Goal: Task Accomplishment & Management: Complete application form

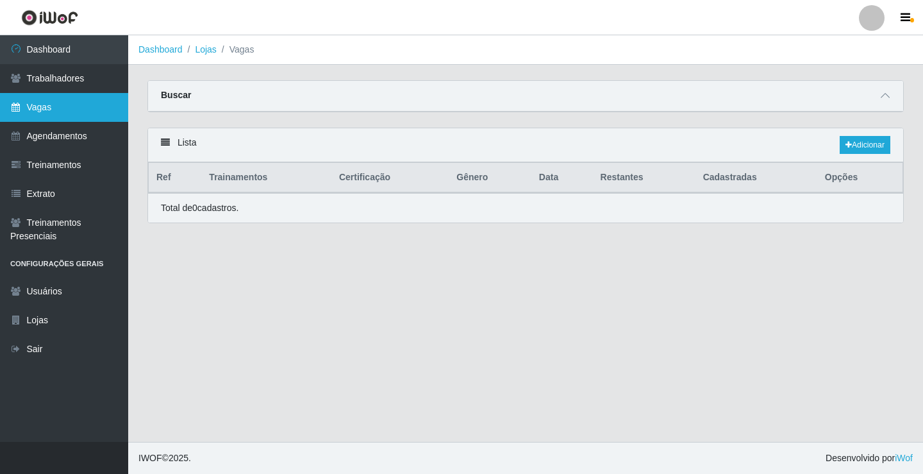
click at [64, 97] on link "Vagas" at bounding box center [64, 107] width 128 height 29
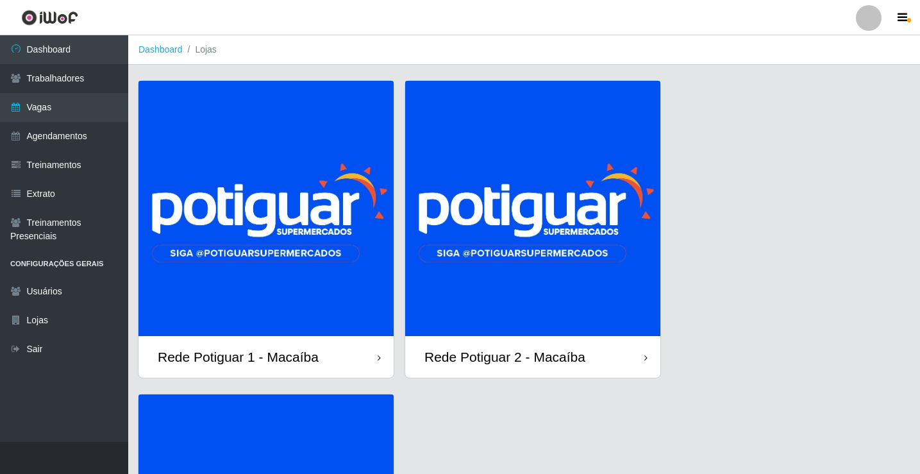
click at [526, 277] on img at bounding box center [532, 208] width 255 height 255
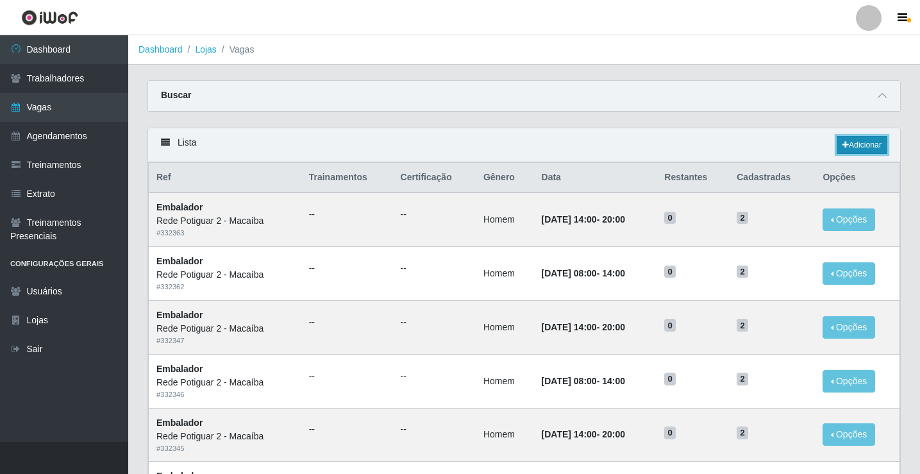
click at [847, 145] on link "Adicionar" at bounding box center [861, 145] width 51 height 18
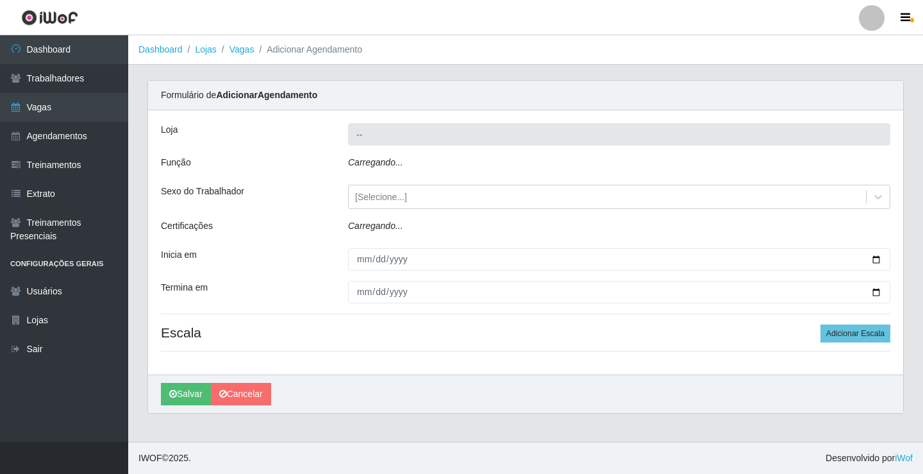
type input "Rede Potiguar 2 - Macaíba"
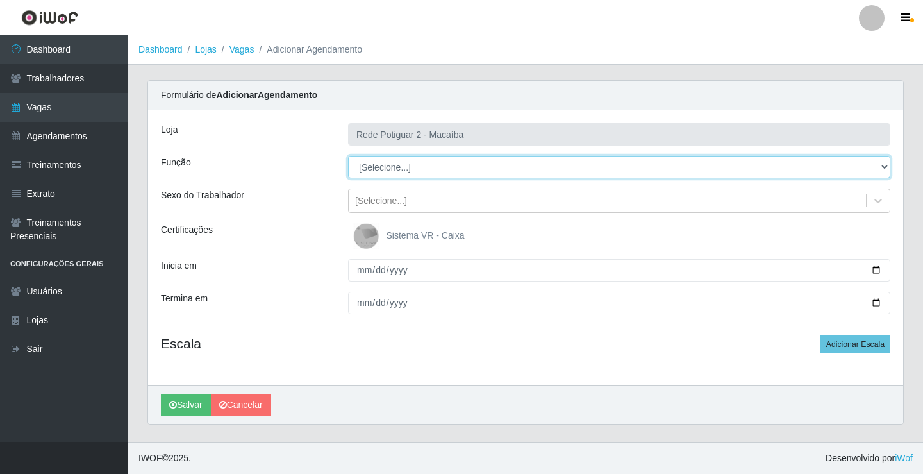
click at [395, 167] on select "[Selecione...] ASG ASG + ASG ++ Auxiliar de Estoque Balconista Embalador Reposi…" at bounding box center [619, 167] width 542 height 22
select select "1"
click at [348, 156] on select "[Selecione...] ASG ASG + ASG ++ Auxiliar de Estoque Balconista Embalador Reposi…" at bounding box center [619, 167] width 542 height 22
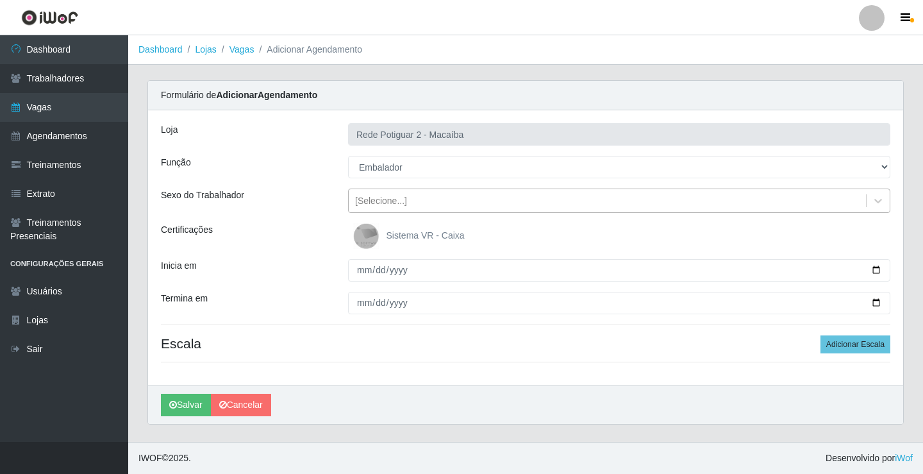
click at [408, 206] on div "[Selecione...]" at bounding box center [607, 200] width 517 height 21
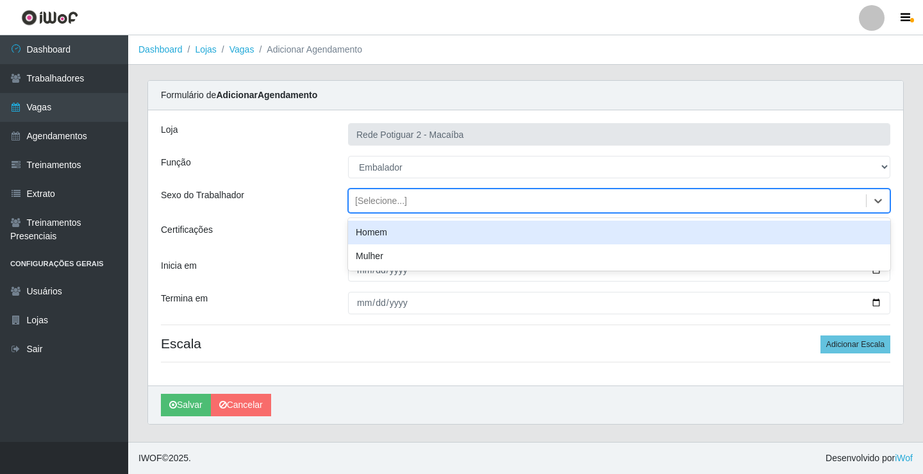
click at [397, 234] on div "Homem" at bounding box center [619, 232] width 542 height 24
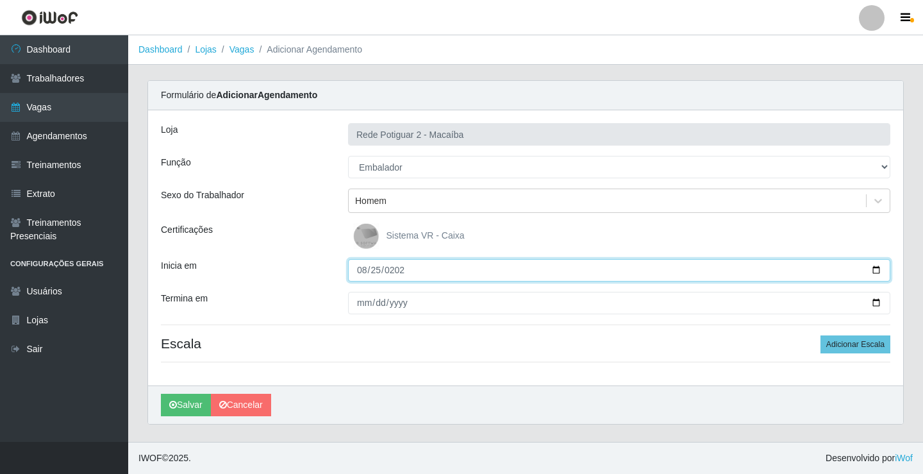
type input "2025-08-25"
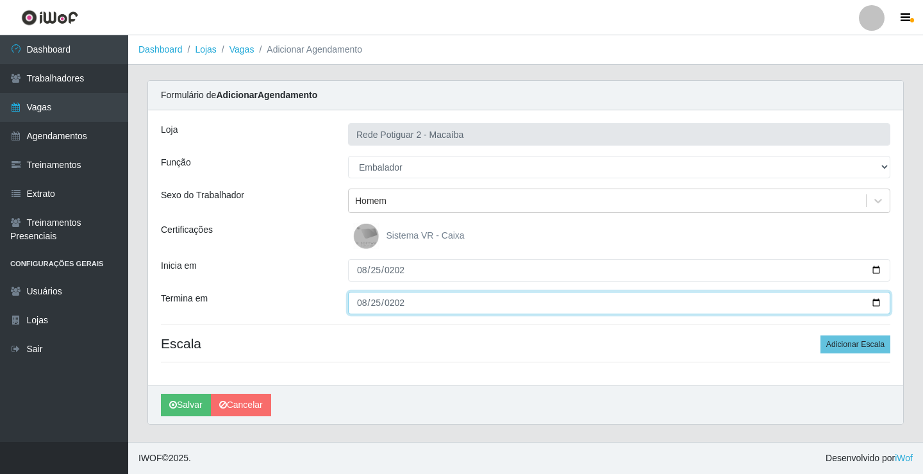
type input "2025-08-25"
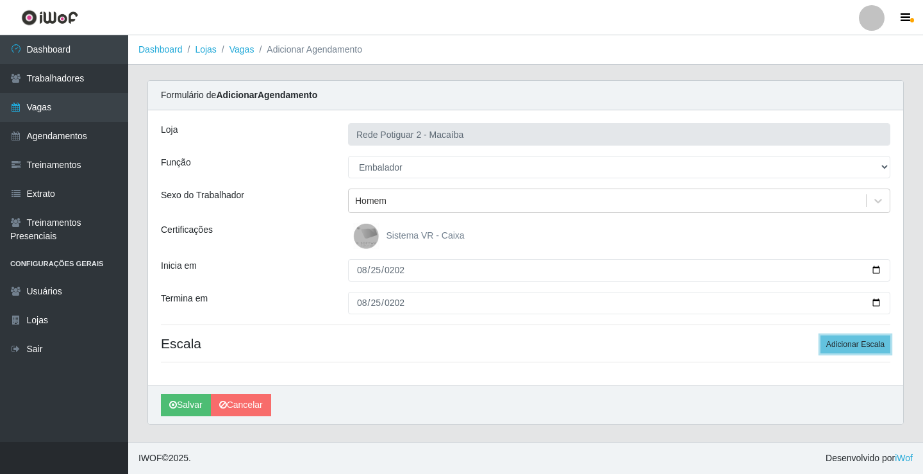
click at [820, 335] on button "Adicionar Escala" at bounding box center [855, 344] width 70 height 18
click at [817, 335] on button "Adicionar Escala" at bounding box center [852, 344] width 70 height 18
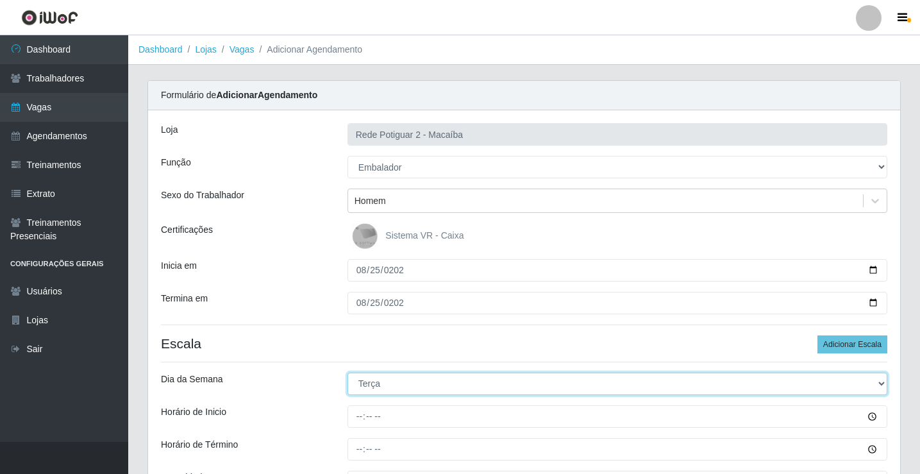
select select "1"
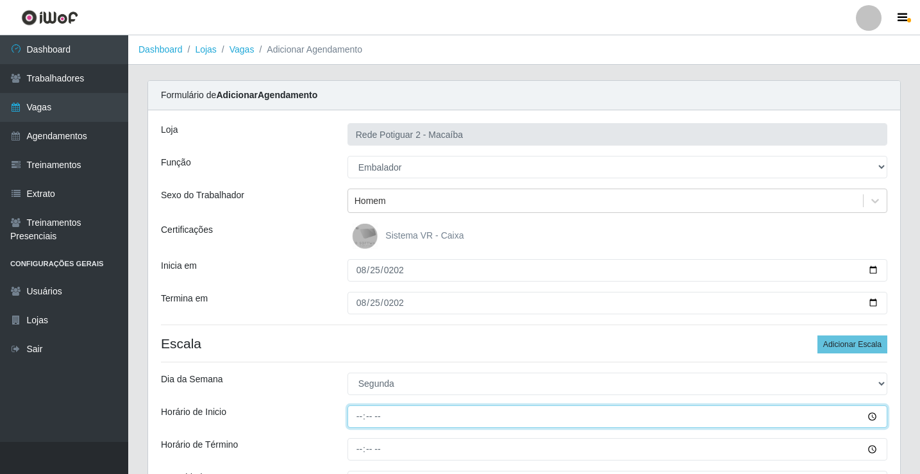
type input "08:00"
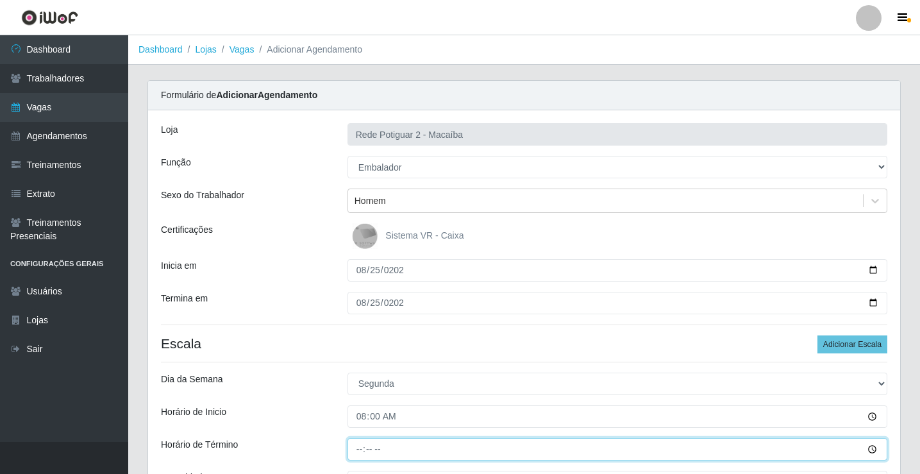
type input "14:00"
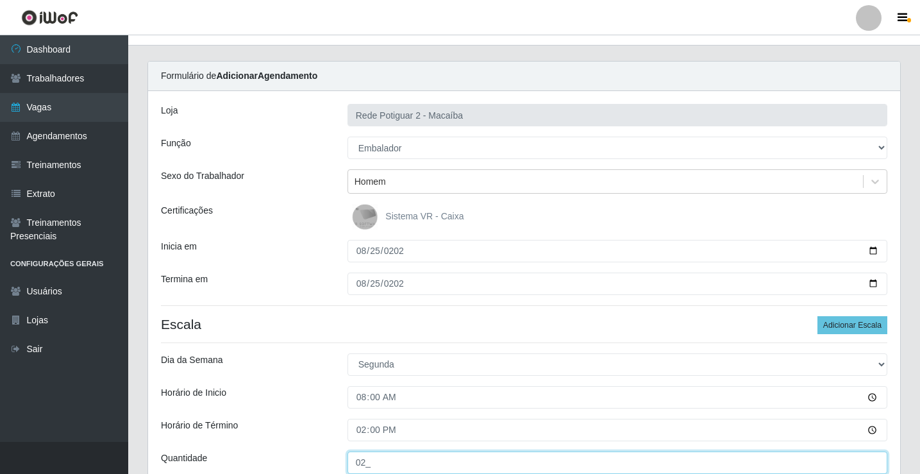
type input "02_"
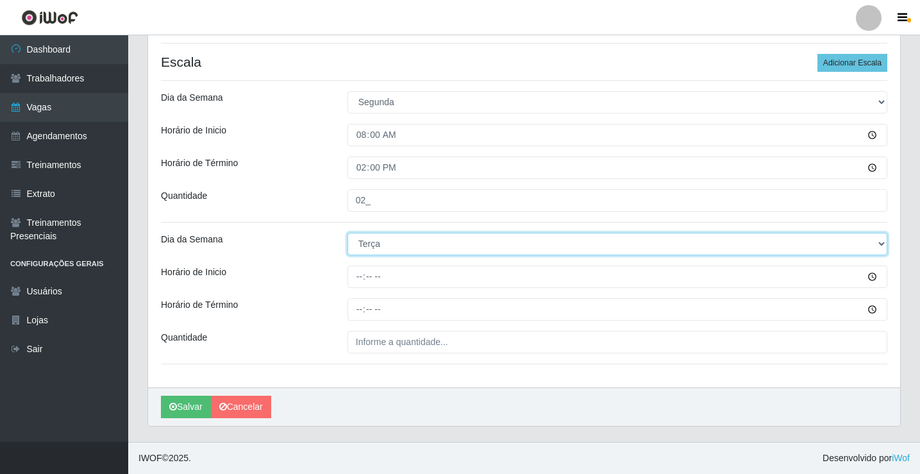
select select "1"
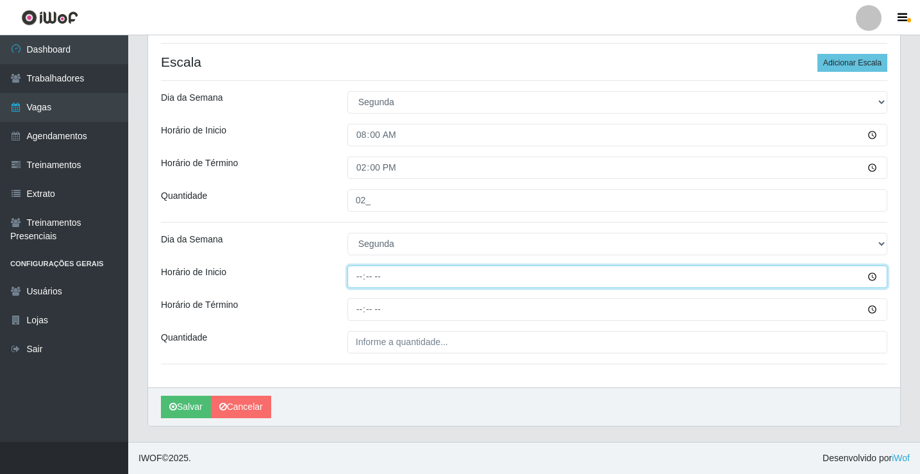
type input "14:00"
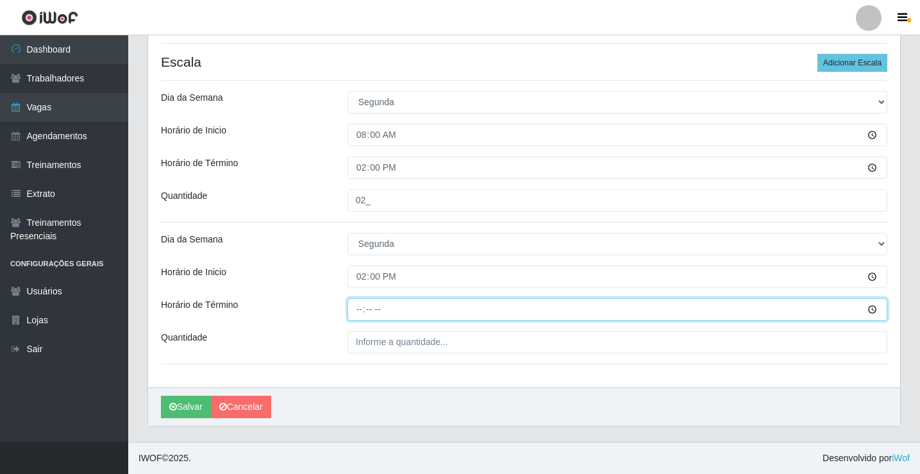
type input "20:00"
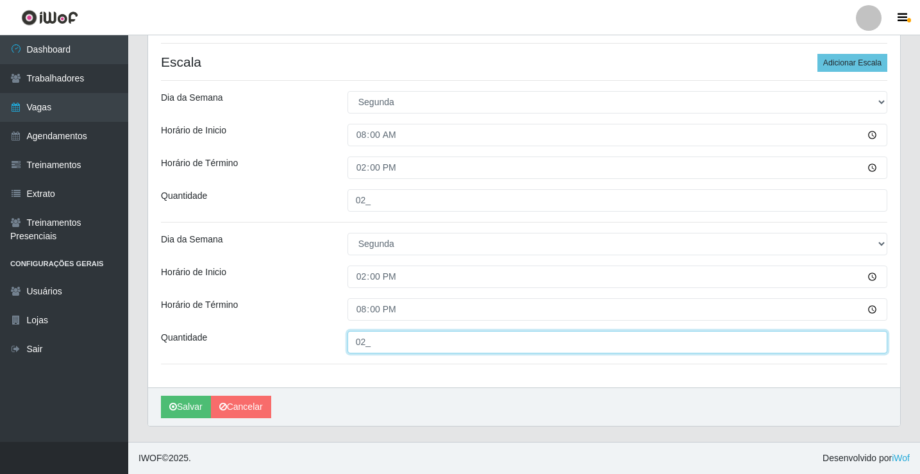
type input "02_"
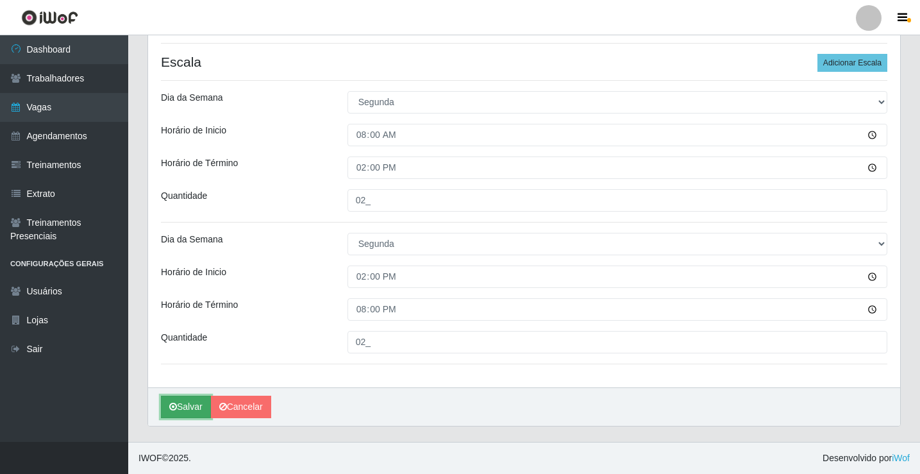
click at [176, 408] on icon "submit" at bounding box center [173, 406] width 8 height 9
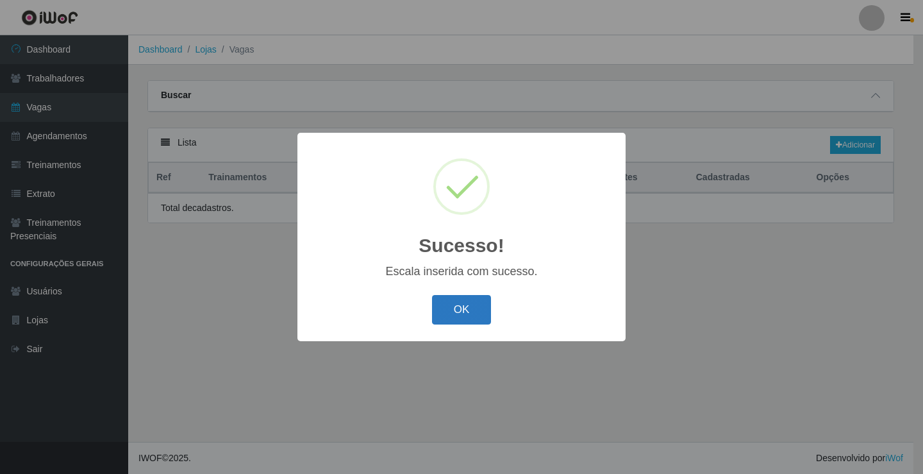
click at [484, 307] on button "OK" at bounding box center [462, 310] width 60 height 30
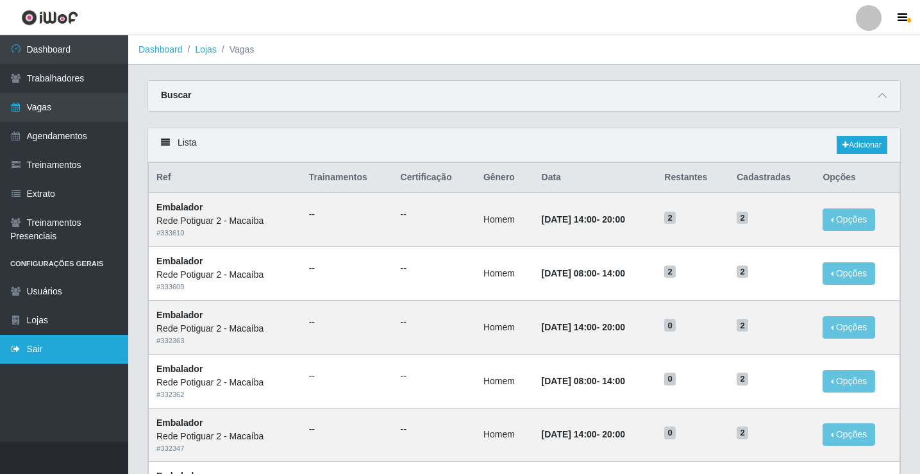
click at [61, 354] on link "Sair" at bounding box center [64, 349] width 128 height 29
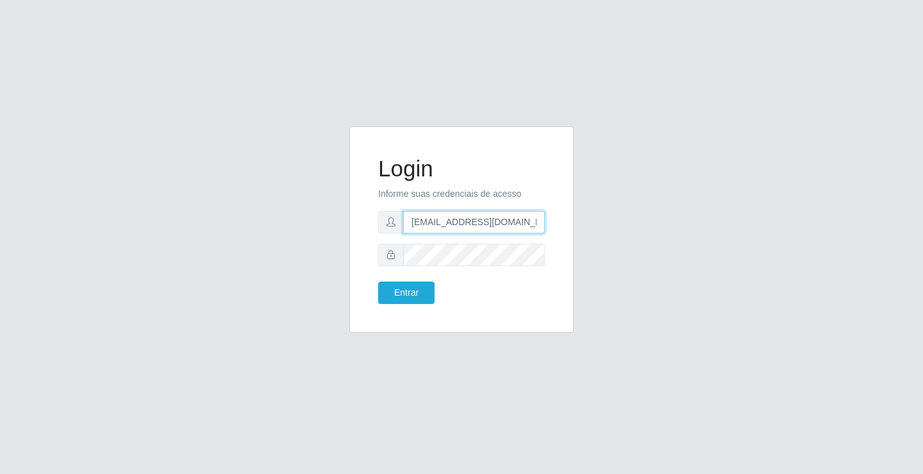
click at [423, 222] on input "rh.supermercadopotiguar@gmail.com" at bounding box center [474, 222] width 142 height 22
type input "departamentopessoal2@sbcvarejistas.com.br"
click at [420, 299] on button "Entrar" at bounding box center [406, 292] width 56 height 22
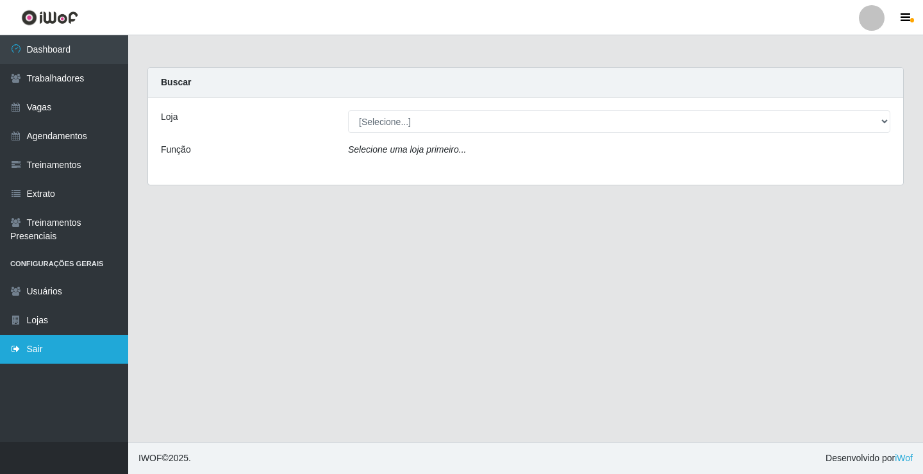
click at [41, 345] on link "Sair" at bounding box center [64, 349] width 128 height 29
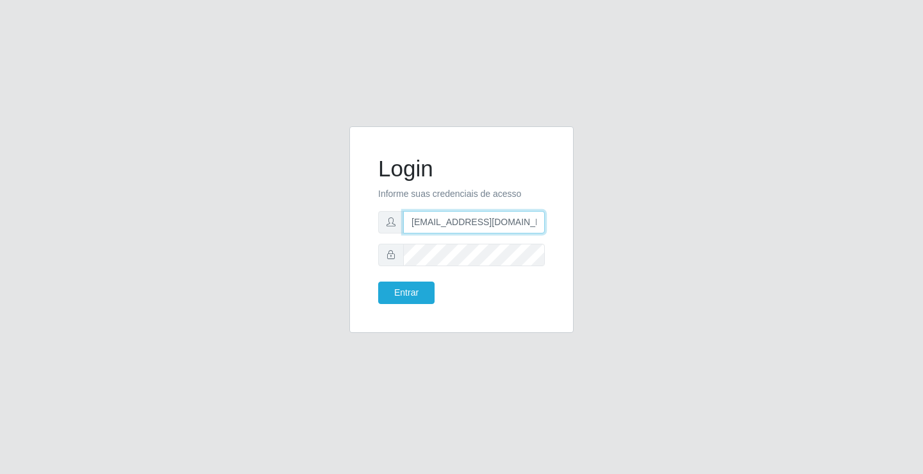
click at [455, 231] on input "departamentopessoal2@sbcvarejistas.com.br" at bounding box center [474, 222] width 142 height 22
type input "rh.supermercadopotiguar@gmail.com"
click at [434, 291] on div "Entrar" at bounding box center [414, 292] width 93 height 22
click at [423, 292] on button "Entrar" at bounding box center [406, 292] width 56 height 22
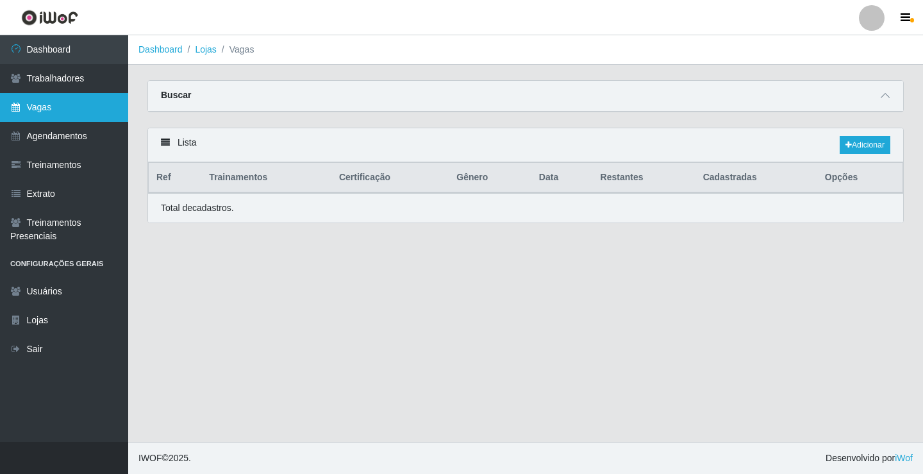
click at [100, 103] on link "Vagas" at bounding box center [64, 107] width 128 height 29
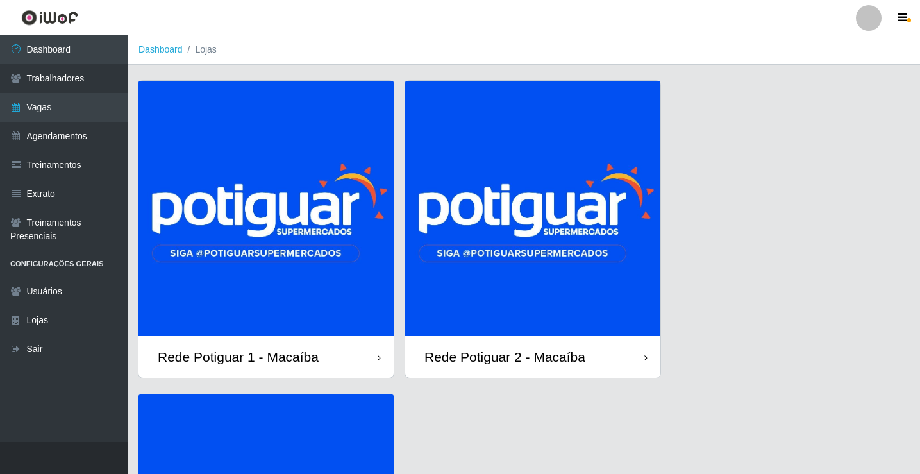
click at [316, 244] on img at bounding box center [265, 208] width 255 height 255
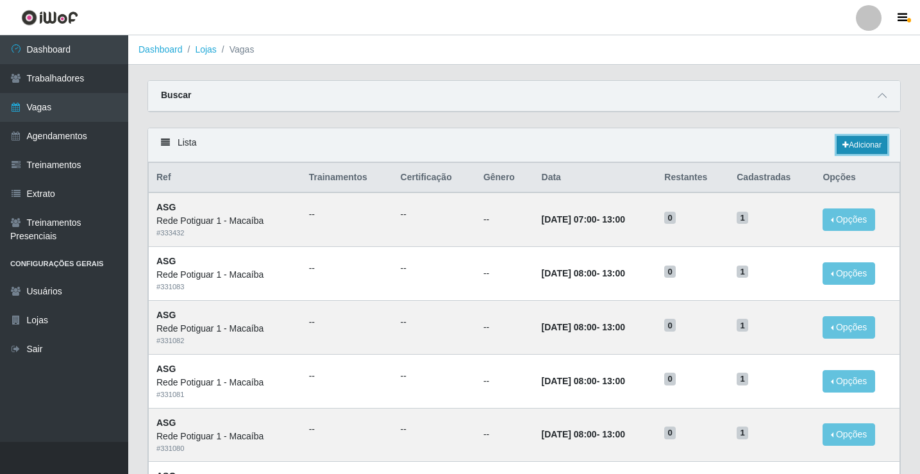
click at [860, 146] on link "Adicionar" at bounding box center [861, 145] width 51 height 18
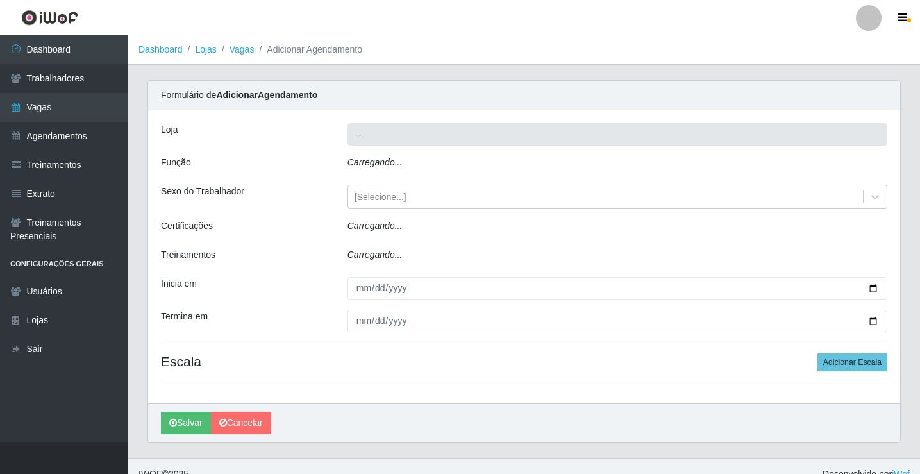
type input "Rede Potiguar 1 - Macaíba"
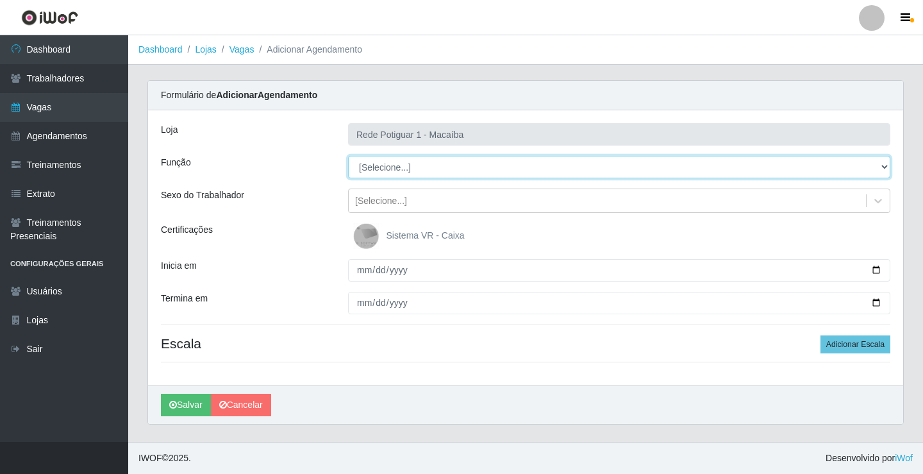
click at [386, 172] on select "[Selecione...] ASG ASG + ASG ++ Balconista Embalador Repositor Repositor + Repo…" at bounding box center [619, 167] width 542 height 22
click at [348, 156] on select "[Selecione...] ASG ASG + ASG ++ Balconista Embalador Repositor Repositor + Repo…" at bounding box center [619, 167] width 542 height 22
click at [384, 169] on select "[Selecione...] ASG ASG + ASG ++ Balconista Embalador Repositor Repositor + Repo…" at bounding box center [619, 167] width 542 height 22
select select "16"
click at [348, 156] on select "[Selecione...] ASG ASG + ASG ++ Balconista Embalador Repositor Repositor + Repo…" at bounding box center [619, 167] width 542 height 22
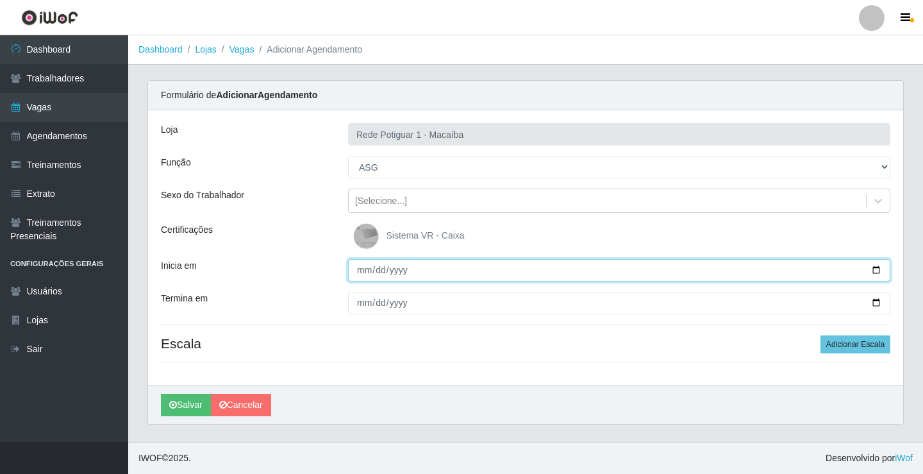
click at [361, 267] on input "Inicia em" at bounding box center [619, 270] width 542 height 22
type input "2025-08-25"
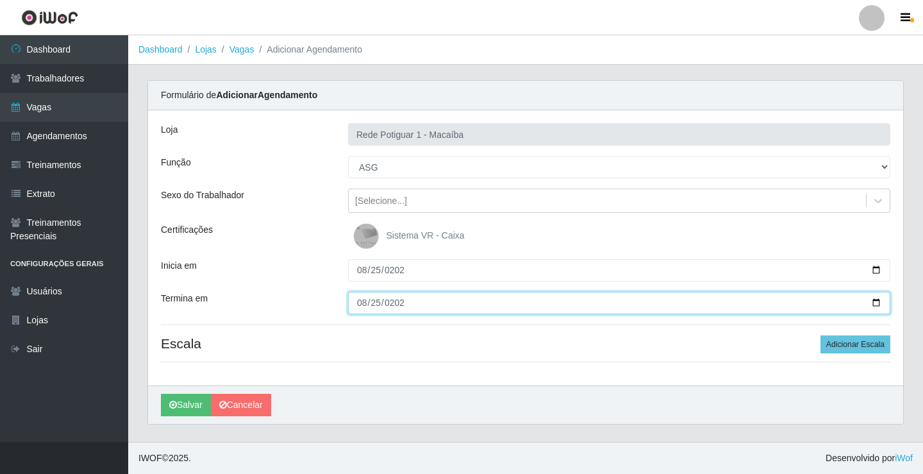
type input "2025-08-25"
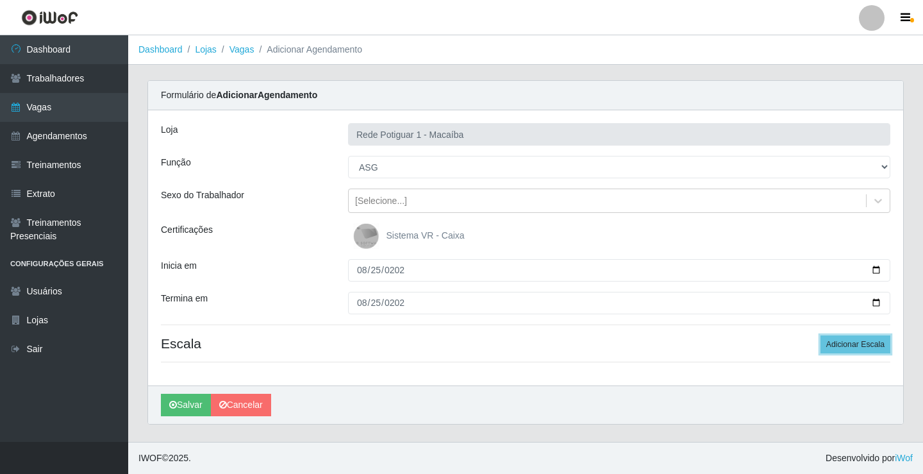
click at [820, 335] on button "Adicionar Escala" at bounding box center [855, 344] width 70 height 18
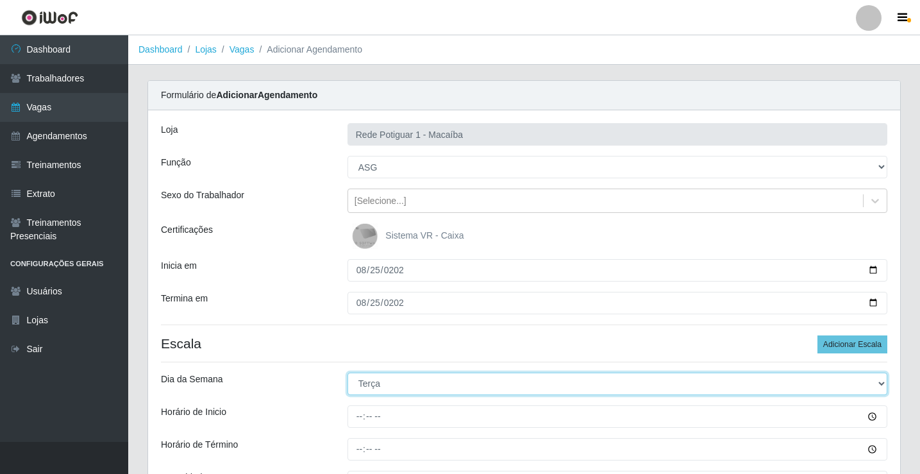
select select "1"
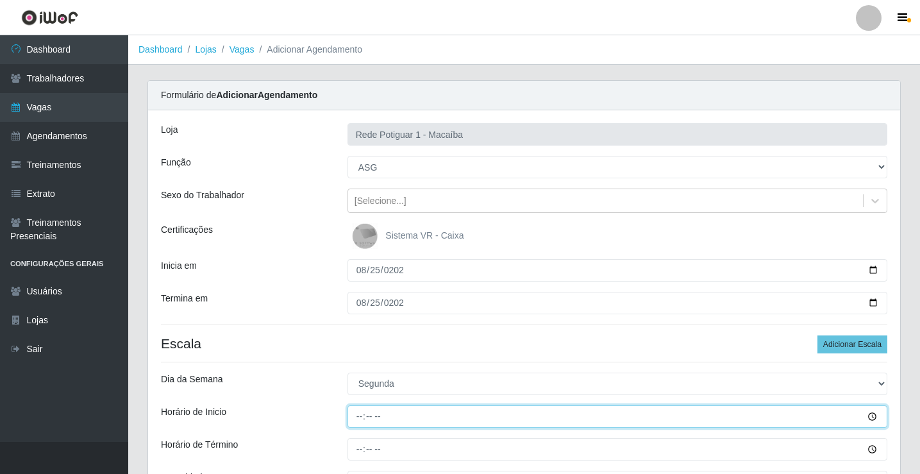
type input "08:00"
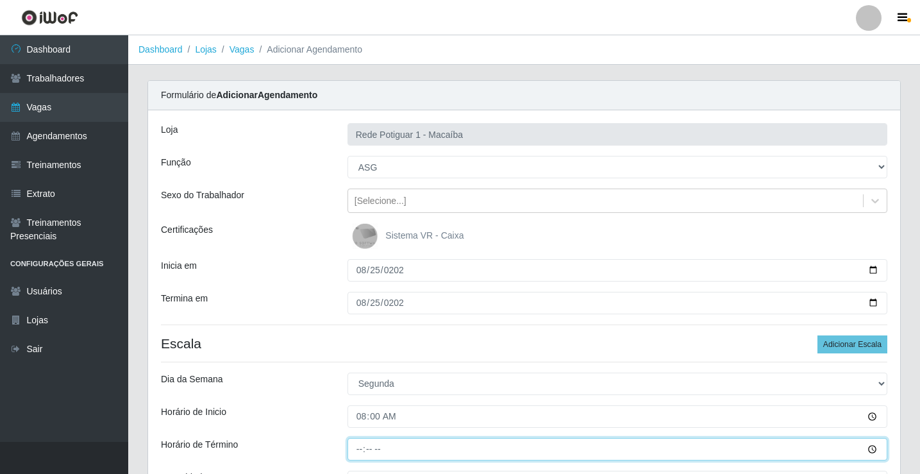
type input "13:00"
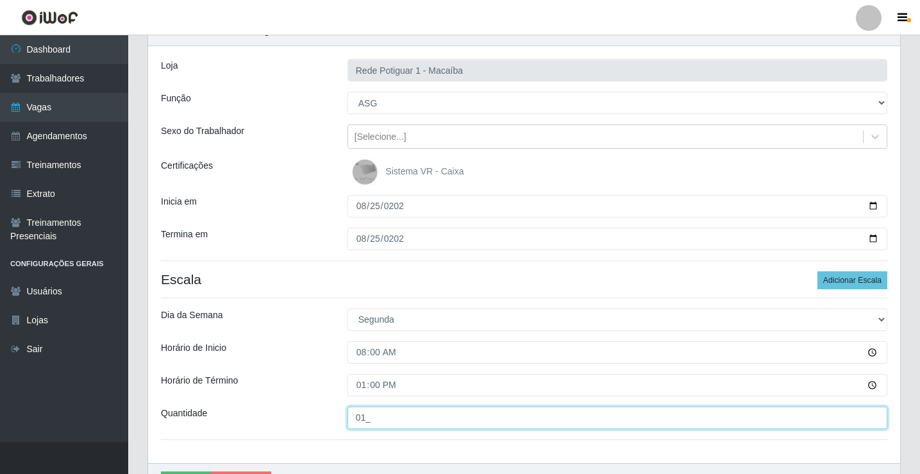
scroll to position [140, 0]
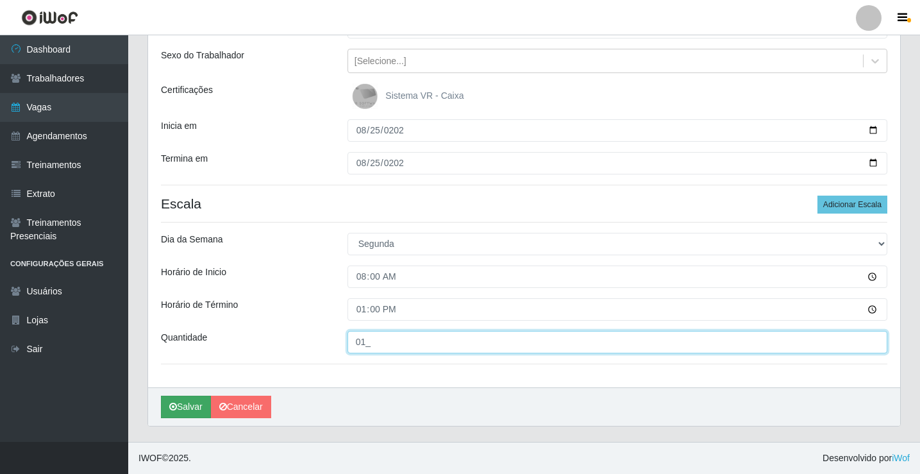
type input "01_"
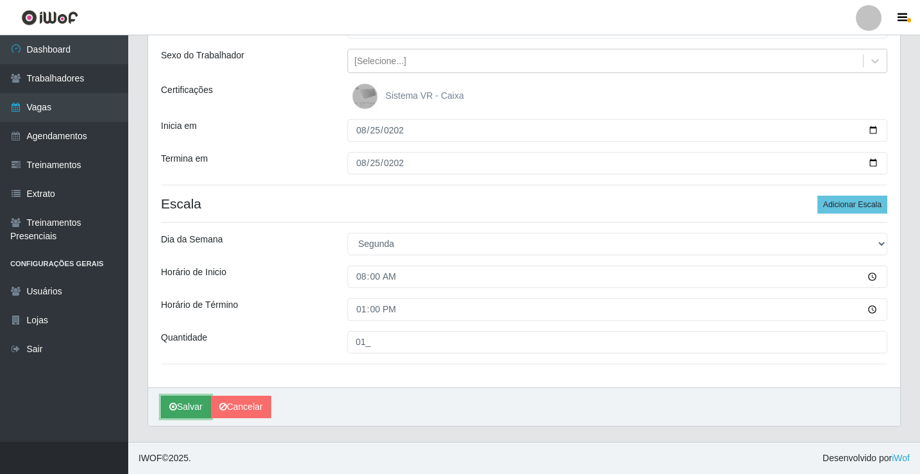
click at [210, 406] on button "Salvar" at bounding box center [186, 406] width 50 height 22
click at [202, 403] on button "Salvar" at bounding box center [186, 406] width 50 height 22
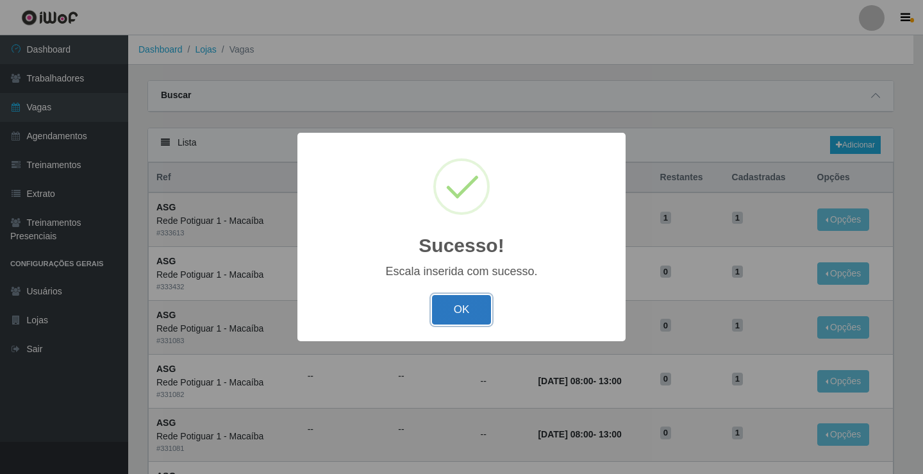
click at [477, 319] on button "OK" at bounding box center [462, 310] width 60 height 30
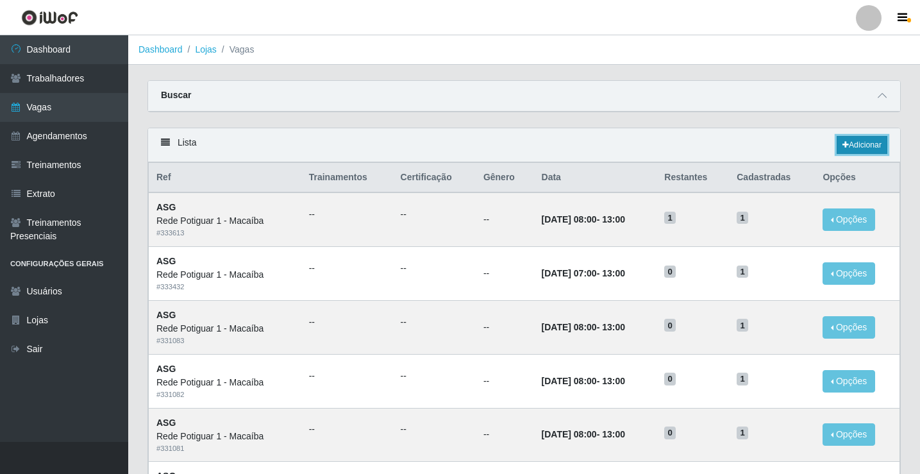
click at [853, 144] on link "Adicionar" at bounding box center [861, 145] width 51 height 18
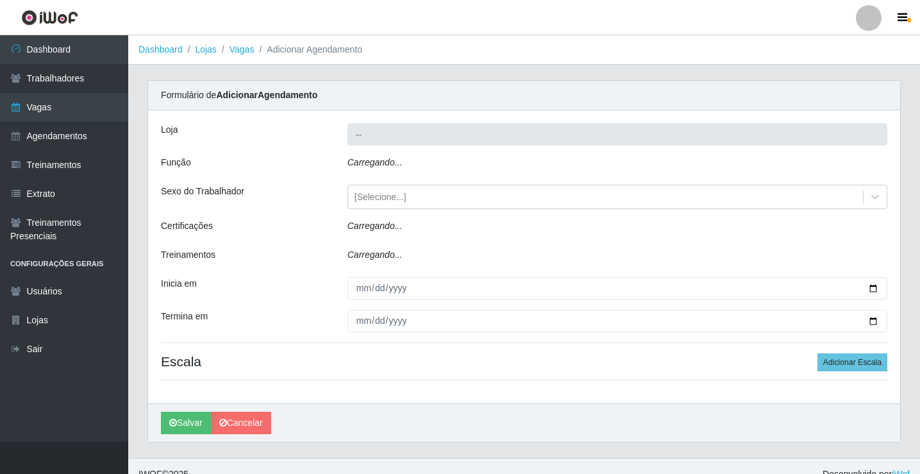
type input "Rede Potiguar 1 - Macaíba"
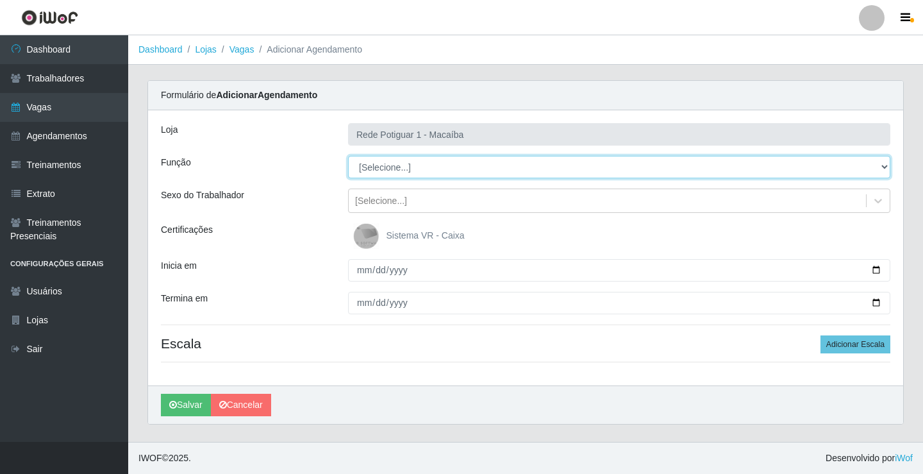
click at [465, 169] on select "[Selecione...] ASG ASG + ASG ++ Balconista Embalador Repositor Repositor + Repo…" at bounding box center [619, 167] width 542 height 22
select select "16"
click at [348, 156] on select "[Selecione...] ASG ASG + ASG ++ Balconista Embalador Repositor Repositor + Repo…" at bounding box center [619, 167] width 542 height 22
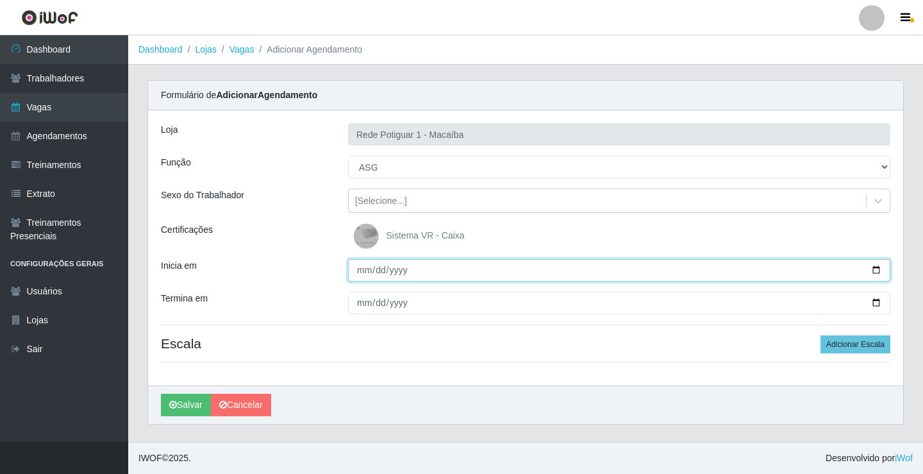
click at [359, 270] on input "Inicia em" at bounding box center [619, 270] width 542 height 22
type input "[DATE]"
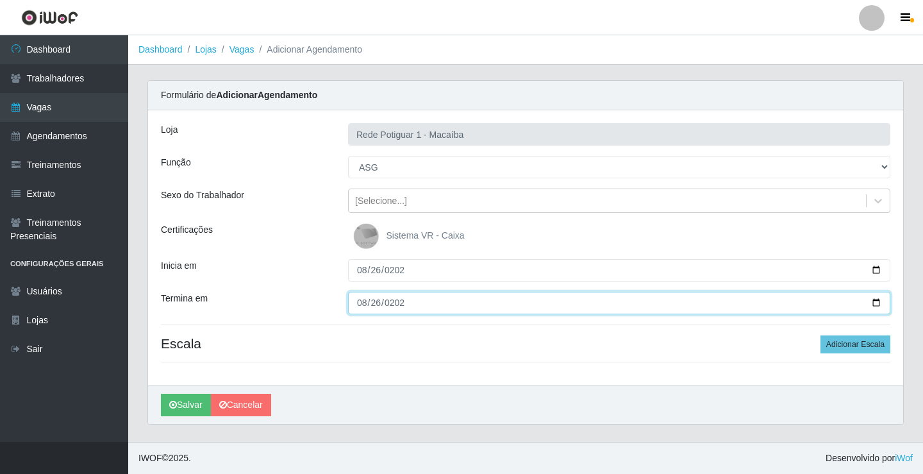
type input "[DATE]"
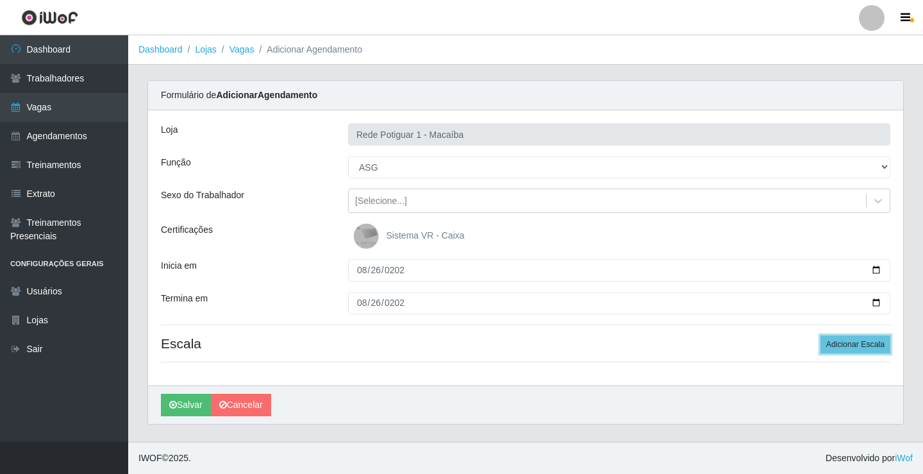
click at [820, 335] on button "Adicionar Escala" at bounding box center [855, 344] width 70 height 18
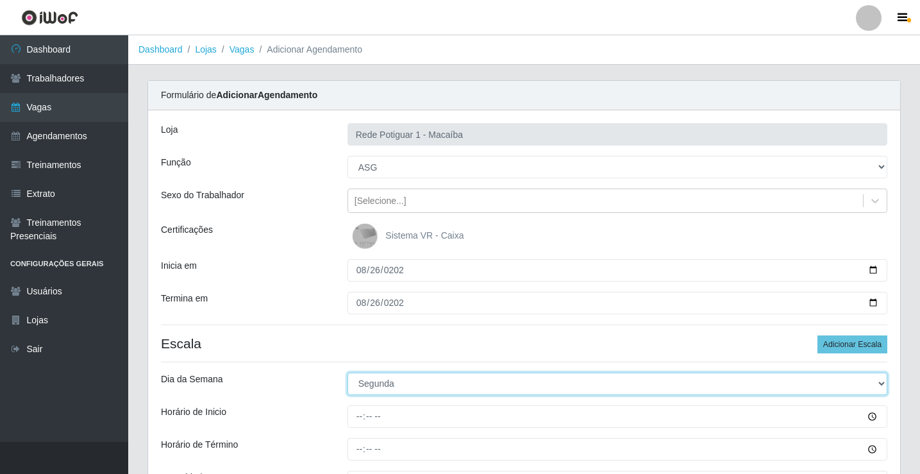
select select "2"
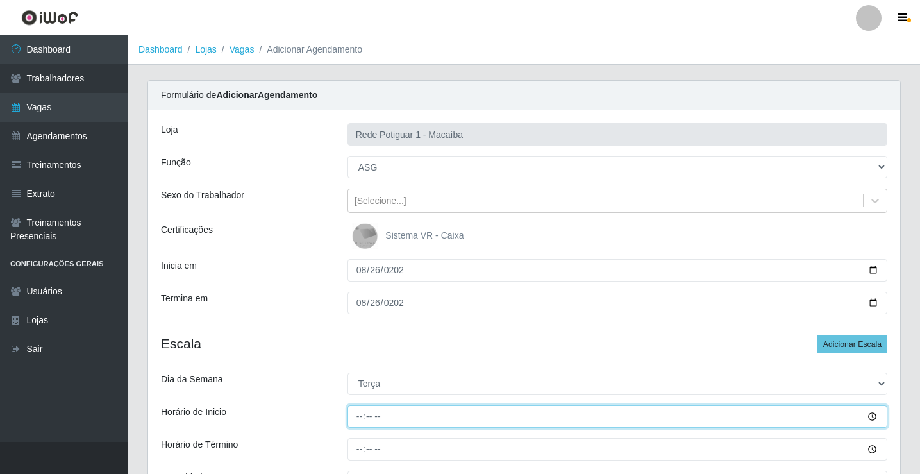
type input "08:00"
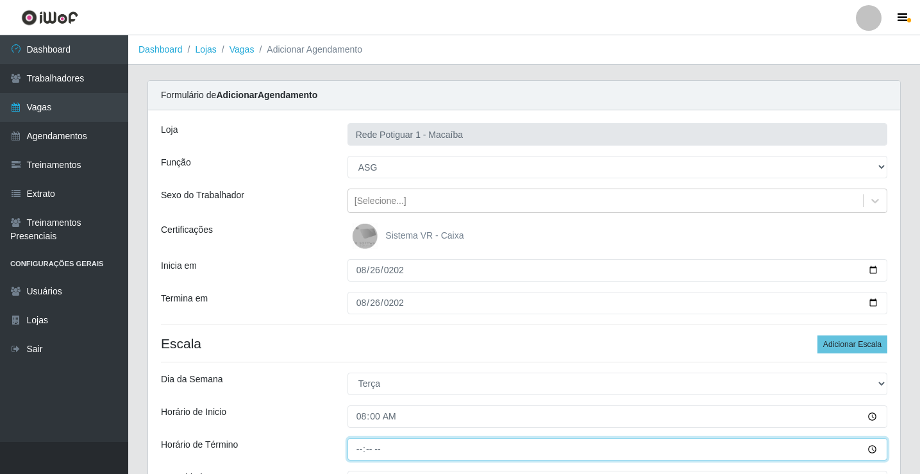
type input "13:00"
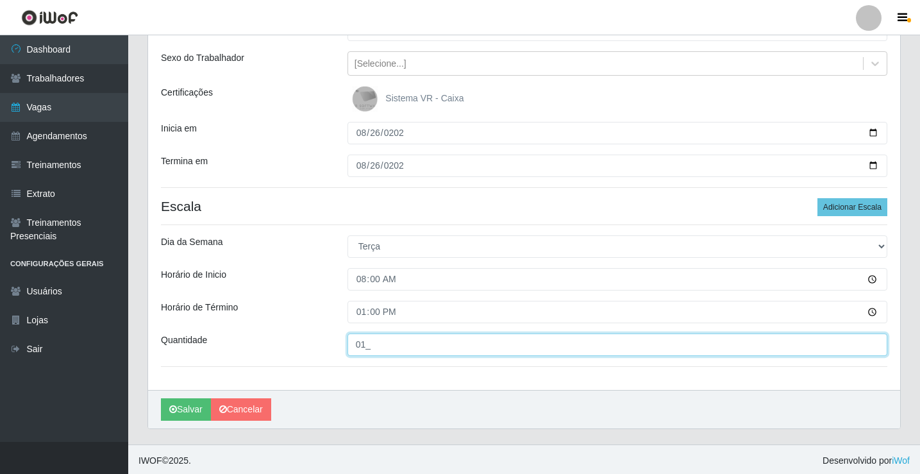
scroll to position [140, 0]
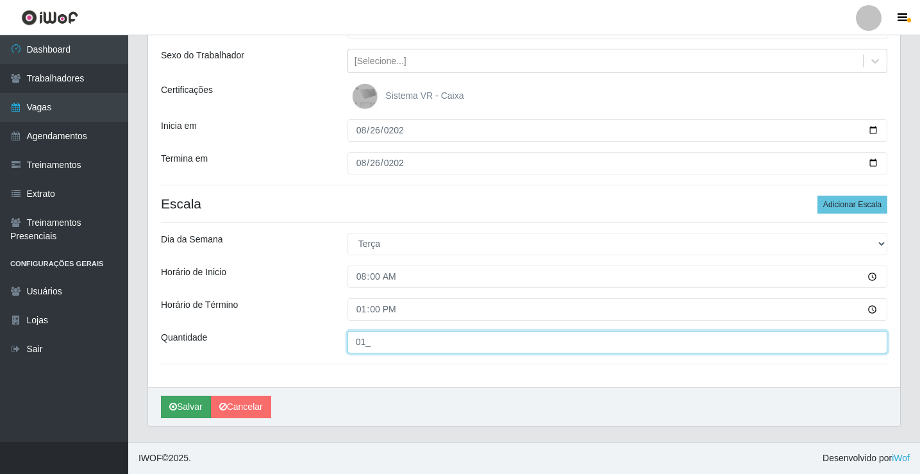
type input "01_"
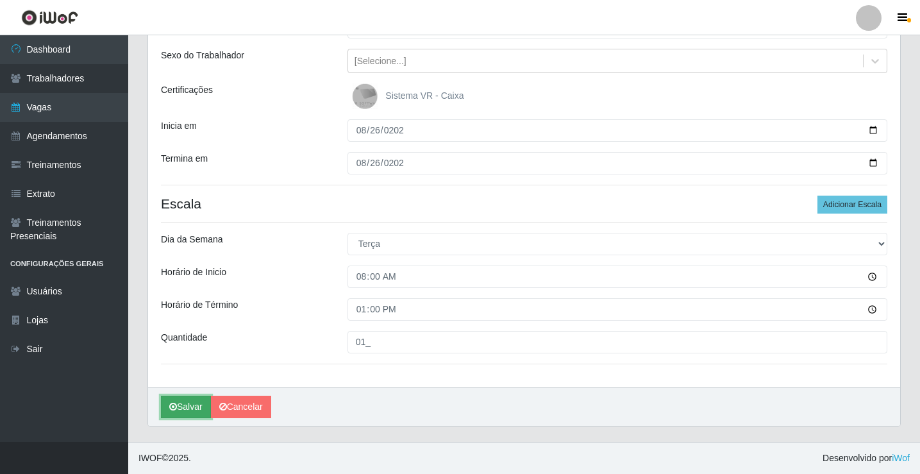
click at [186, 402] on button "Salvar" at bounding box center [186, 406] width 50 height 22
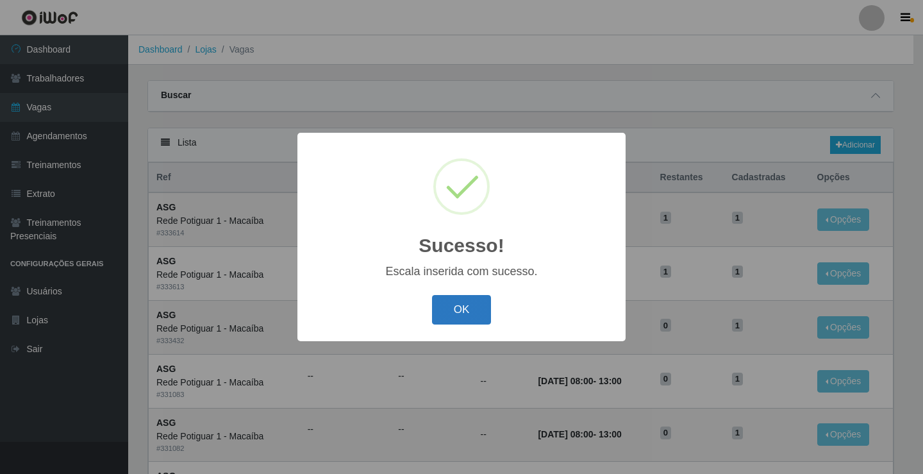
click at [456, 313] on button "OK" at bounding box center [462, 310] width 60 height 30
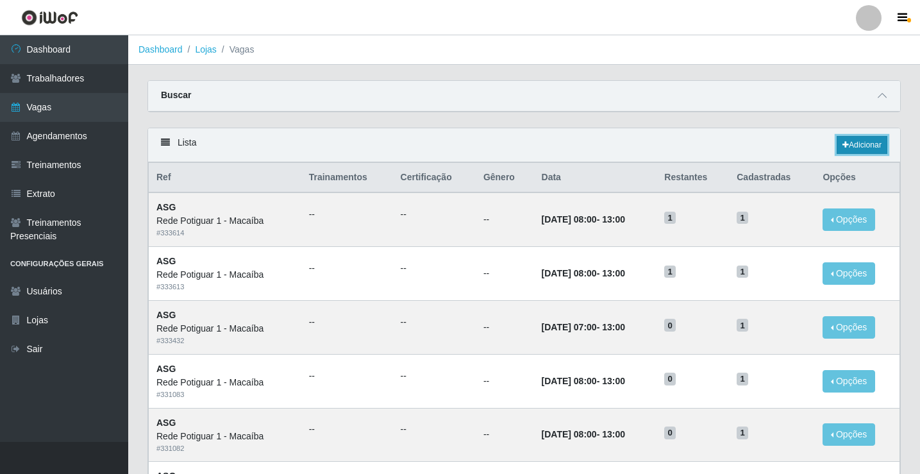
click at [857, 147] on link "Adicionar" at bounding box center [861, 145] width 51 height 18
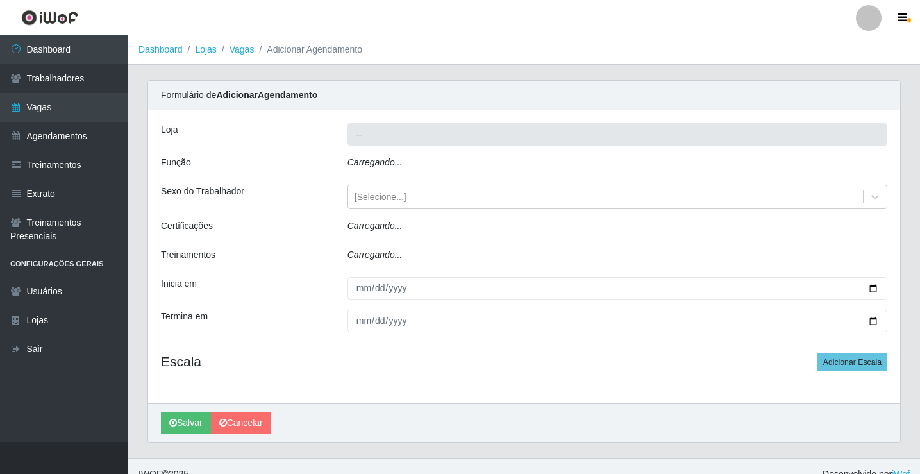
type input "Rede Potiguar 1 - Macaíba"
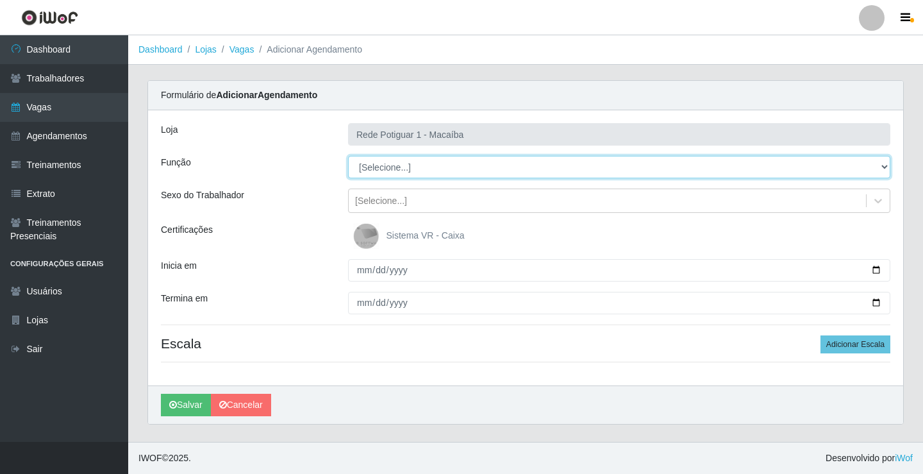
click at [463, 164] on select "[Selecione...] ASG ASG + ASG ++ Balconista Embalador Repositor Repositor + Repo…" at bounding box center [619, 167] width 542 height 22
select select "16"
click at [348, 156] on select "[Selecione...] ASG ASG + ASG ++ Balconista Embalador Repositor Repositor + Repo…" at bounding box center [619, 167] width 542 height 22
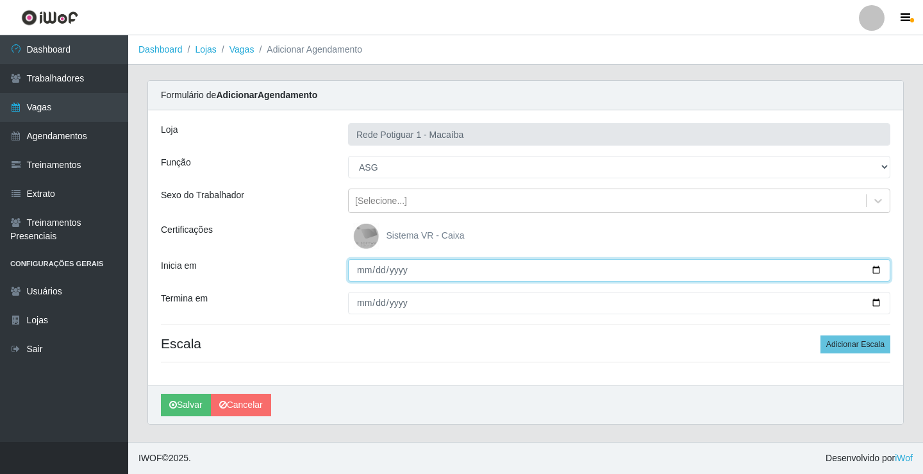
click at [359, 274] on input "Inicia em" at bounding box center [619, 270] width 542 height 22
type input "2025-08-27"
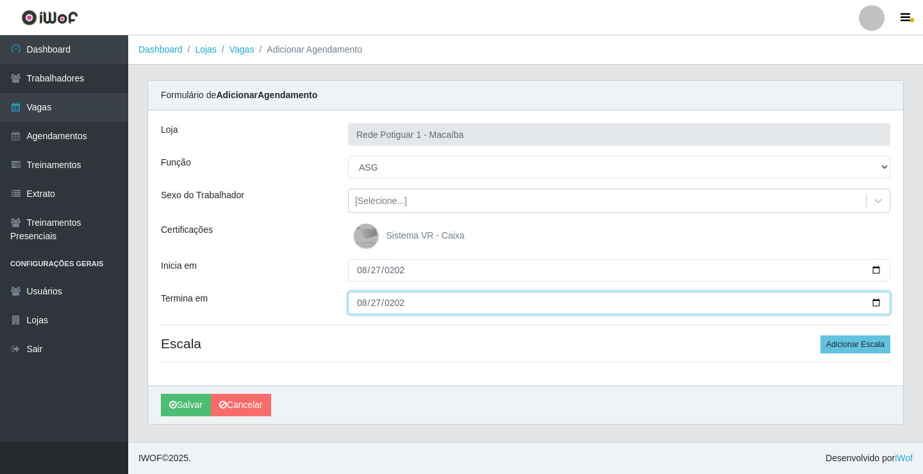
type input "2025-08-27"
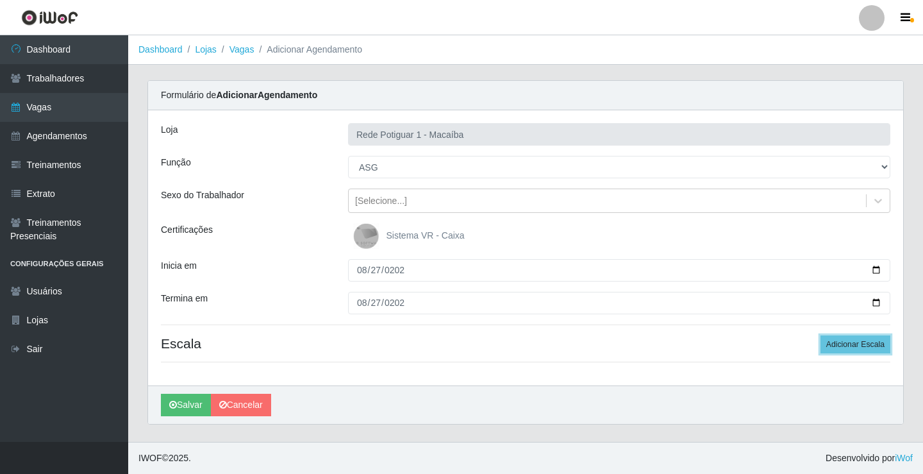
click at [820, 335] on button "Adicionar Escala" at bounding box center [855, 344] width 70 height 18
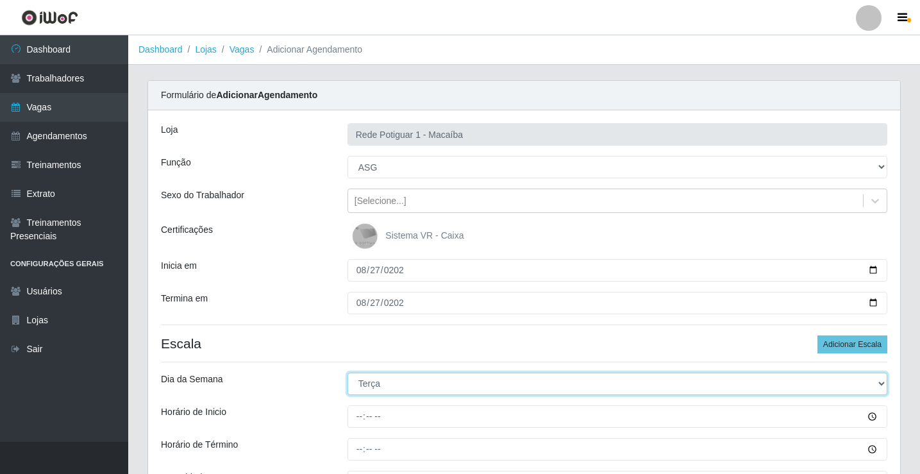
select select "3"
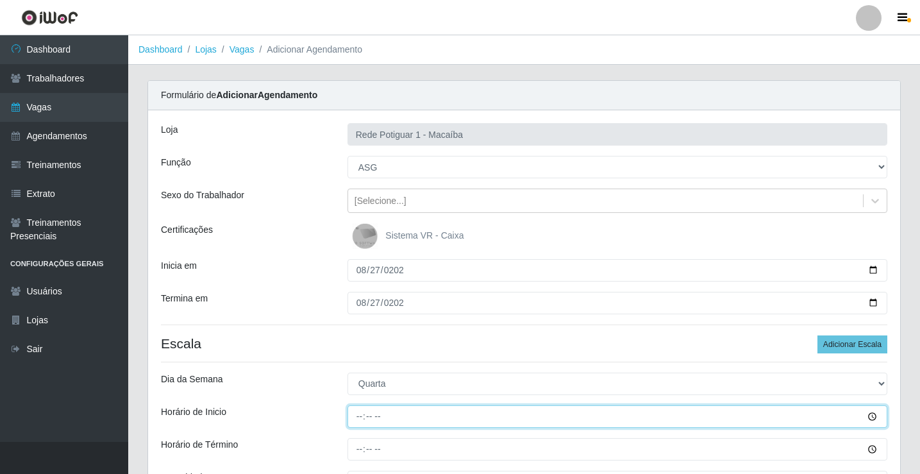
type input "08:00"
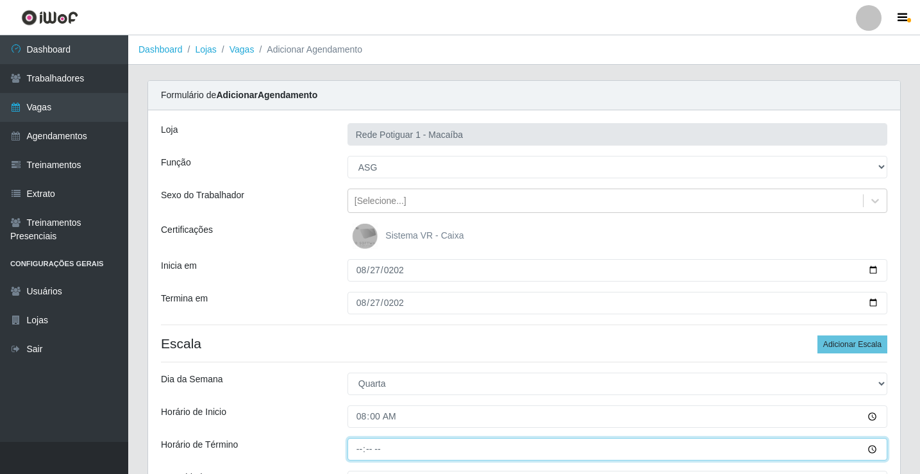
type input "13:00"
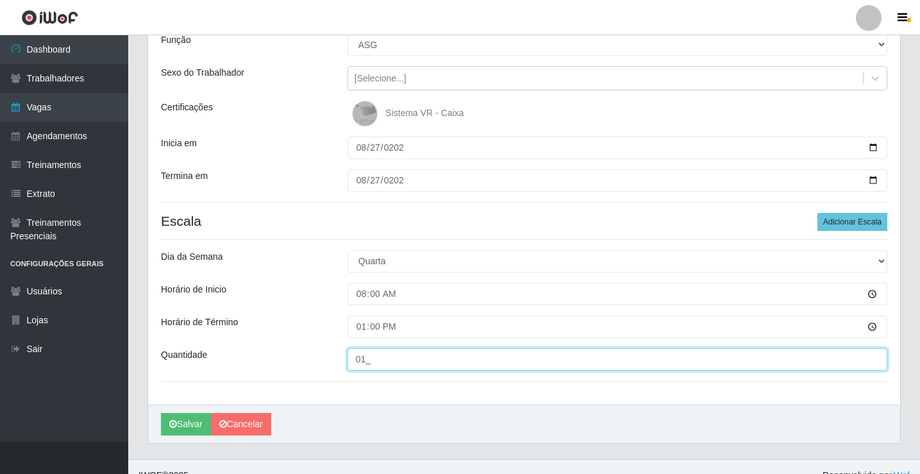
scroll to position [140, 0]
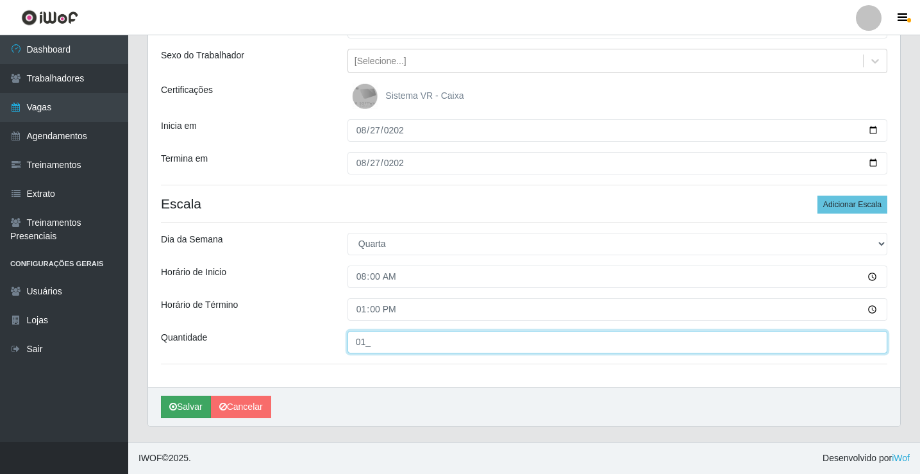
type input "01_"
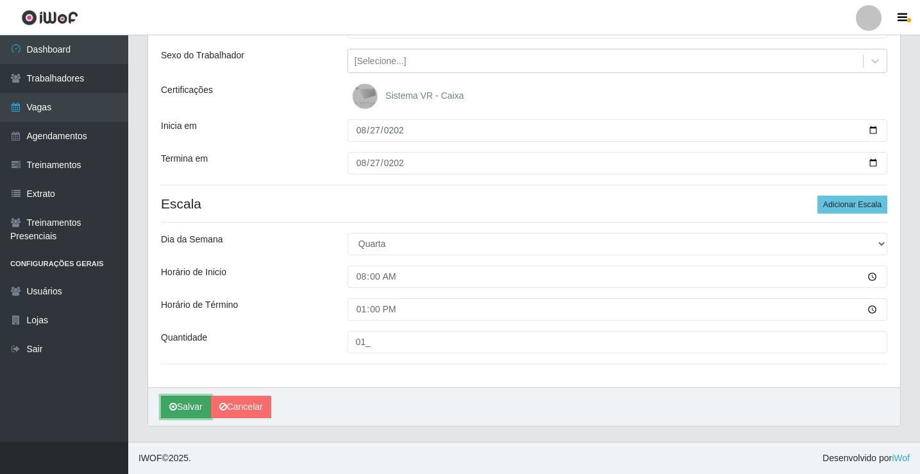
click at [185, 397] on button "Salvar" at bounding box center [186, 406] width 50 height 22
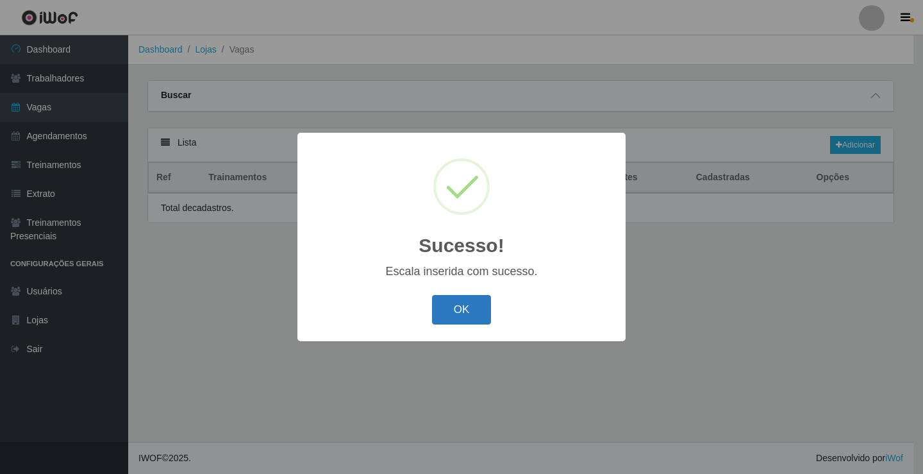
click at [459, 311] on button "OK" at bounding box center [462, 310] width 60 height 30
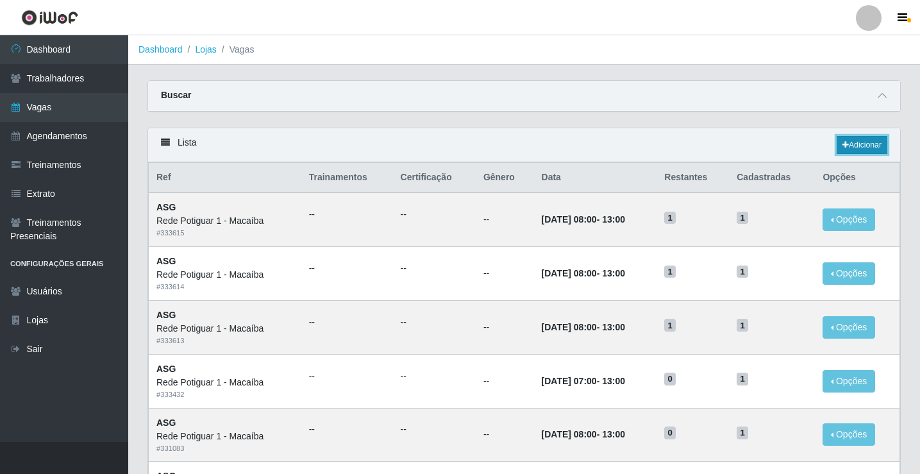
click at [844, 145] on icon at bounding box center [845, 145] width 6 height 8
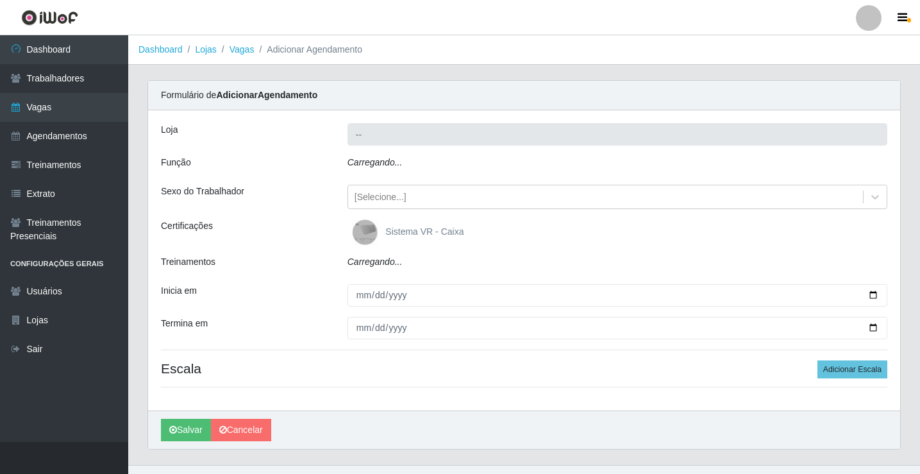
type input "Rede Potiguar 1 - Macaíba"
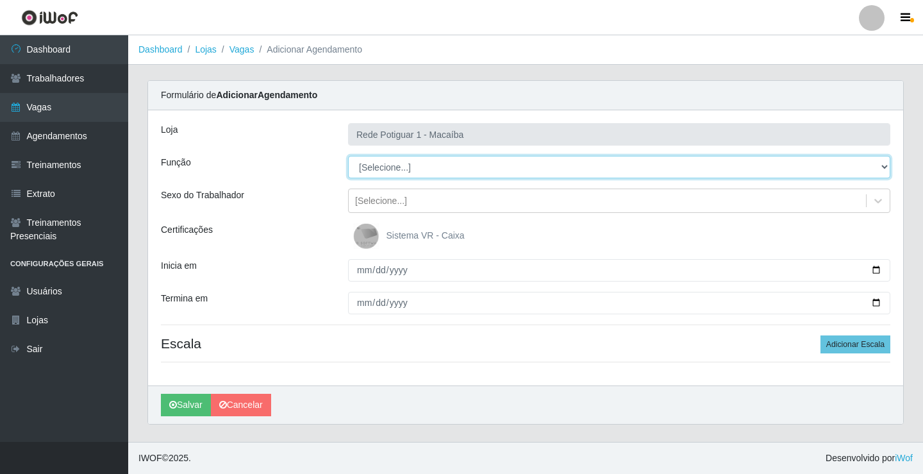
click at [383, 172] on select "[Selecione...] ASG ASG + ASG ++ Balconista Embalador Repositor Repositor + Repo…" at bounding box center [619, 167] width 542 height 22
select select "16"
click at [348, 156] on select "[Selecione...] ASG ASG + ASG ++ Balconista Embalador Repositor Repositor + Repo…" at bounding box center [619, 167] width 542 height 22
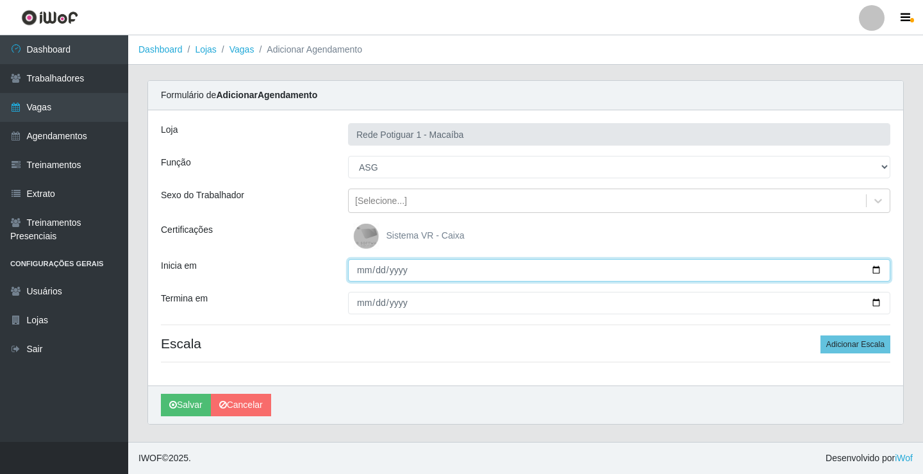
click at [365, 268] on input "Inicia em" at bounding box center [619, 270] width 542 height 22
type input "2025-08-28"
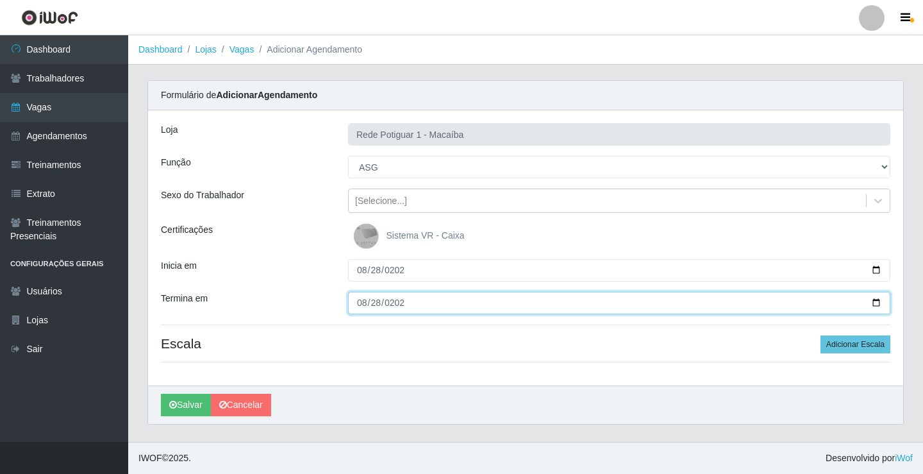
type input "2025-08-28"
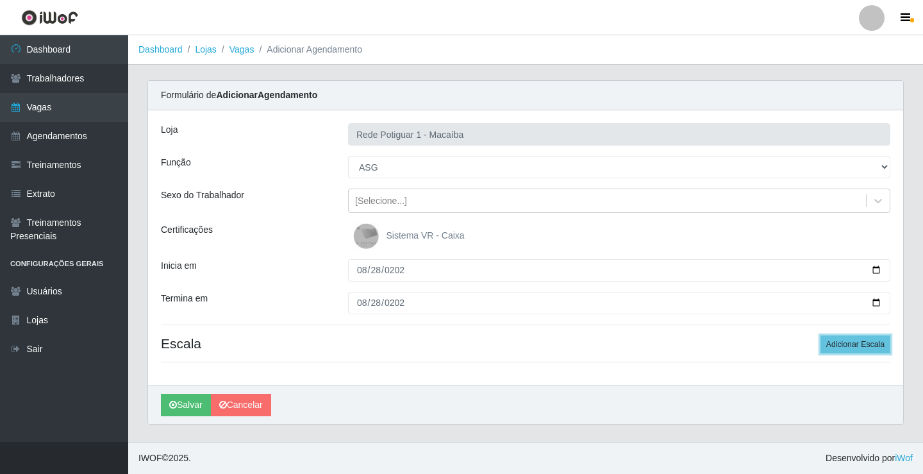
click at [820, 335] on button "Adicionar Escala" at bounding box center [855, 344] width 70 height 18
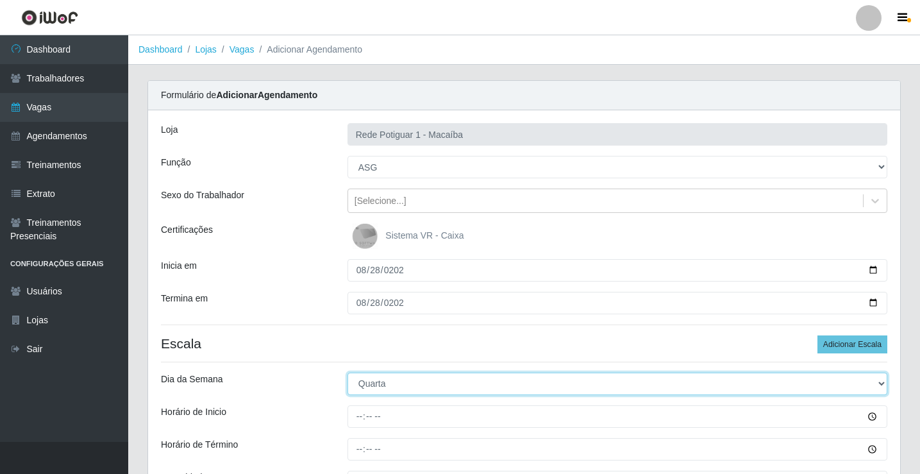
select select "4"
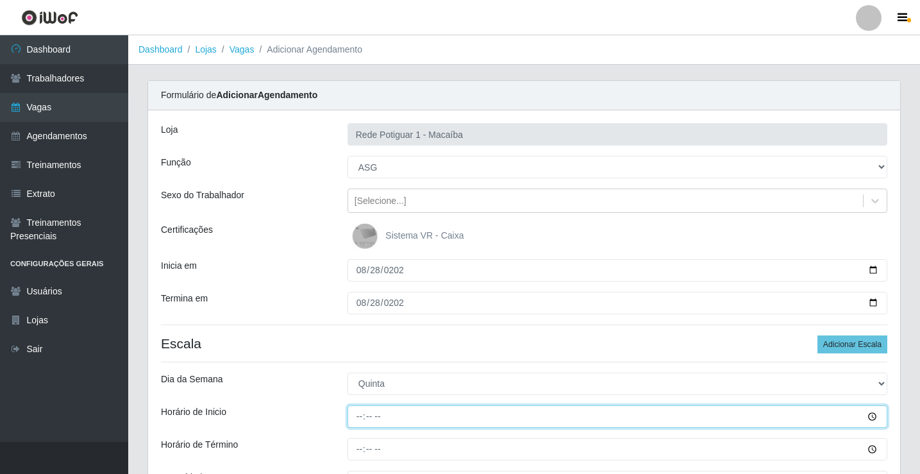
type input "08:00"
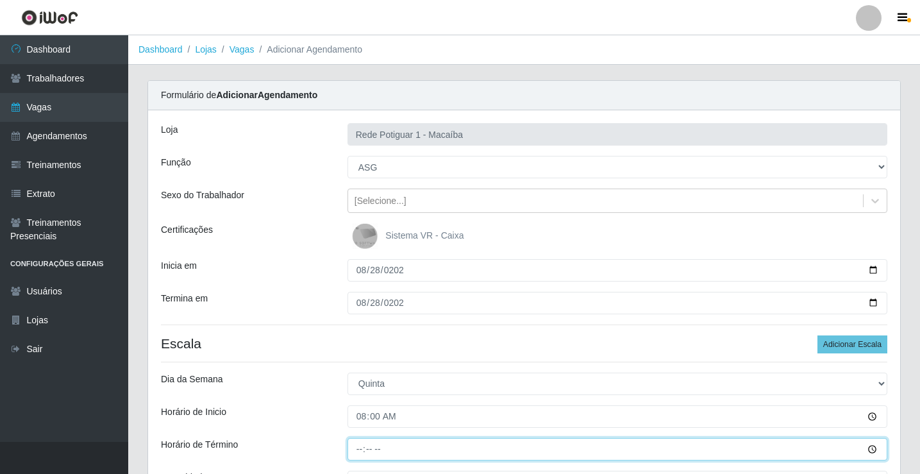
type input "13:00"
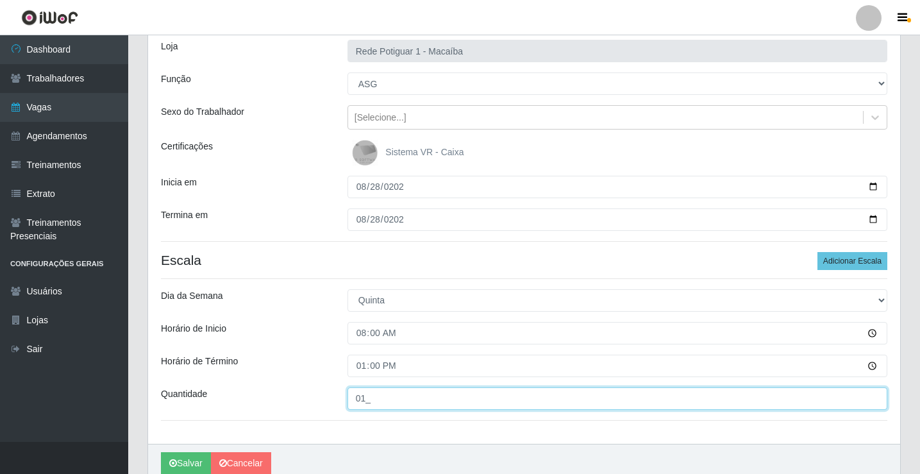
scroll to position [140, 0]
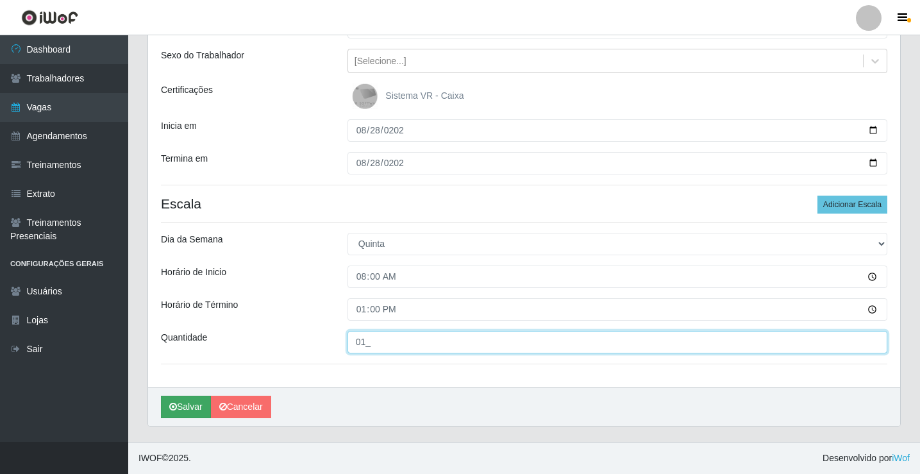
type input "01_"
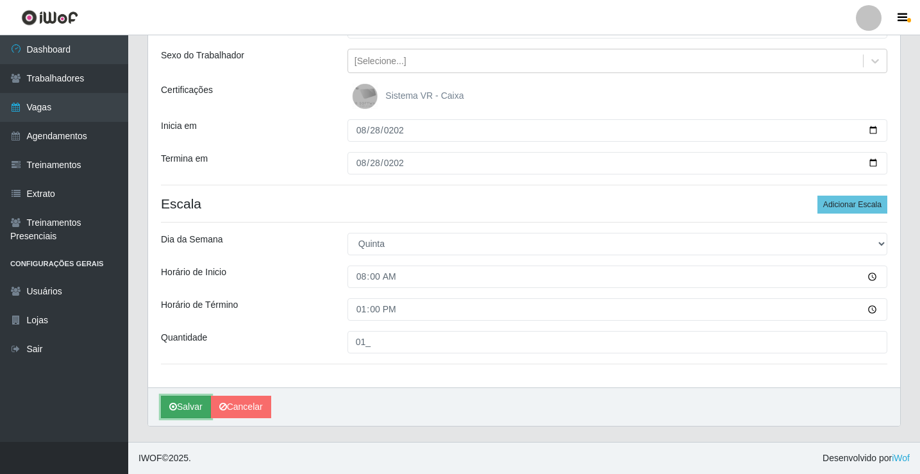
click at [201, 411] on button "Salvar" at bounding box center [186, 406] width 50 height 22
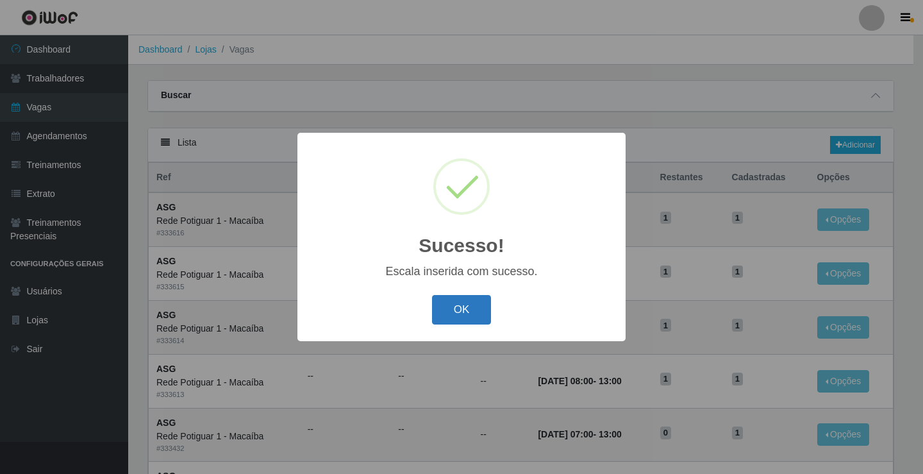
click at [448, 310] on button "OK" at bounding box center [462, 310] width 60 height 30
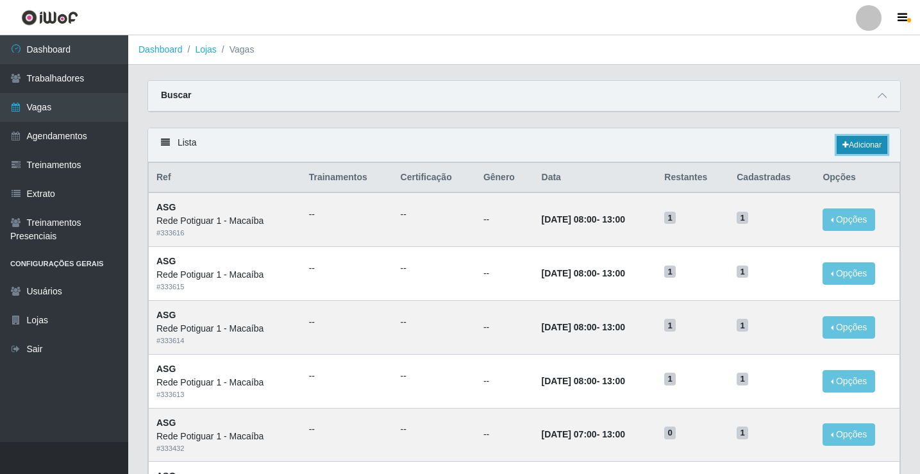
click at [878, 145] on link "Adicionar" at bounding box center [861, 145] width 51 height 18
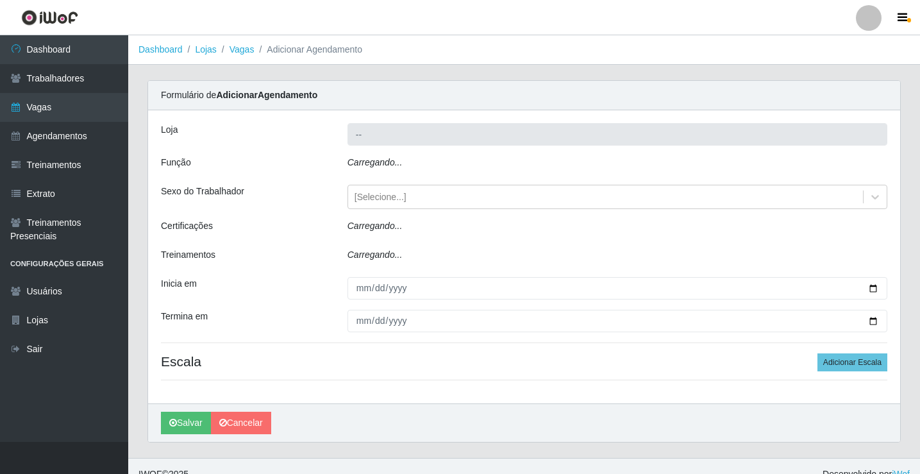
type input "Rede Potiguar 1 - Macaíba"
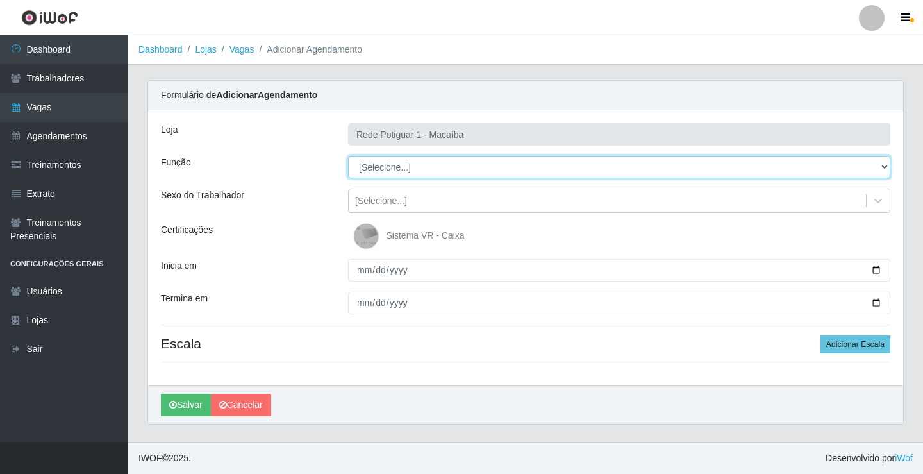
drag, startPoint x: 413, startPoint y: 163, endPoint x: 409, endPoint y: 172, distance: 9.5
click at [413, 163] on select "[Selecione...] ASG ASG + ASG ++ Balconista Embalador Repositor Repositor + Repo…" at bounding box center [619, 167] width 542 height 22
select select "16"
click at [348, 156] on select "[Selecione...] ASG ASG + ASG ++ Balconista Embalador Repositor Repositor + Repo…" at bounding box center [619, 167] width 542 height 22
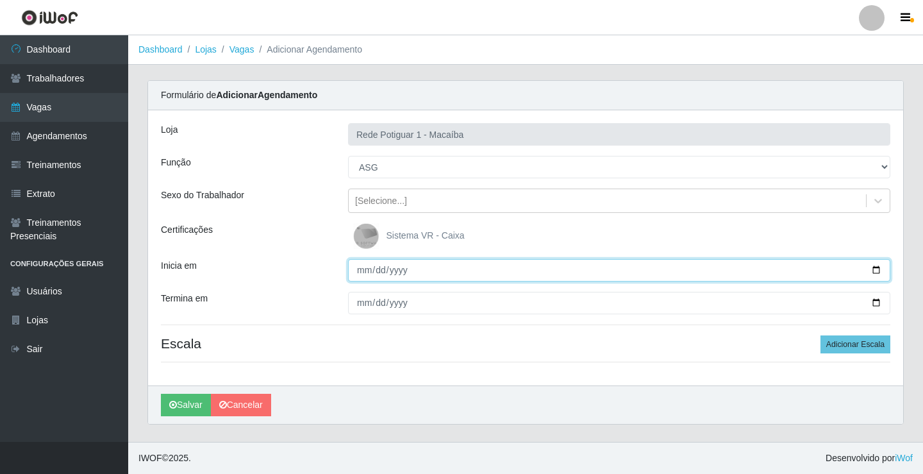
click at [365, 273] on input "Inicia em" at bounding box center [619, 270] width 542 height 22
type input "2025-08-29"
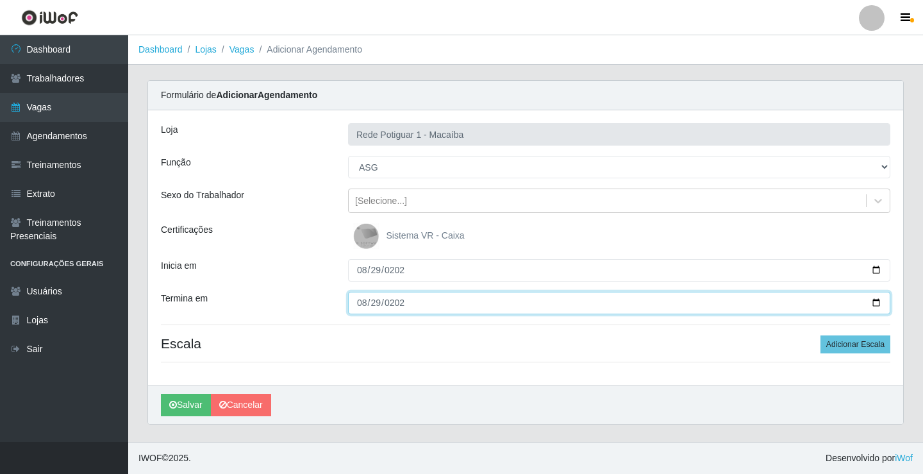
type input "2025-08-29"
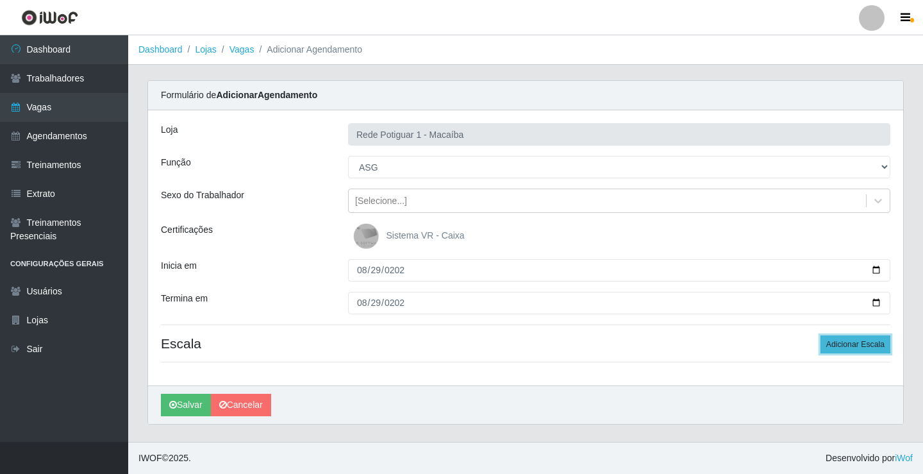
click at [864, 345] on button "Adicionar Escala" at bounding box center [855, 344] width 70 height 18
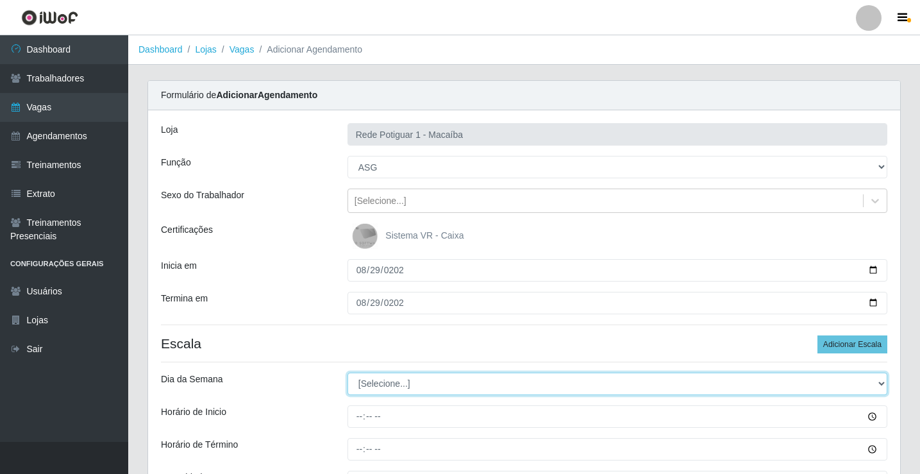
click at [398, 387] on select "[Selecione...] Segunda Terça Quarta Quinta Sexta Sábado Domingo" at bounding box center [617, 383] width 540 height 22
select select "5"
click at [347, 372] on select "[Selecione...] Segunda Terça Quarta Quinta Sexta Sábado Domingo" at bounding box center [617, 383] width 540 height 22
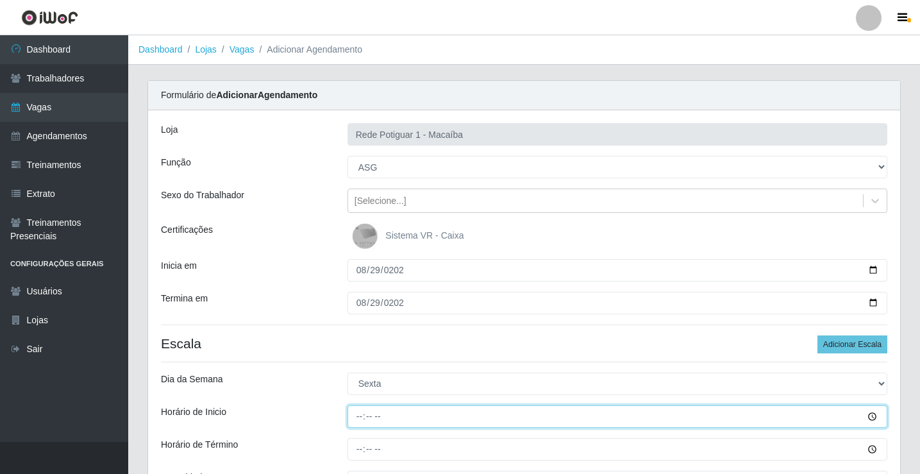
type input "08:00"
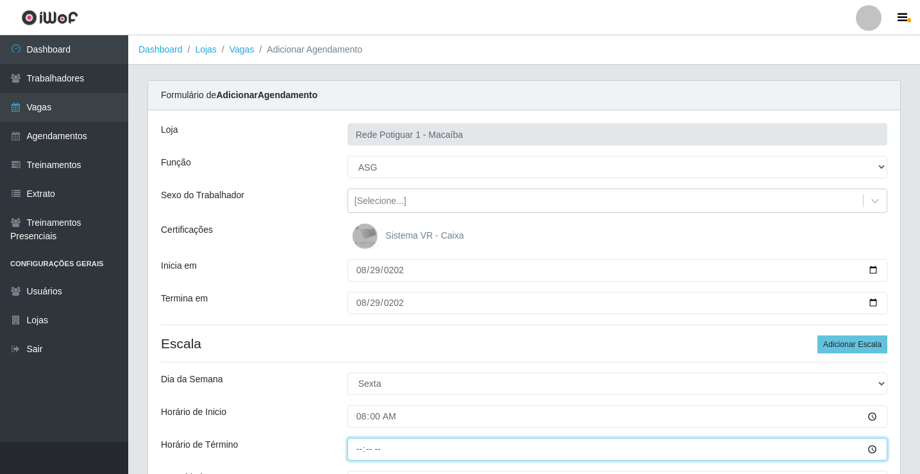
type input "13:00"
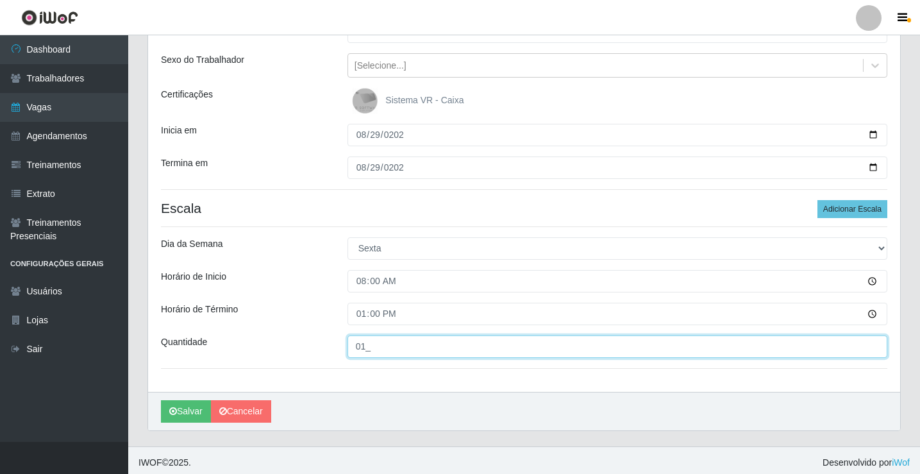
scroll to position [140, 0]
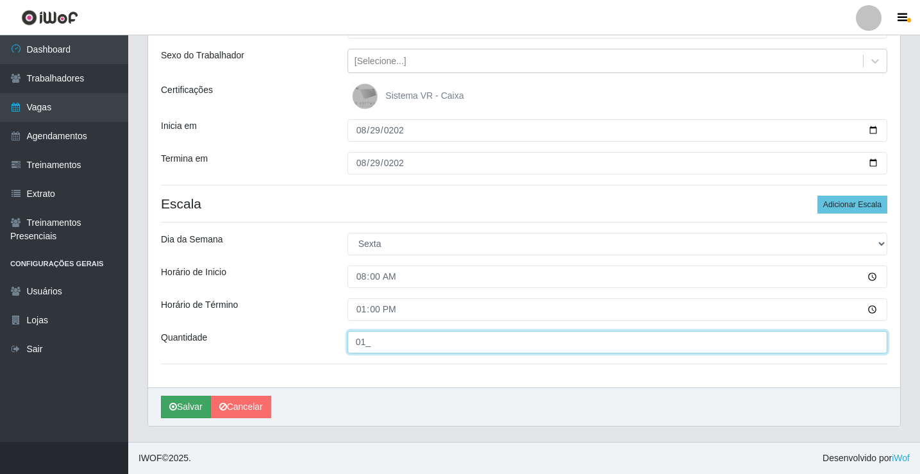
type input "01_"
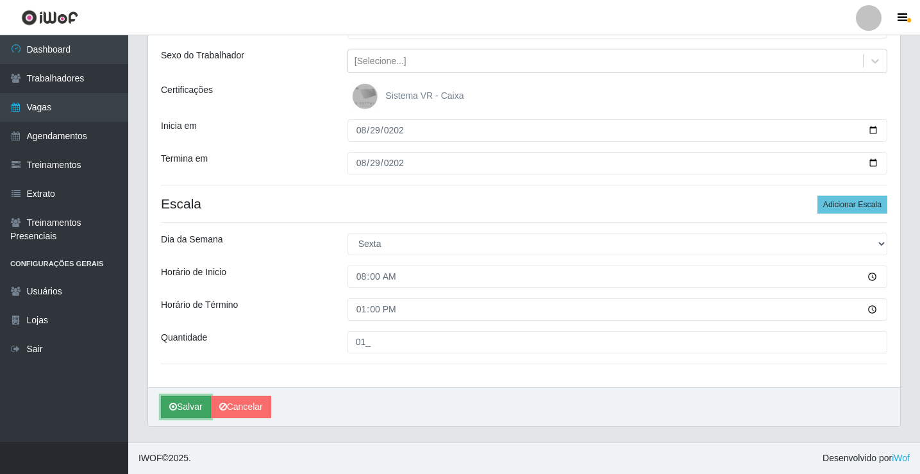
click at [183, 404] on button "Salvar" at bounding box center [186, 406] width 50 height 22
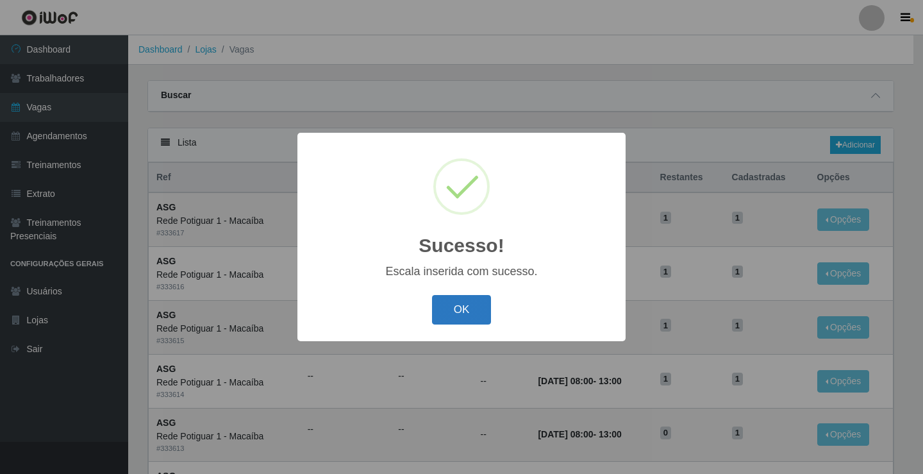
click at [459, 312] on button "OK" at bounding box center [462, 310] width 60 height 30
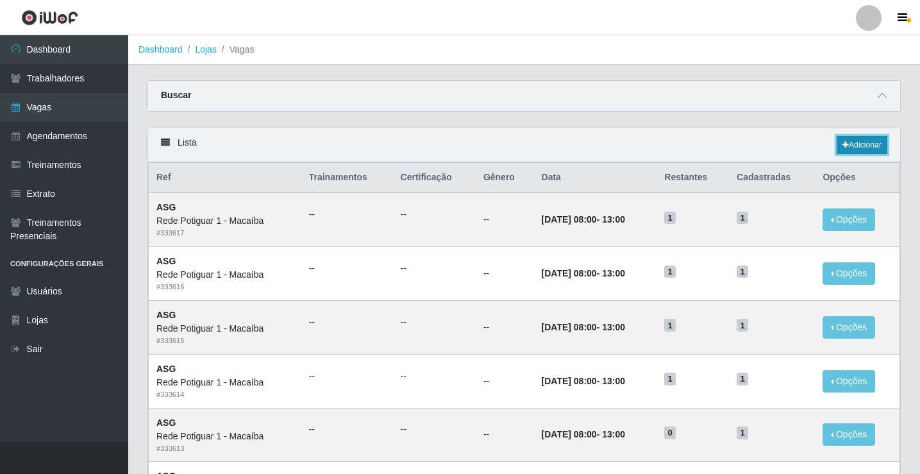
click at [866, 145] on link "Adicionar" at bounding box center [861, 145] width 51 height 18
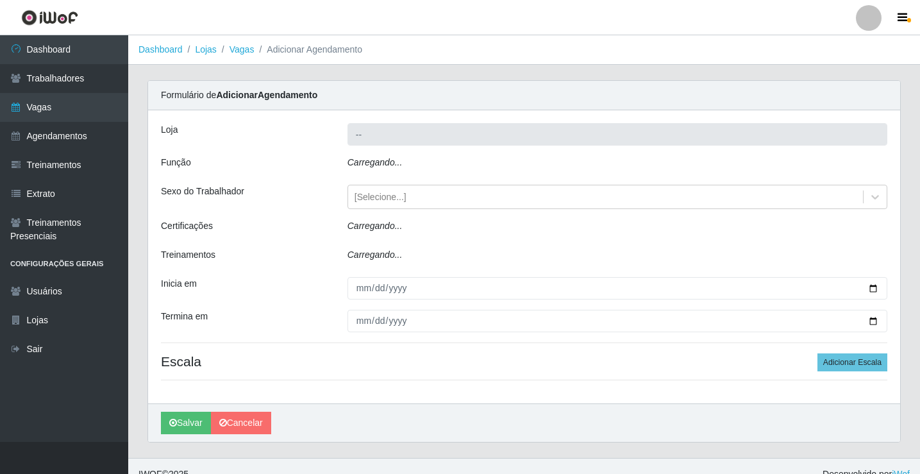
type input "Rede Potiguar 1 - Macaíba"
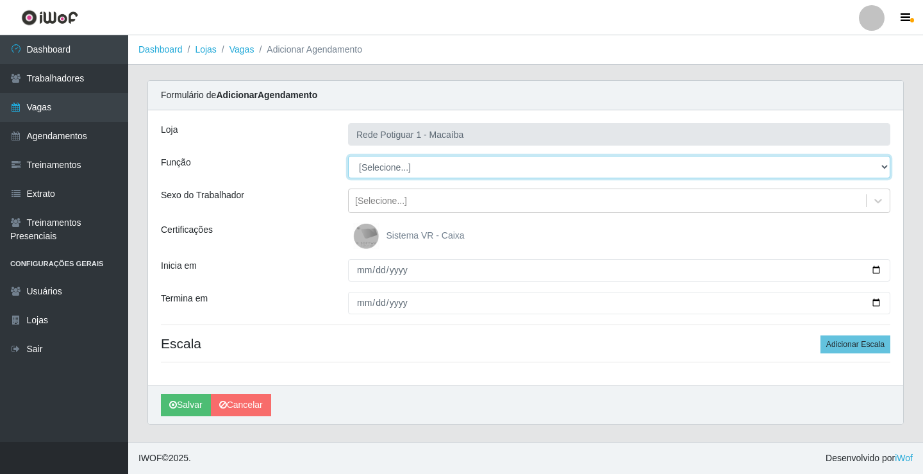
click at [392, 169] on select "[Selecione...] ASG ASG + ASG ++ Balconista Embalador Repositor Repositor + Repo…" at bounding box center [619, 167] width 542 height 22
select select "16"
click at [348, 156] on select "[Selecione...] ASG ASG + ASG ++ Balconista Embalador Repositor Repositor + Repo…" at bounding box center [619, 167] width 542 height 22
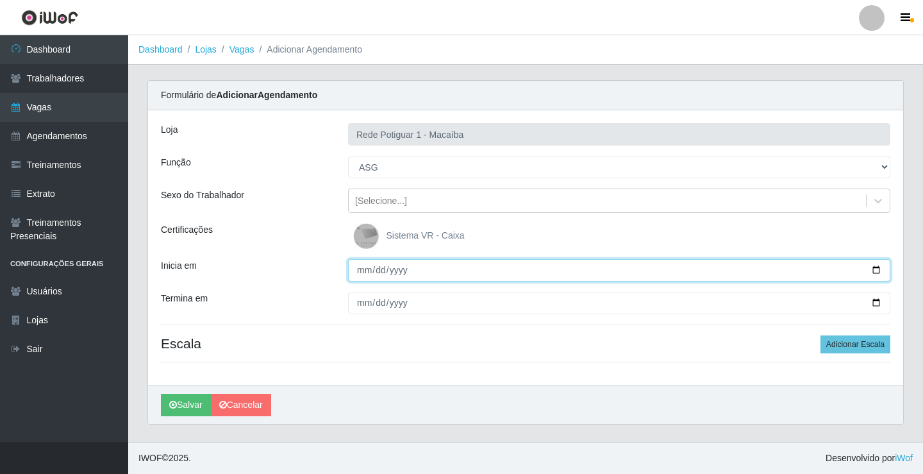
click at [365, 271] on input "Inicia em" at bounding box center [619, 270] width 542 height 22
type input "2025-08-29"
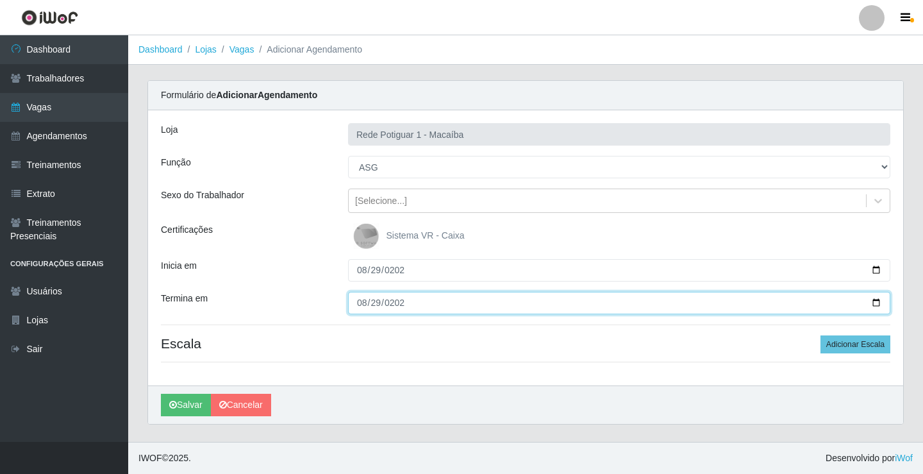
type input "2025-08-29"
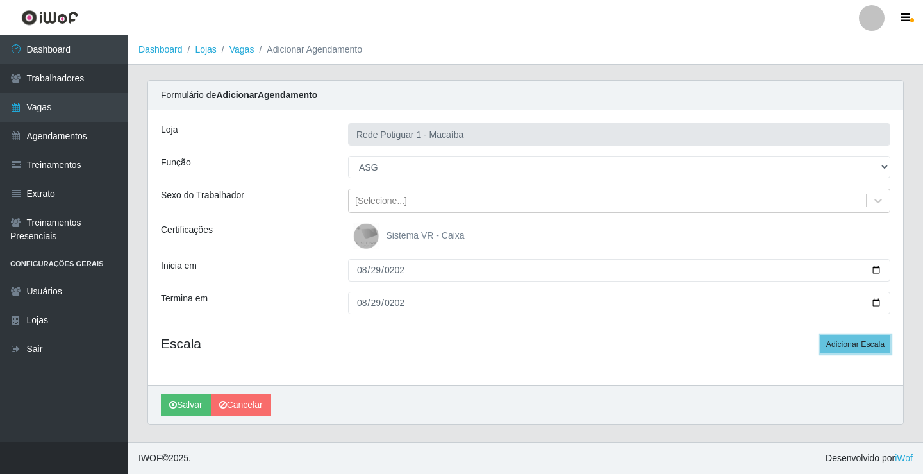
click at [820, 335] on button "Adicionar Escala" at bounding box center [855, 344] width 70 height 18
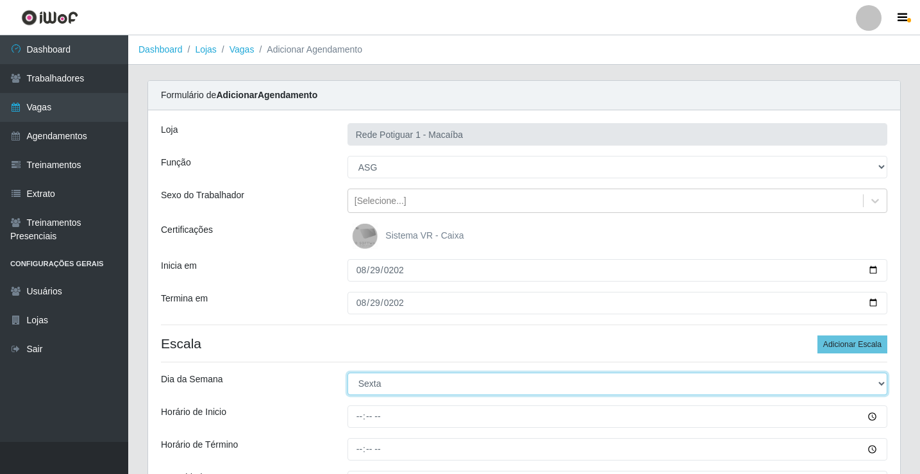
select select "6"
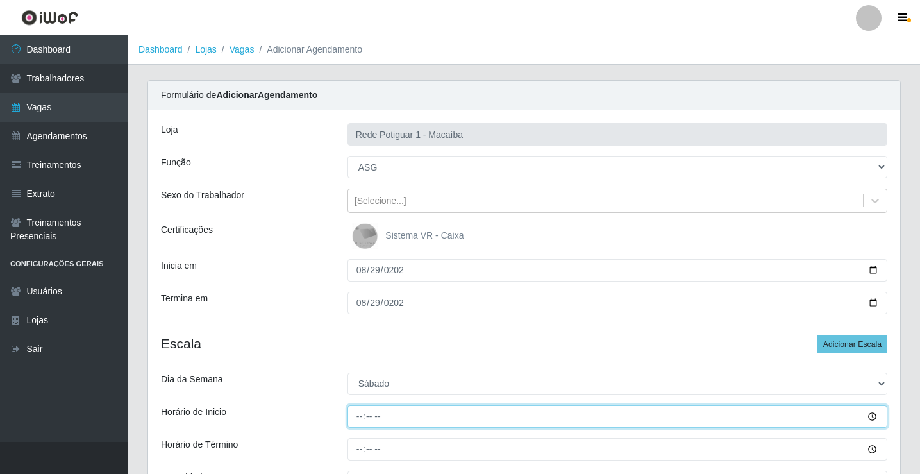
type input "07:00"
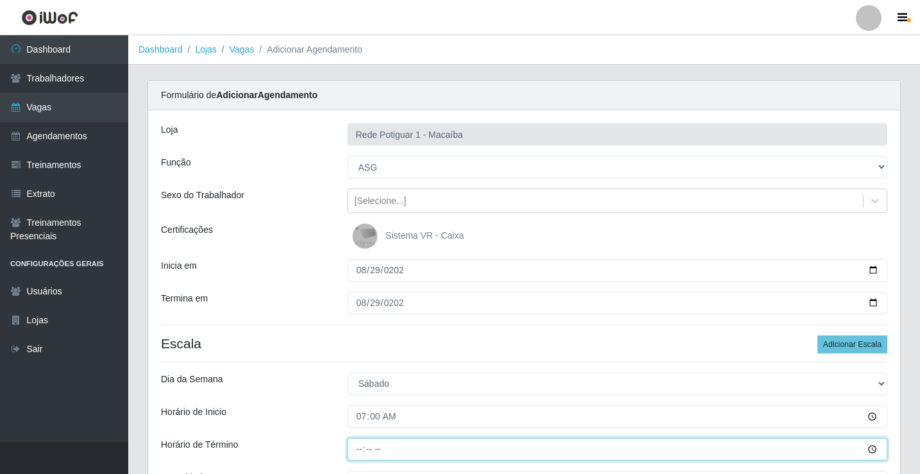
type input "13:00"
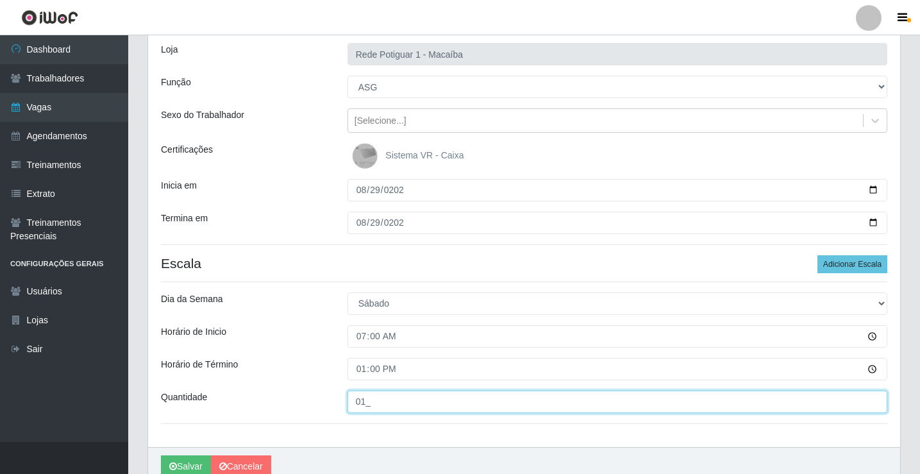
scroll to position [140, 0]
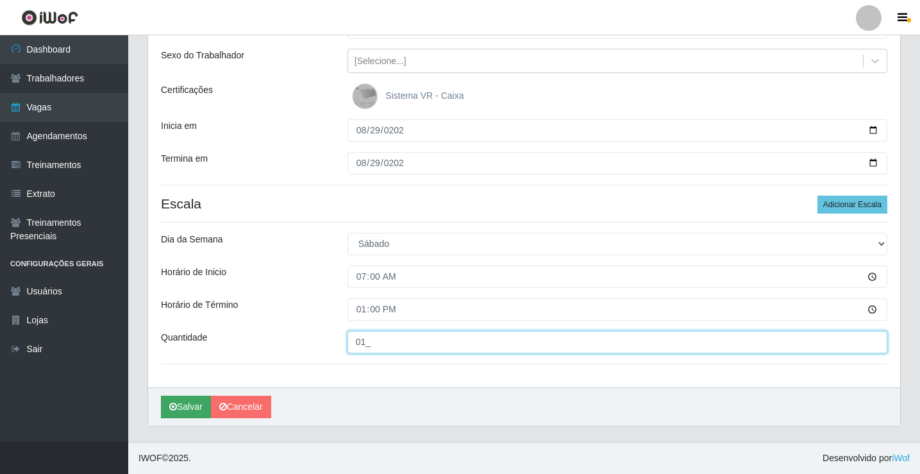
type input "01_"
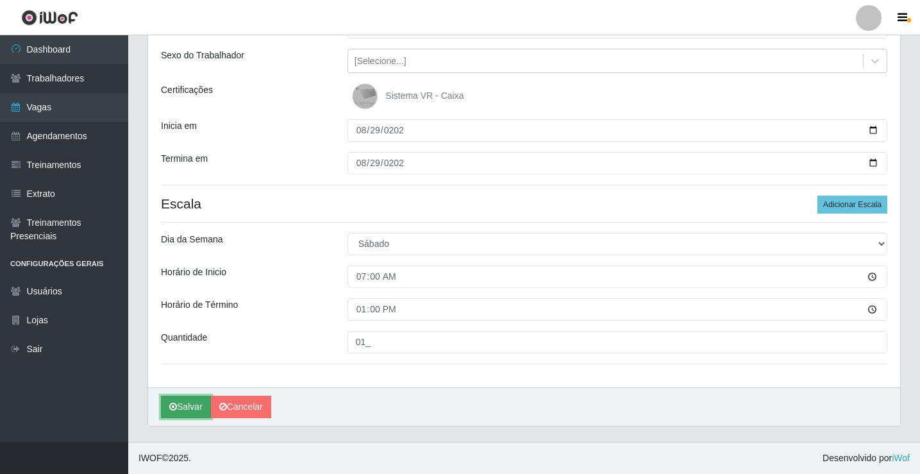
click at [189, 397] on button "Salvar" at bounding box center [186, 406] width 50 height 22
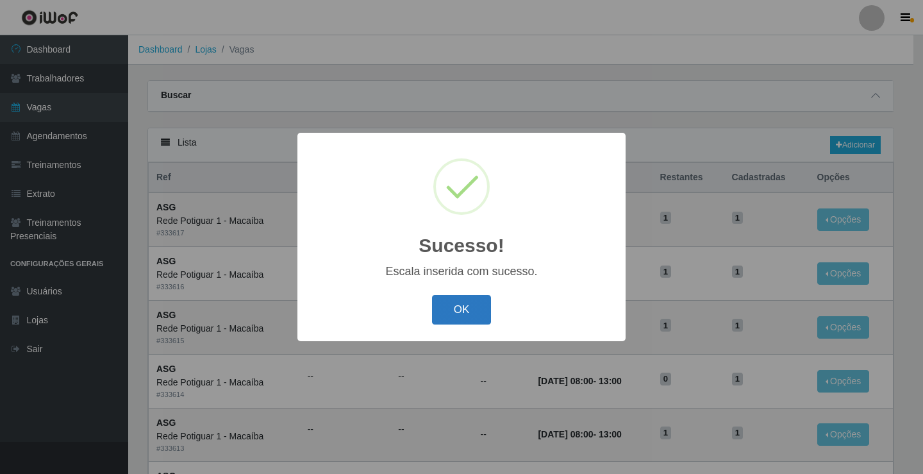
click at [452, 313] on button "OK" at bounding box center [462, 310] width 60 height 30
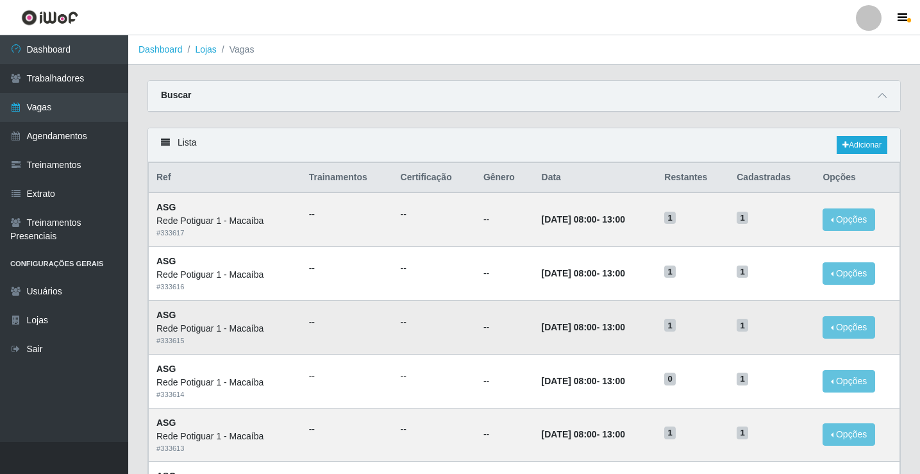
scroll to position [64, 0]
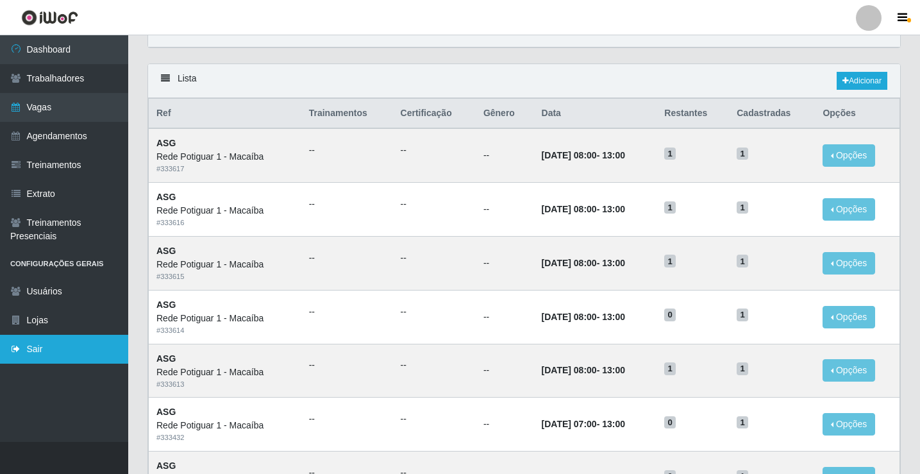
click at [77, 347] on link "Sair" at bounding box center [64, 349] width 128 height 29
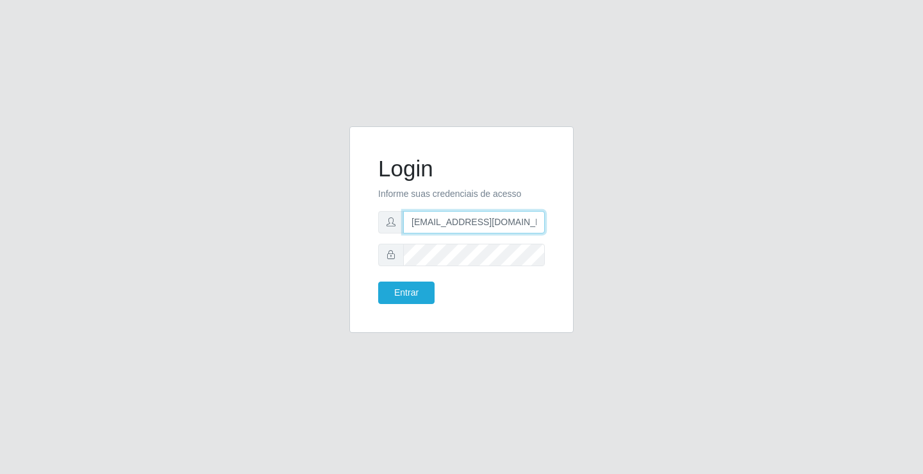
click at [432, 216] on input "rh.supermercadopotiguar@gmail.com" at bounding box center [474, 222] width 142 height 22
type input "departamentopessoal2@sbcvarejistas.com.br"
click at [430, 294] on button "Entrar" at bounding box center [406, 292] width 56 height 22
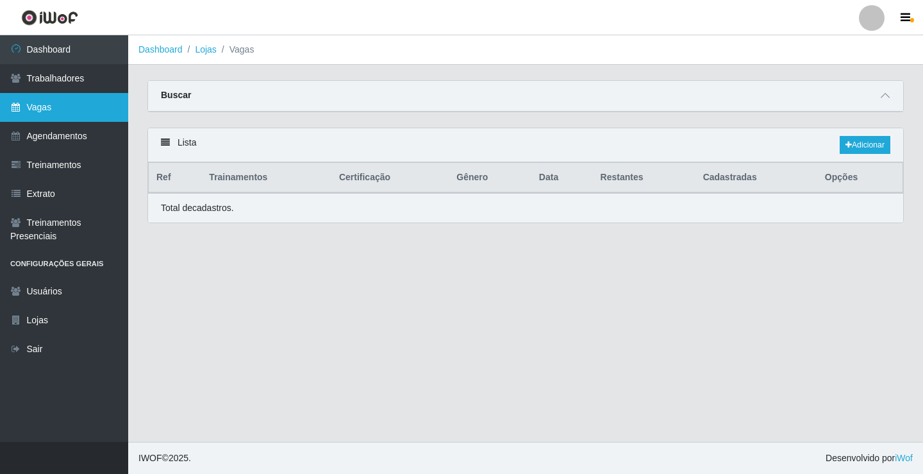
click at [73, 108] on link "Vagas" at bounding box center [64, 107] width 128 height 29
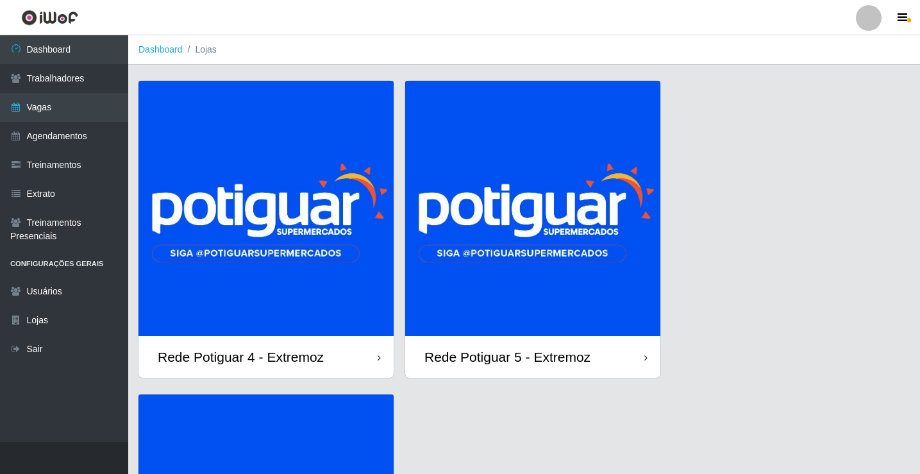
click at [300, 247] on img at bounding box center [265, 208] width 255 height 255
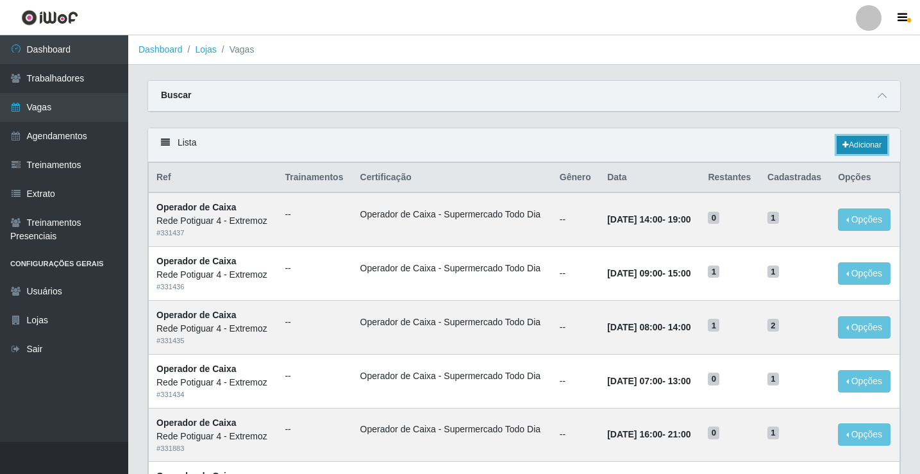
click at [864, 143] on link "Adicionar" at bounding box center [861, 145] width 51 height 18
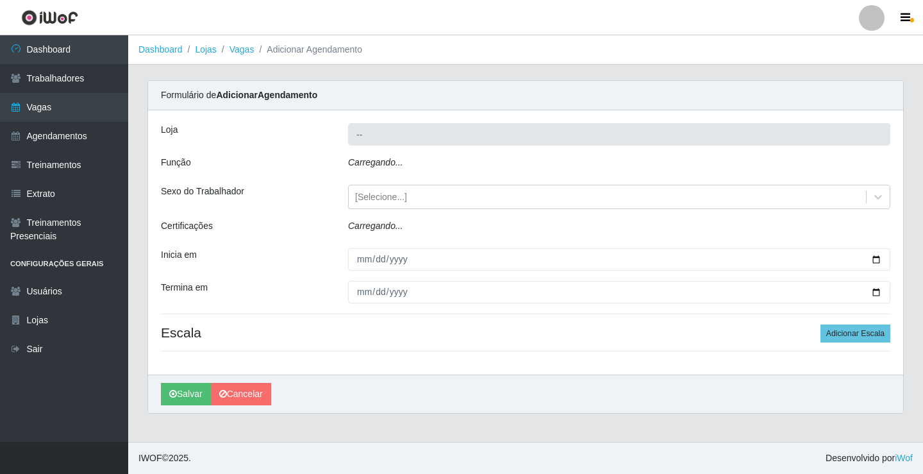
type input "Rede Potiguar 4 - Extremoz"
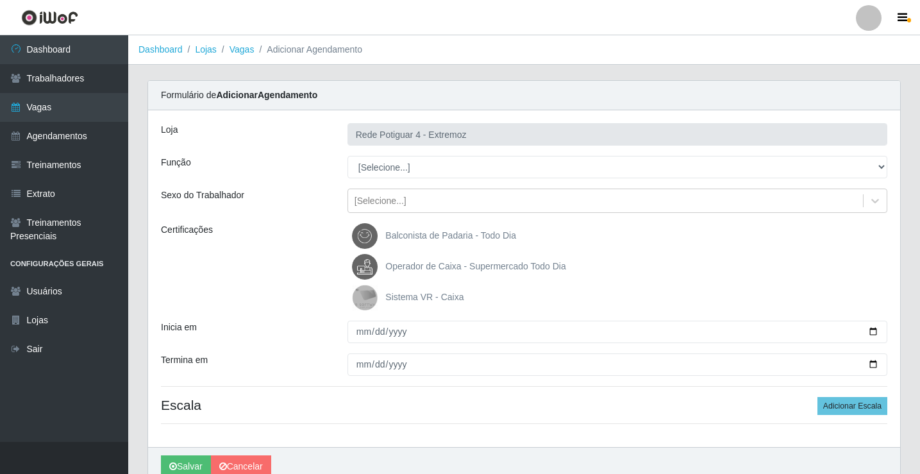
select select "22"
click at [347, 156] on select "[Selecione...] ASG Auxiliar de Estacionamento Balconista Embalador Operador de …" at bounding box center [617, 167] width 540 height 22
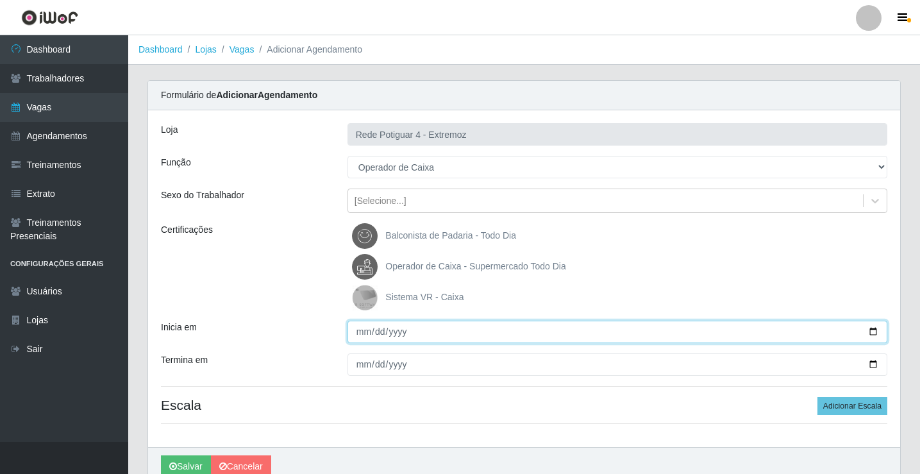
click at [357, 326] on input "Inicia em" at bounding box center [617, 331] width 540 height 22
type input "2025-08-25"
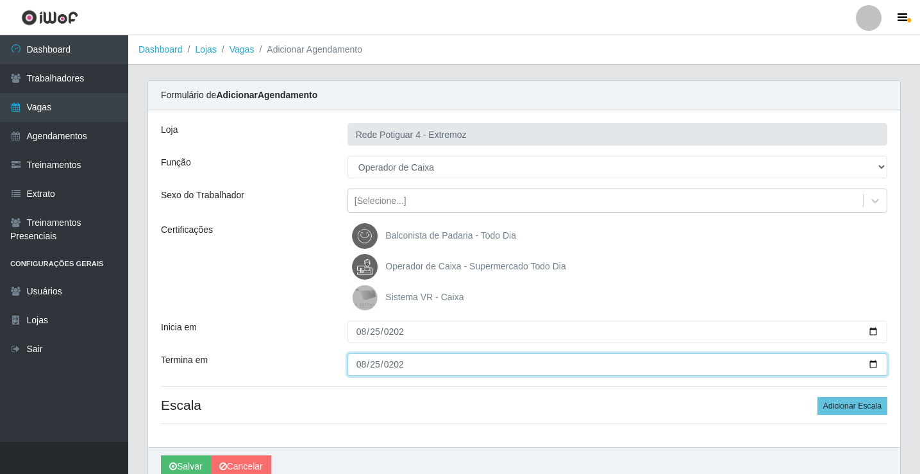
type input "2025-08-25"
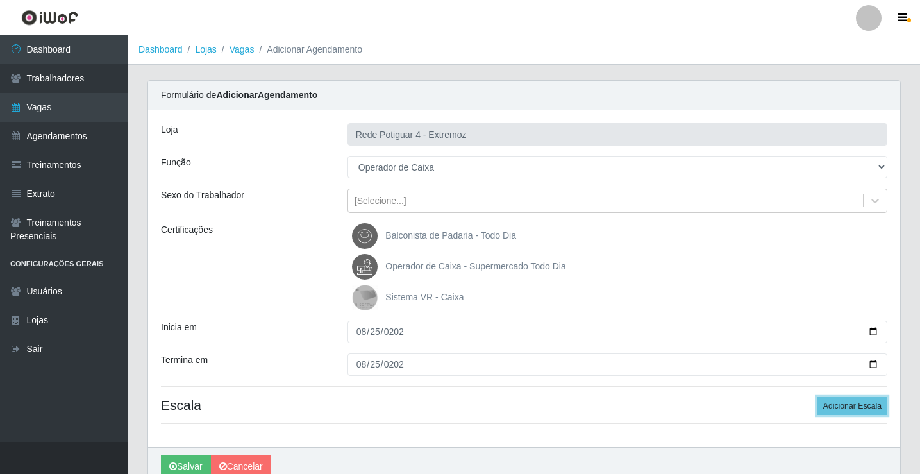
click at [817, 397] on button "Adicionar Escala" at bounding box center [852, 406] width 70 height 18
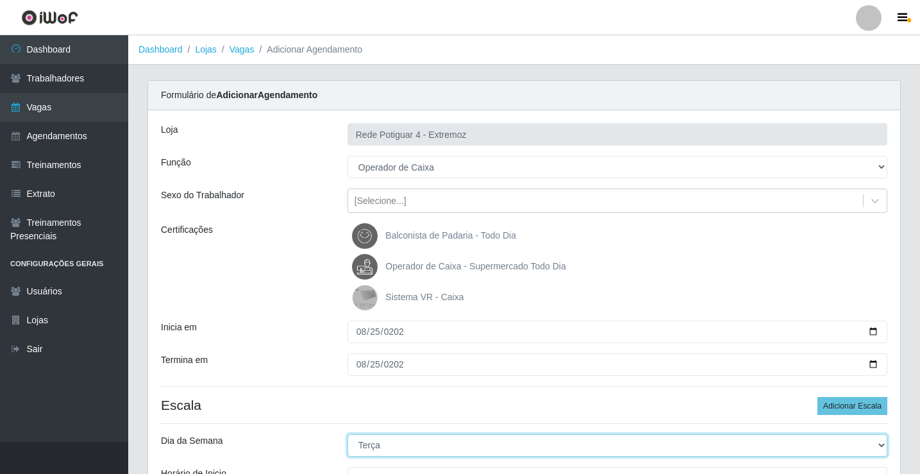
select select "1"
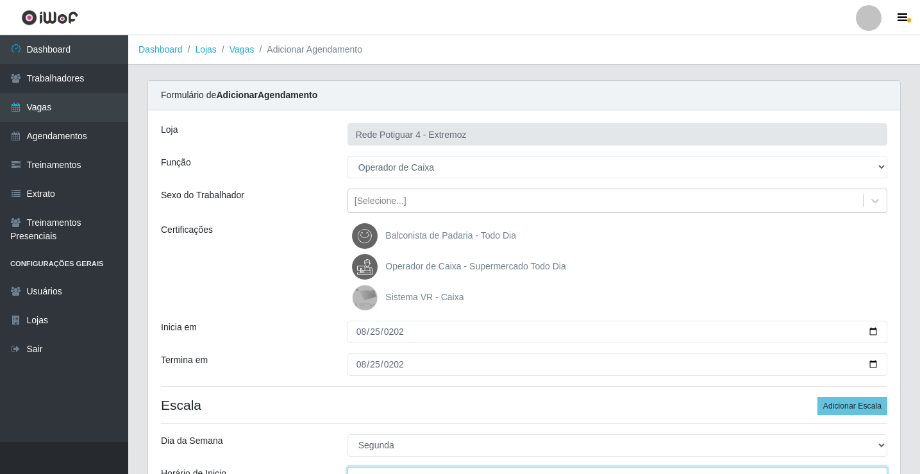
scroll to position [15, 0]
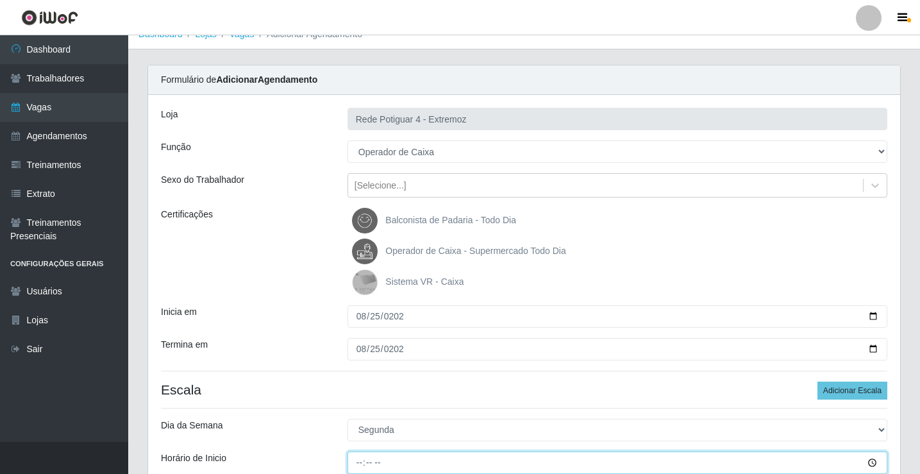
type input "14:00"
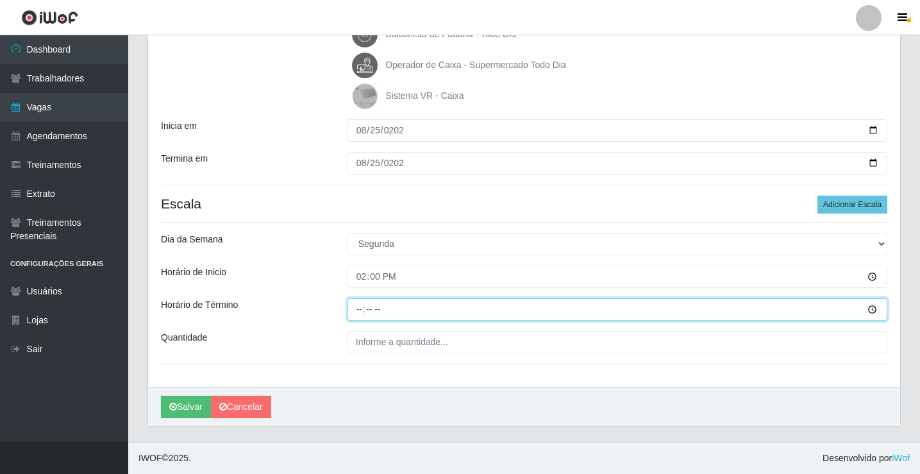
type input "20:00"
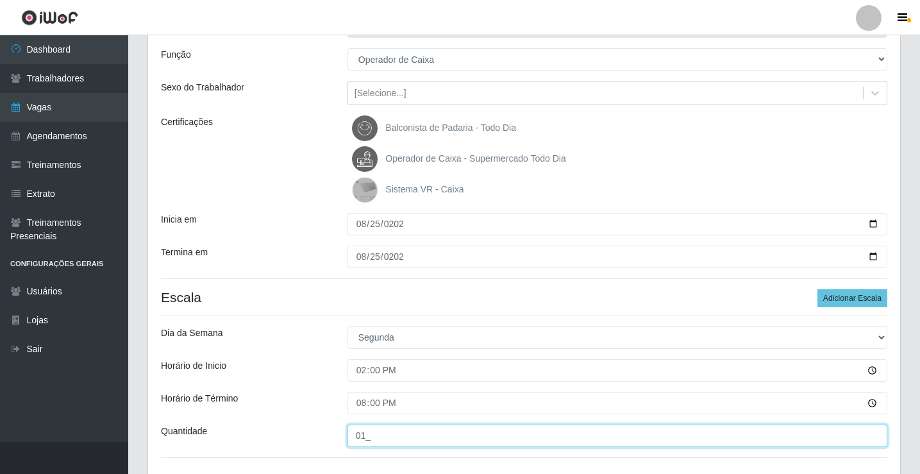
scroll to position [137, 0]
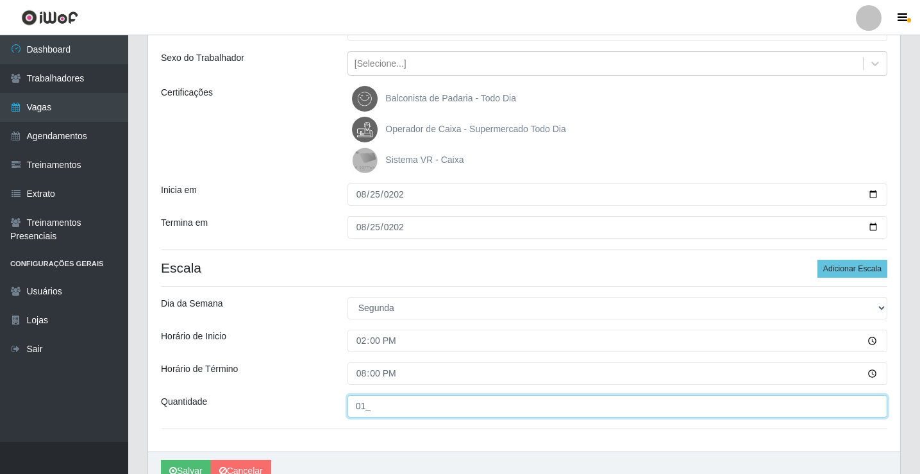
type input "01_"
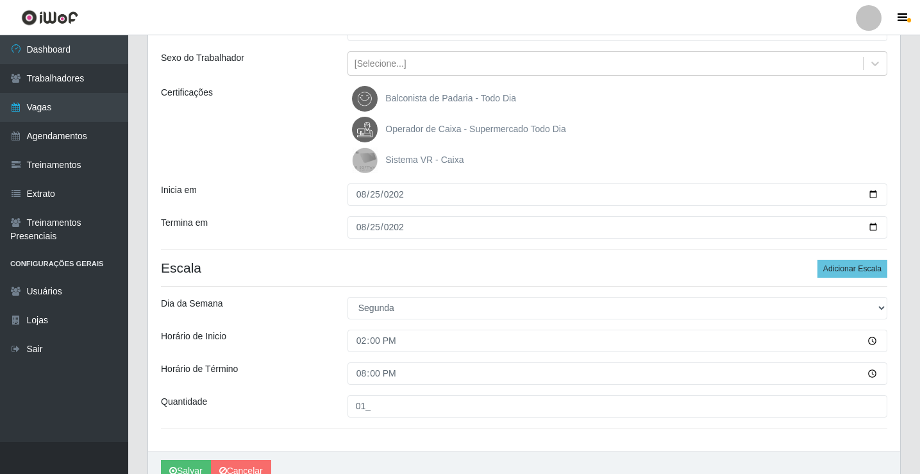
click at [463, 126] on span "Operador de Caixa - Supermercado Todo Dia" at bounding box center [475, 129] width 180 height 10
click at [0, 0] on input "Operador de Caixa - Supermercado Todo Dia" at bounding box center [0, 0] width 0 height 0
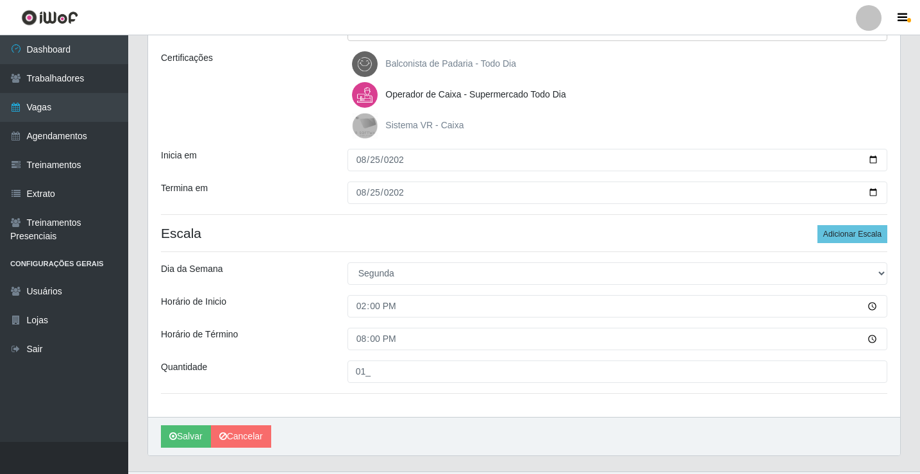
scroll to position [201, 0]
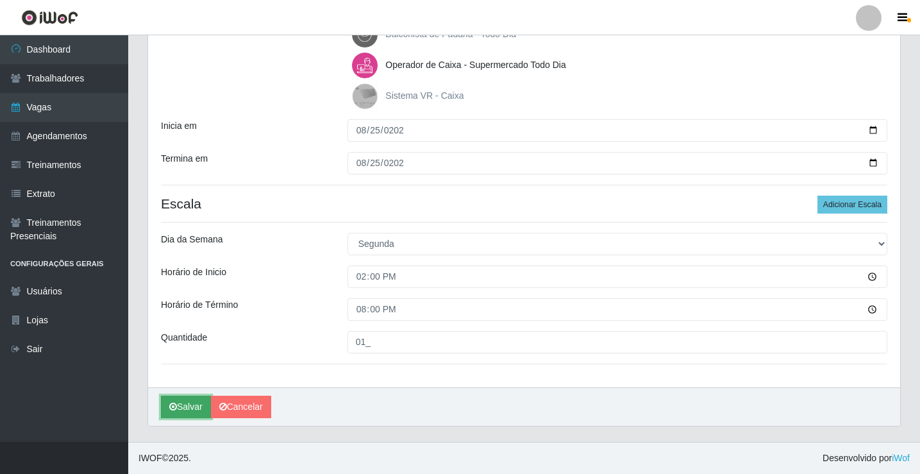
click at [200, 398] on button "Salvar" at bounding box center [186, 406] width 50 height 22
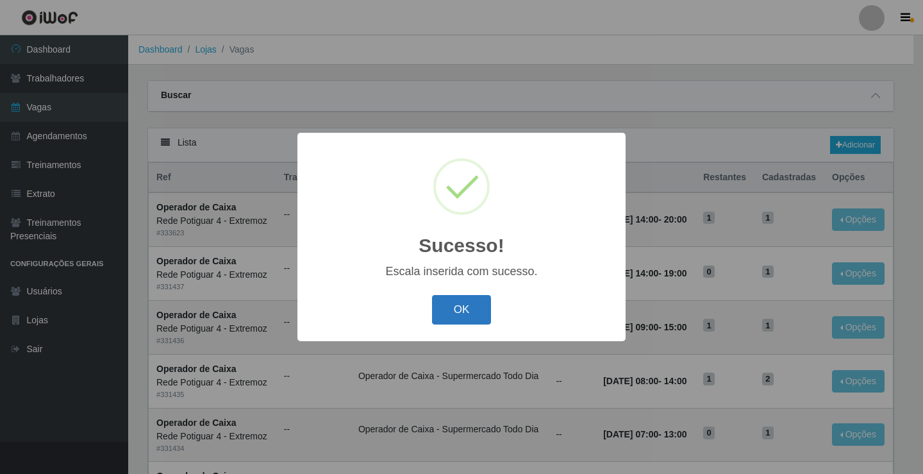
click at [447, 313] on button "OK" at bounding box center [462, 310] width 60 height 30
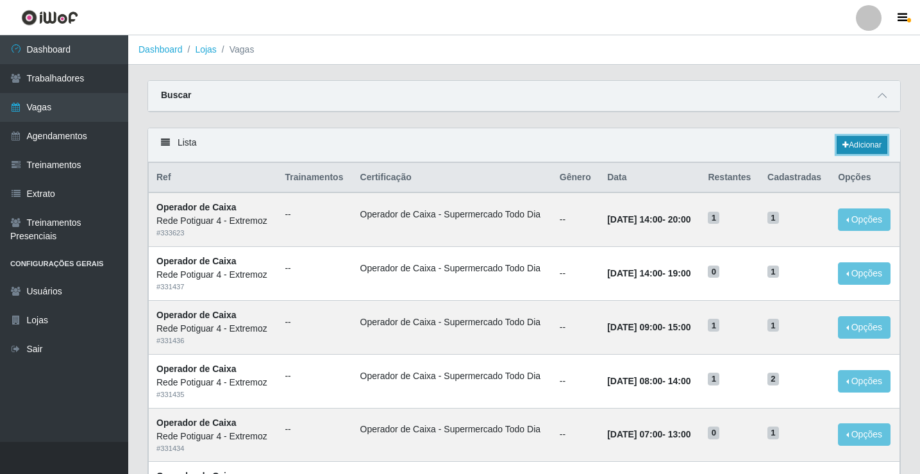
click at [868, 145] on link "Adicionar" at bounding box center [861, 145] width 51 height 18
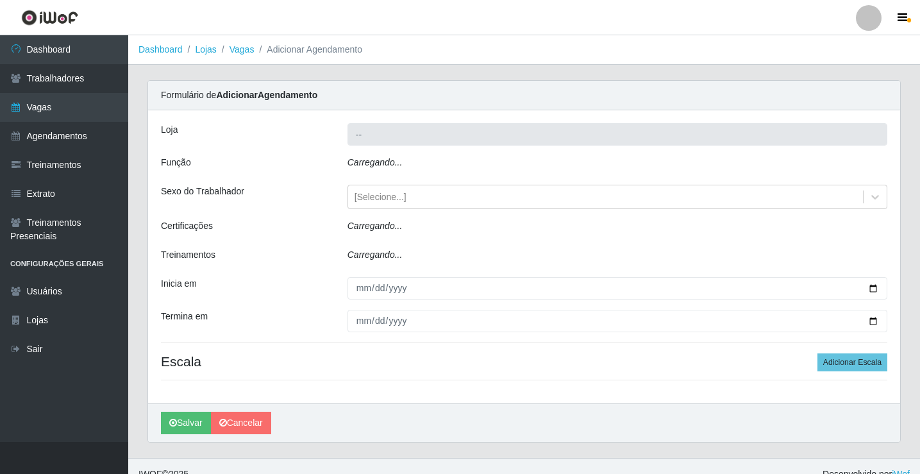
type input "Rede Potiguar 4 - Extremoz"
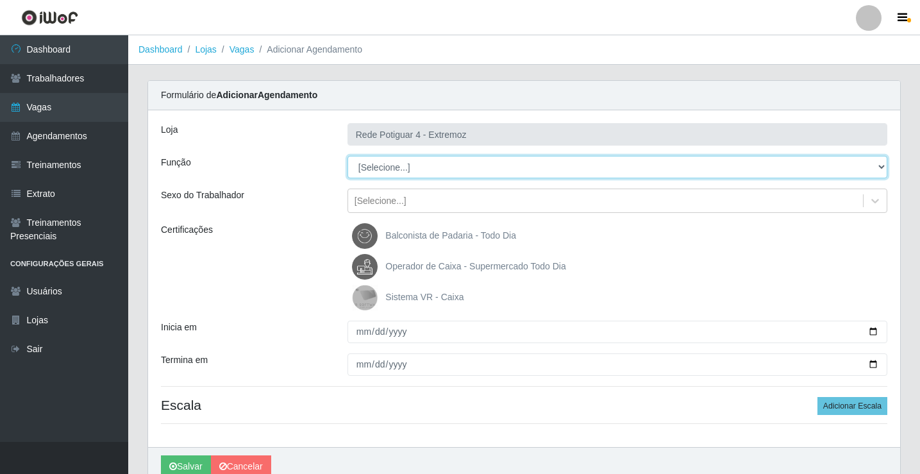
click at [449, 165] on select "[Selecione...] ASG Auxiliar de Estacionamento Balconista Embalador Operador de …" at bounding box center [617, 167] width 540 height 22
select select "22"
click at [347, 156] on select "[Selecione...] ASG Auxiliar de Estacionamento Balconista Embalador Operador de …" at bounding box center [617, 167] width 540 height 22
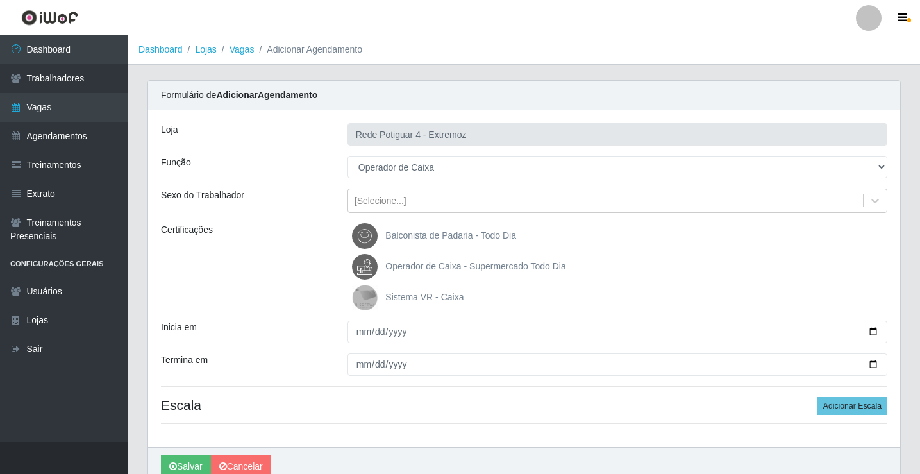
click at [412, 263] on span "Operador de Caixa - Supermercado Todo Dia" at bounding box center [475, 266] width 180 height 10
click at [0, 0] on input "Operador de Caixa - Supermercado Todo Dia" at bounding box center [0, 0] width 0 height 0
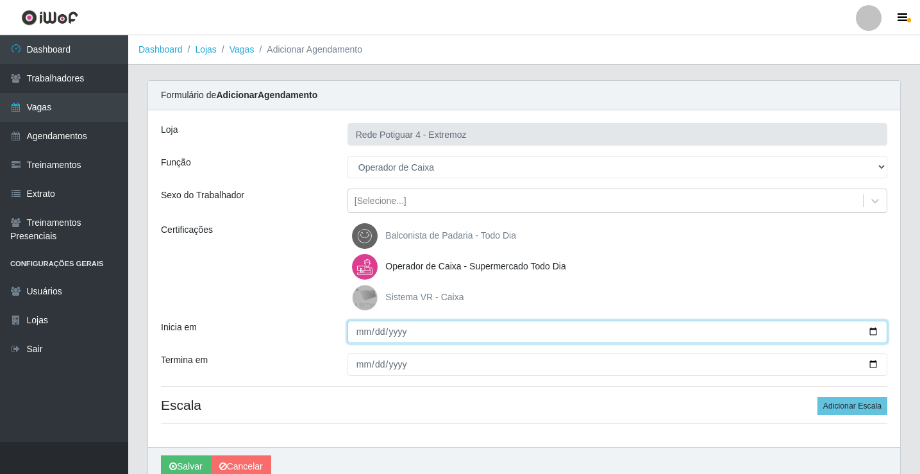
click at [359, 330] on input "Inicia em" at bounding box center [617, 331] width 540 height 22
type input "2025-08-26"
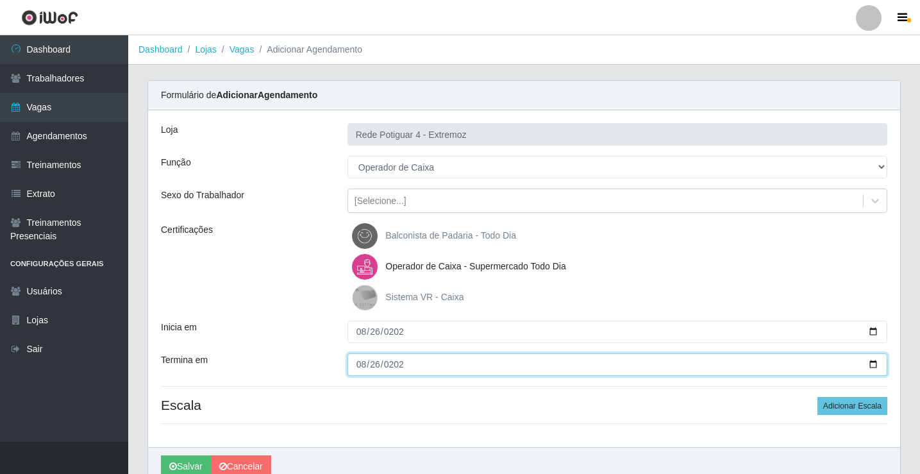
type input "2025-08-26"
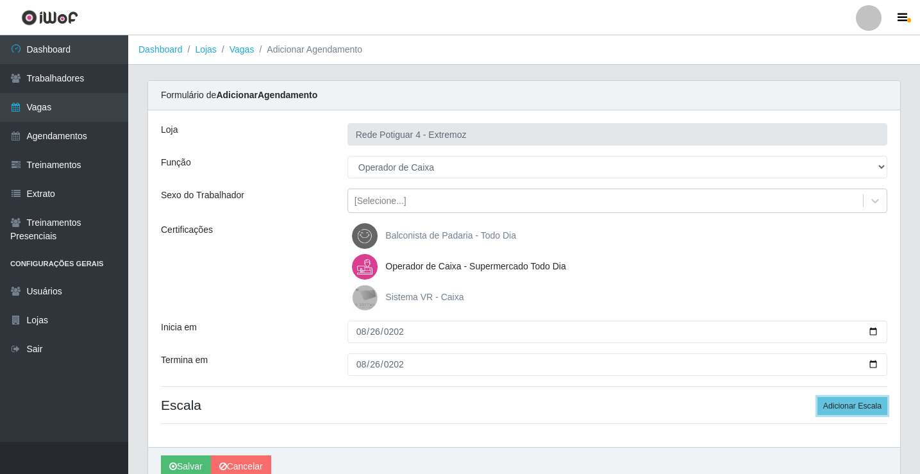
click at [817, 397] on button "Adicionar Escala" at bounding box center [852, 406] width 70 height 18
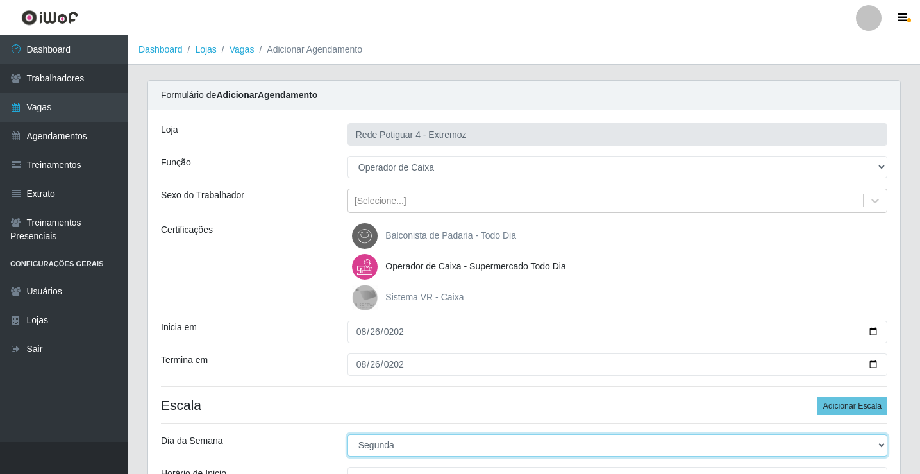
select select "2"
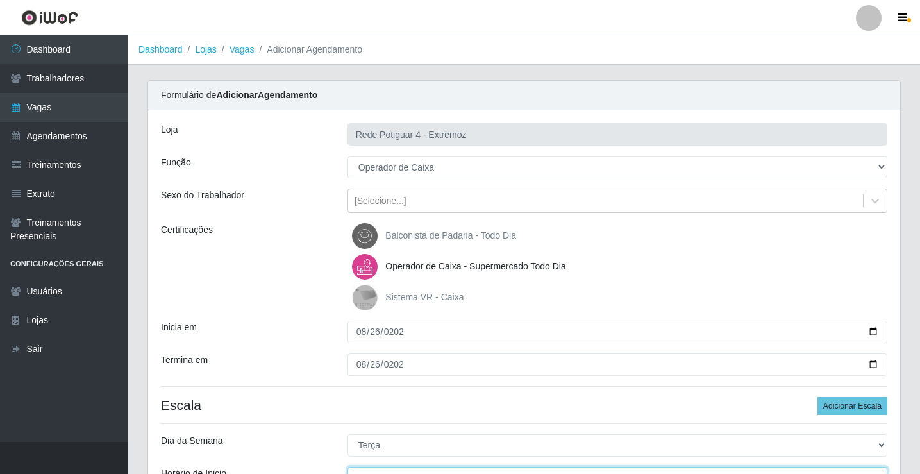
scroll to position [15, 0]
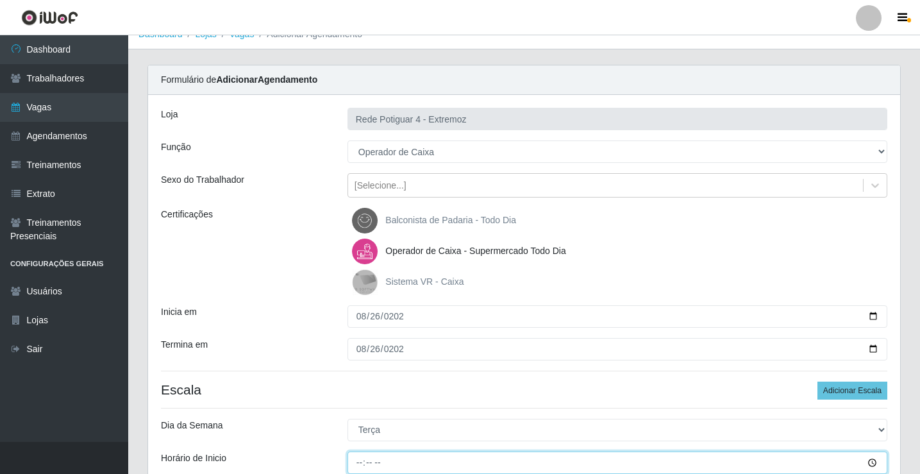
type input "16:00"
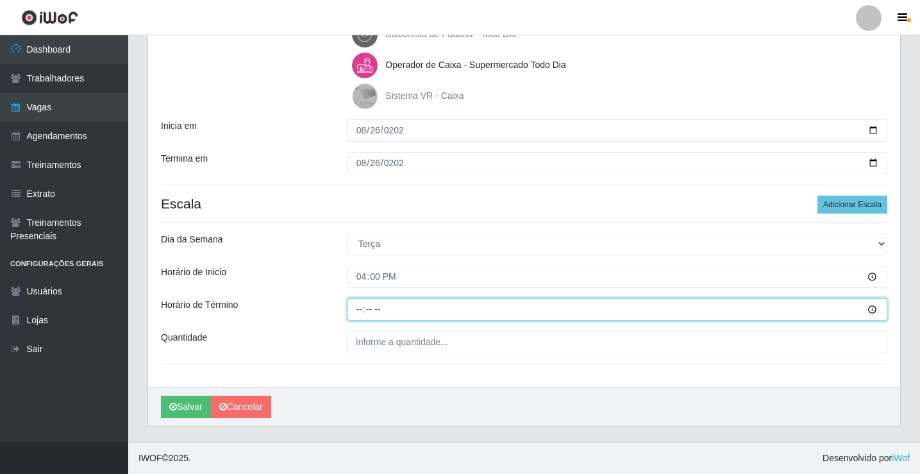
type input "21:00"
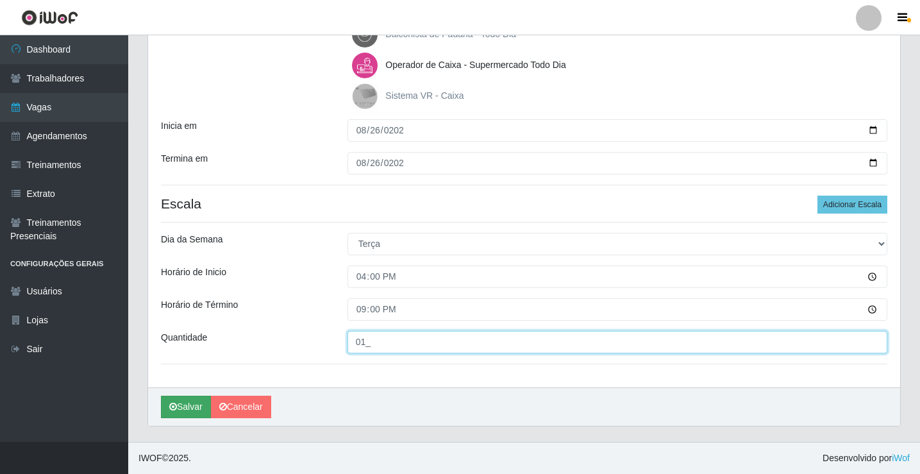
type input "01_"
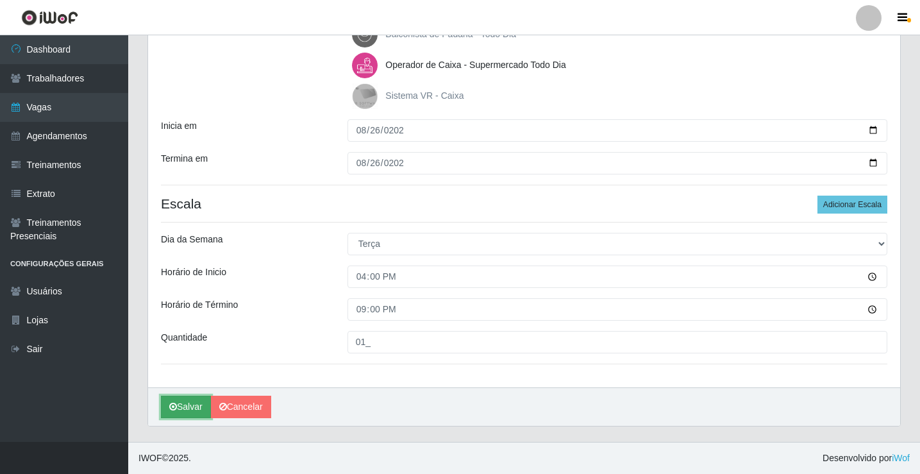
click at [183, 402] on button "Salvar" at bounding box center [186, 406] width 50 height 22
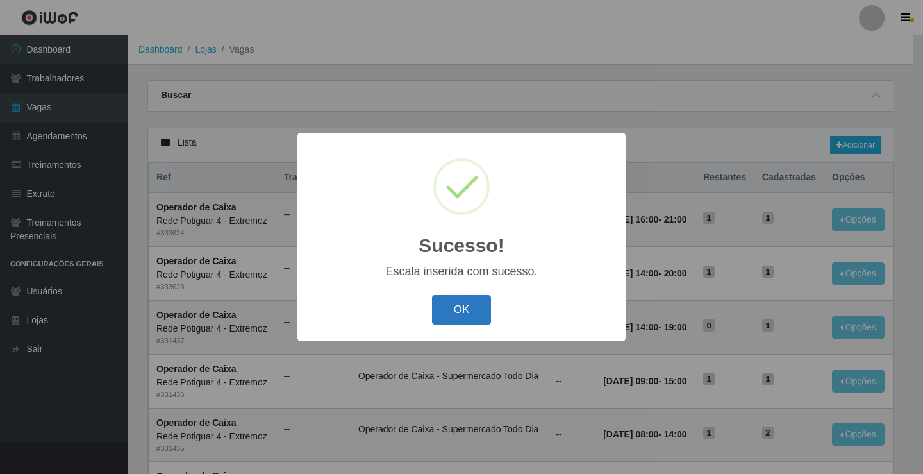
click at [483, 305] on button "OK" at bounding box center [462, 310] width 60 height 30
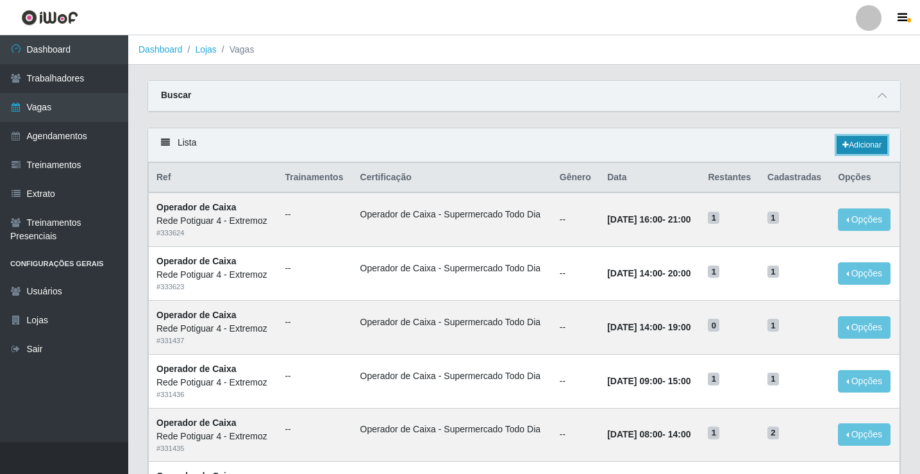
click at [876, 144] on link "Adicionar" at bounding box center [861, 145] width 51 height 18
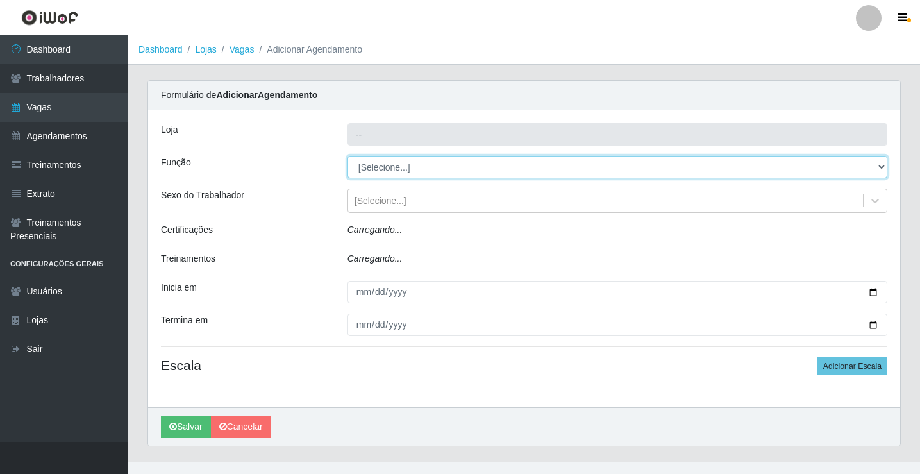
click at [393, 166] on select "[Selecione...] ASG Auxiliar de Estacionamento Balconista Embalador Operador de …" at bounding box center [617, 167] width 540 height 22
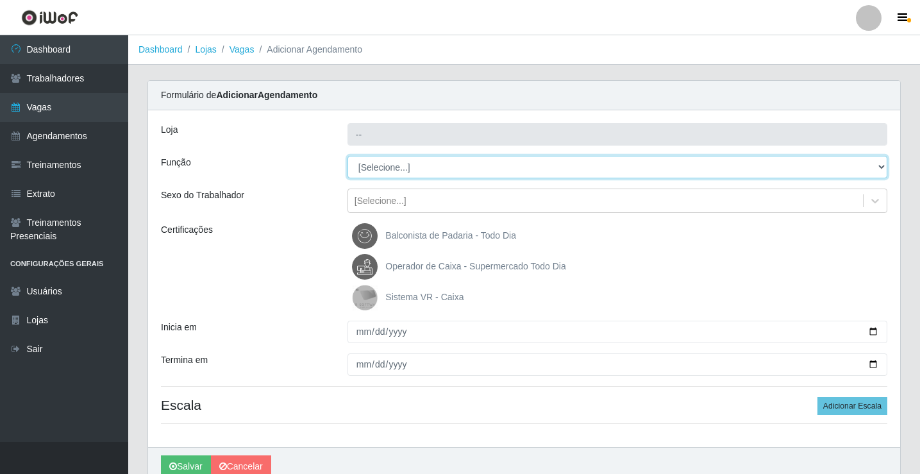
type input "Rede Potiguar 4 - Extremoz"
select select "22"
click at [347, 156] on select "[Selecione...] ASG Auxiliar de Estacionamento Balconista Embalador Operador de …" at bounding box center [617, 167] width 540 height 22
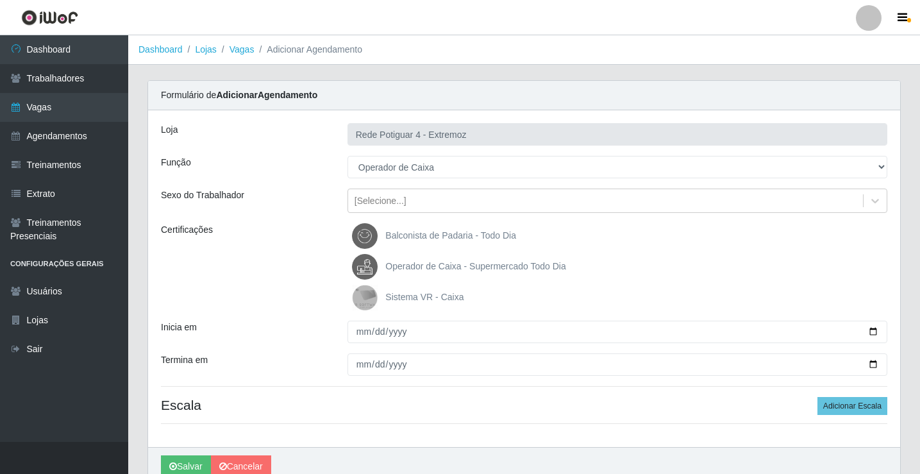
click at [406, 261] on span "Operador de Caixa - Supermercado Todo Dia" at bounding box center [475, 266] width 180 height 10
click at [0, 0] on input "Operador de Caixa - Supermercado Todo Dia" at bounding box center [0, 0] width 0 height 0
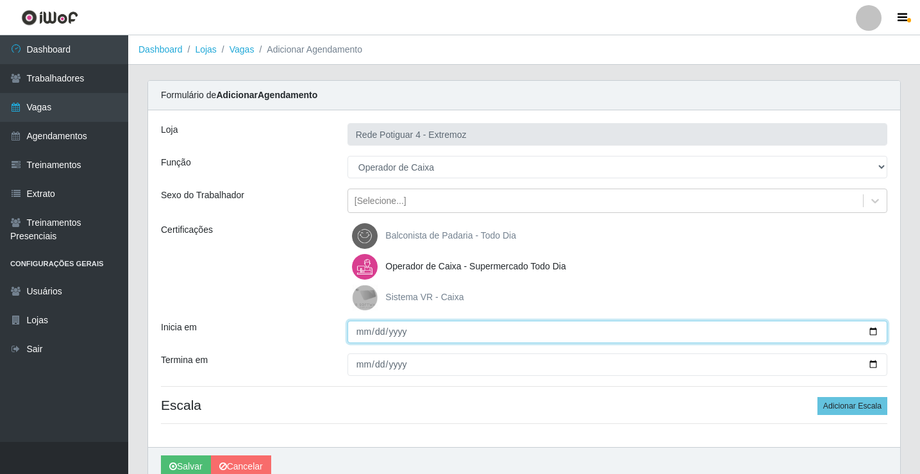
click at [361, 330] on input "Inicia em" at bounding box center [617, 331] width 540 height 22
type input "2025-08-27"
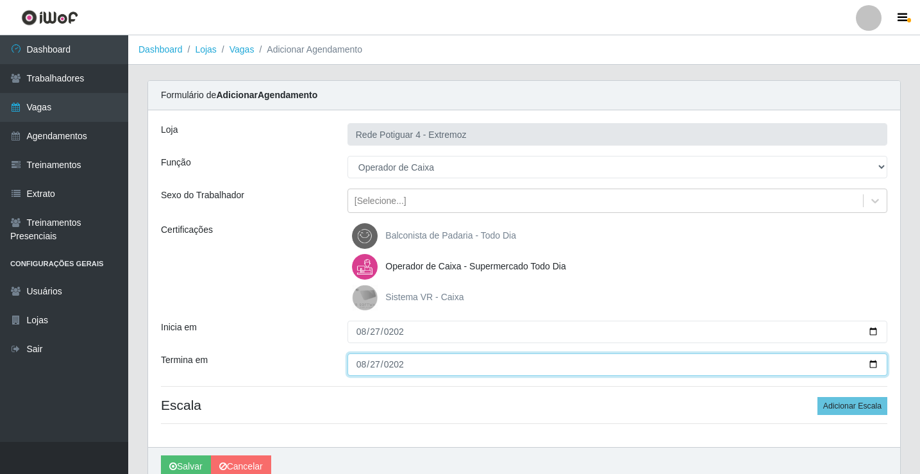
type input "2025-08-27"
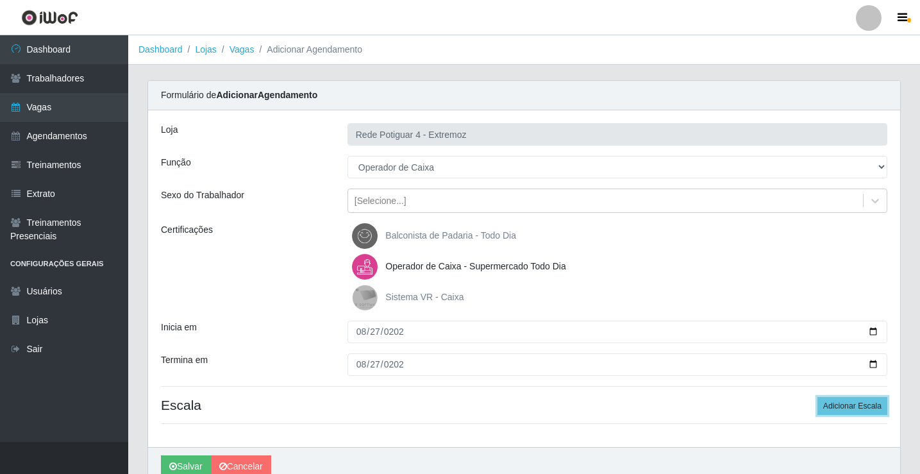
click at [817, 397] on button "Adicionar Escala" at bounding box center [852, 406] width 70 height 18
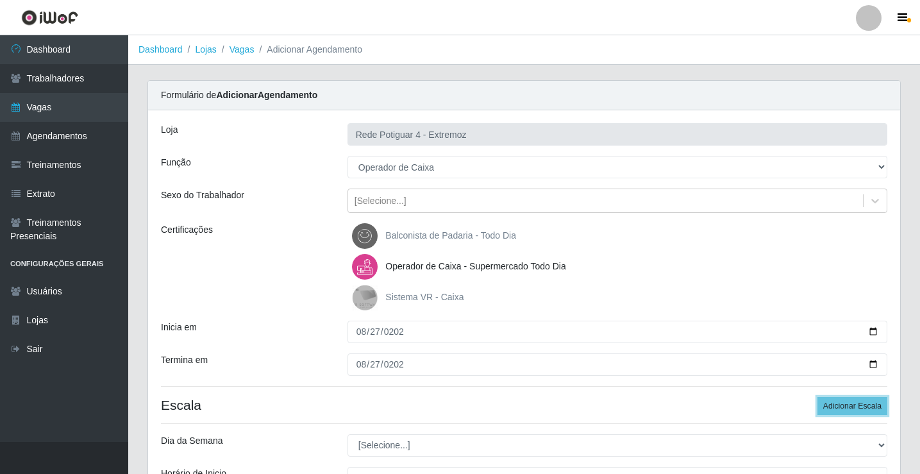
click at [817, 397] on button "Adicionar Escala" at bounding box center [852, 406] width 70 height 18
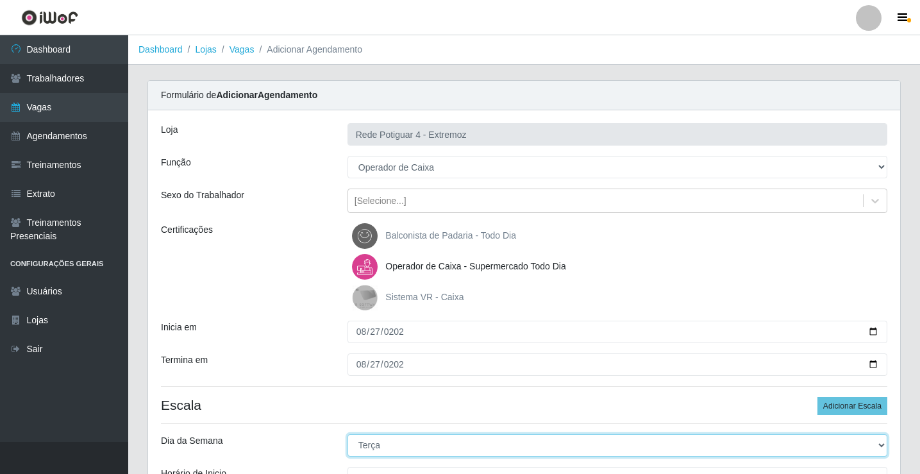
select select "3"
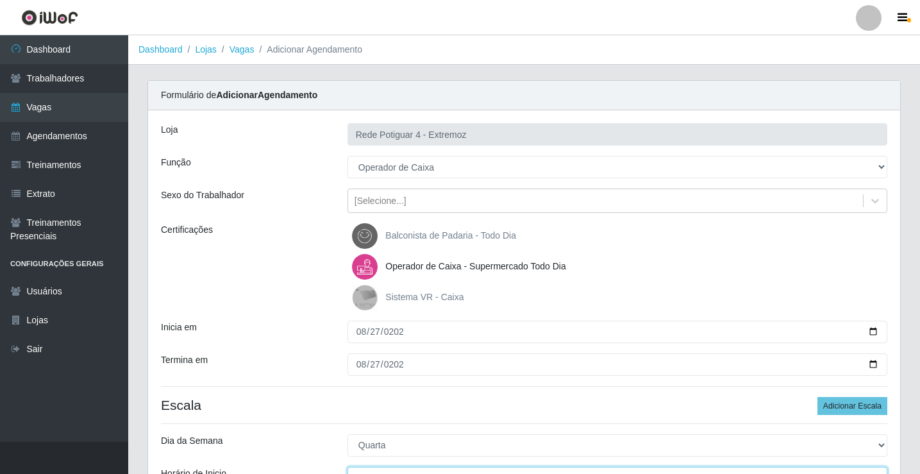
scroll to position [15, 0]
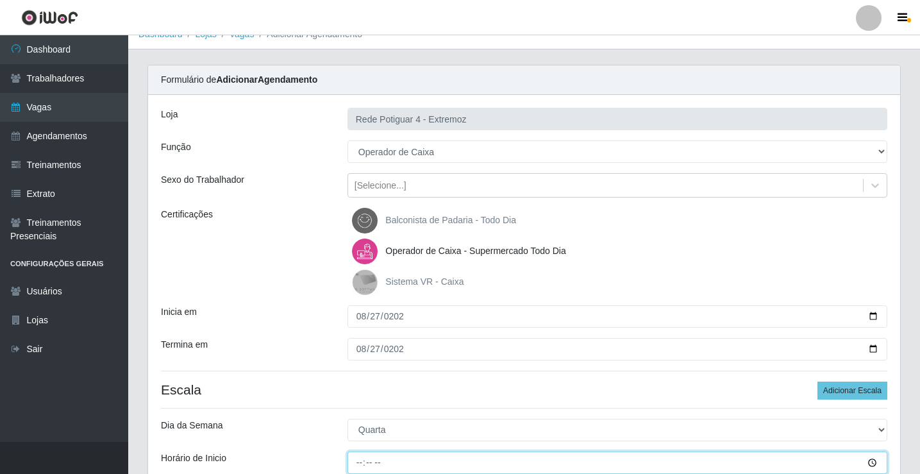
type input "08:00"
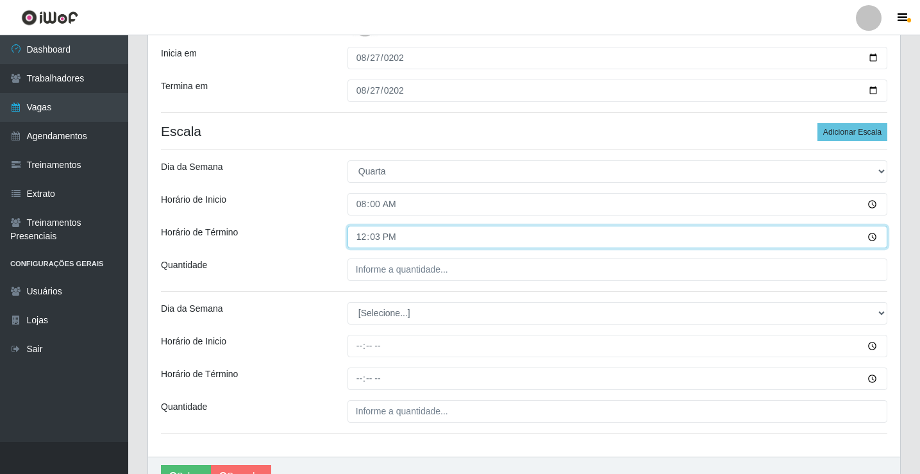
type input "12:30"
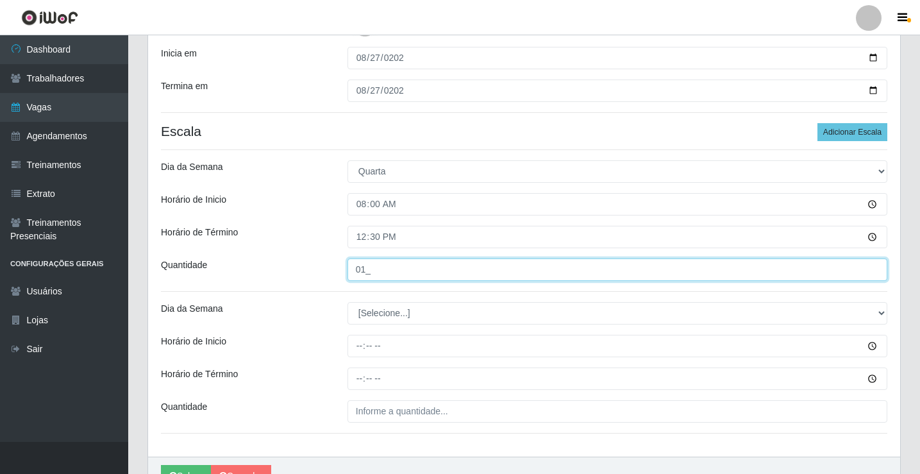
type input "01_"
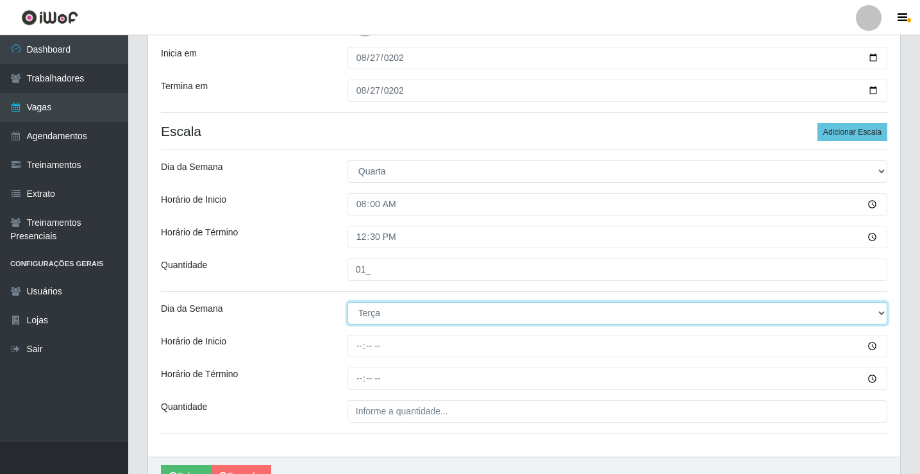
select select "3"
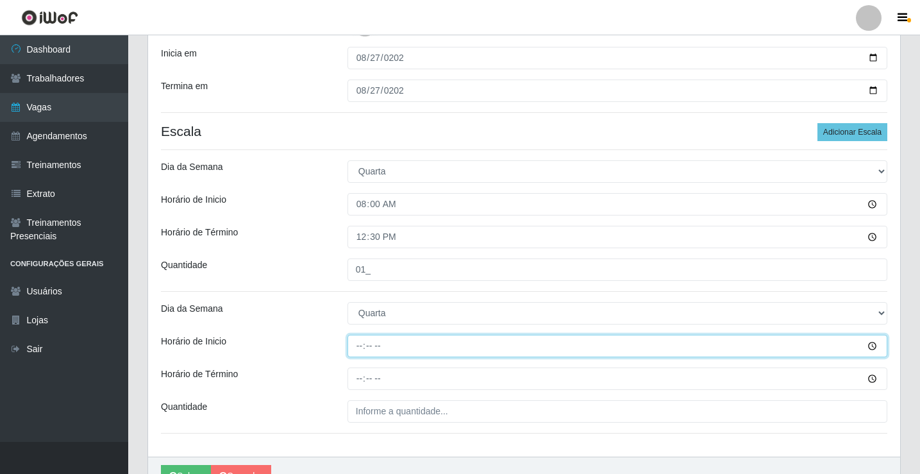
type input "16:00"
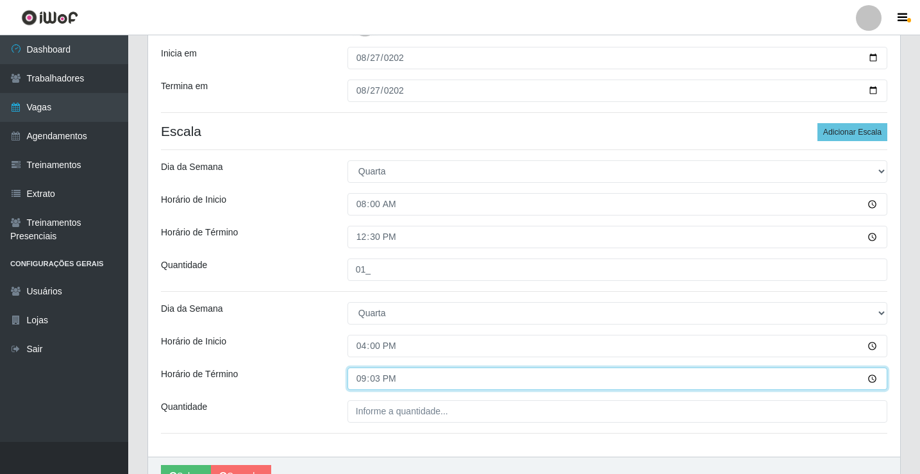
type input "21:30"
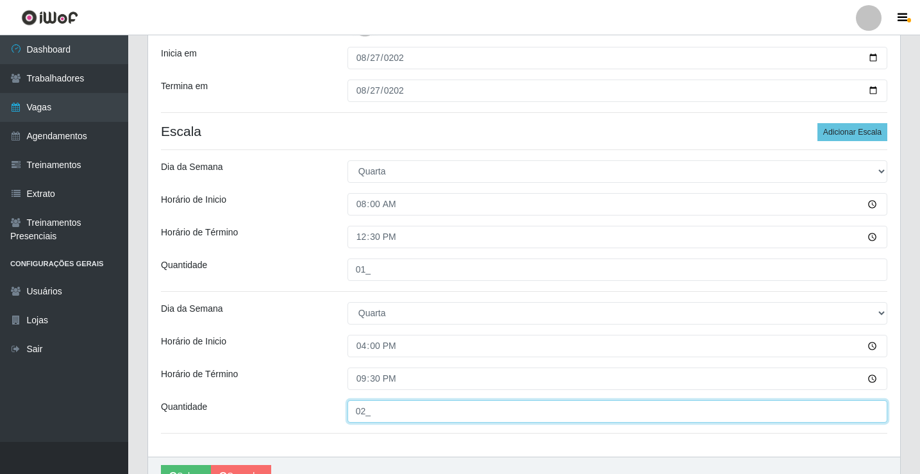
scroll to position [338, 0]
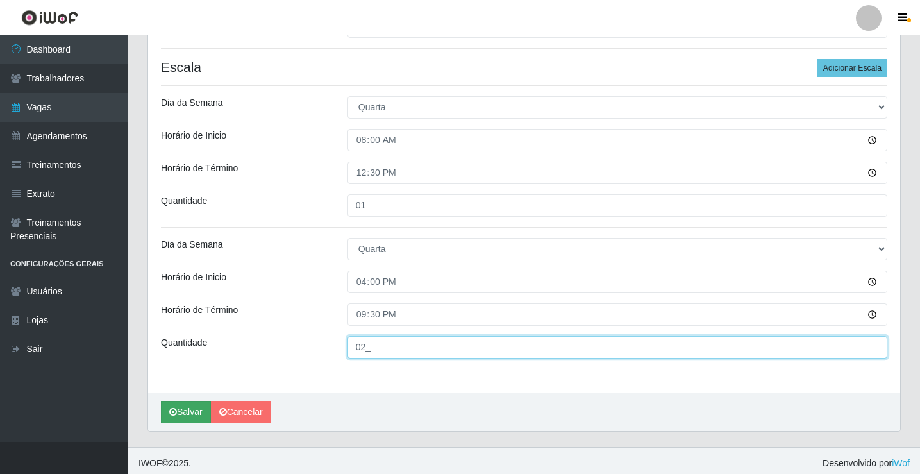
type input "02_"
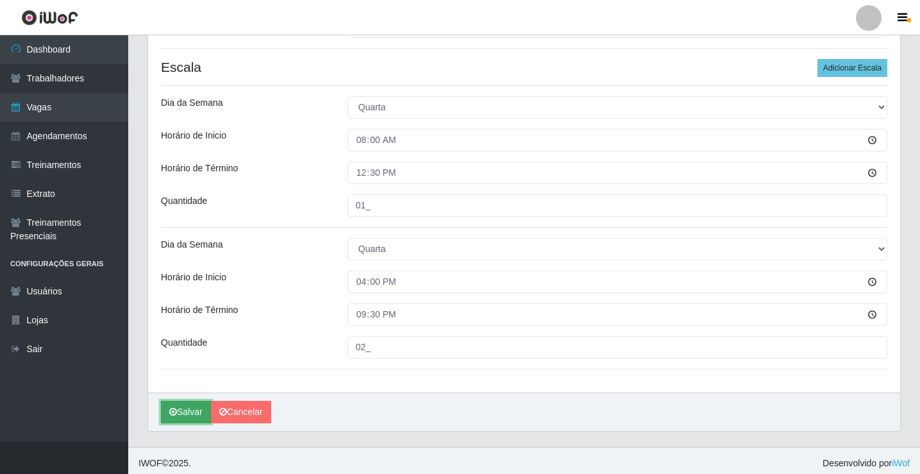
click at [194, 411] on button "Salvar" at bounding box center [186, 412] width 50 height 22
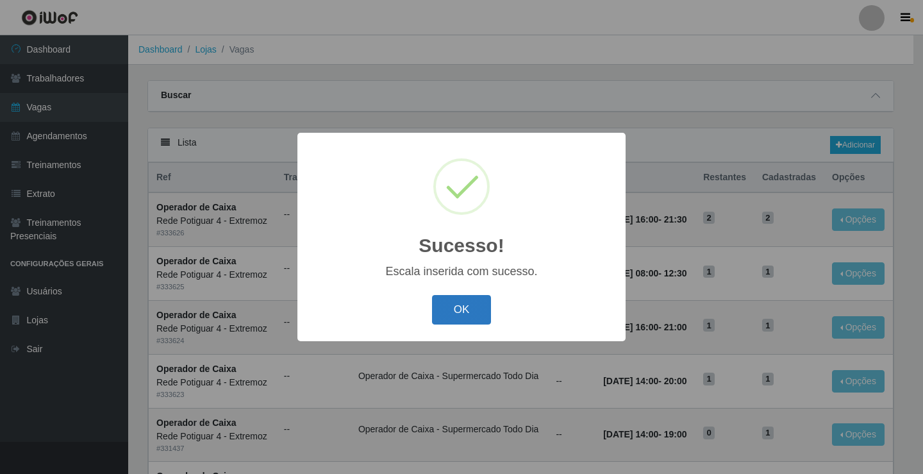
click at [448, 315] on button "OK" at bounding box center [462, 310] width 60 height 30
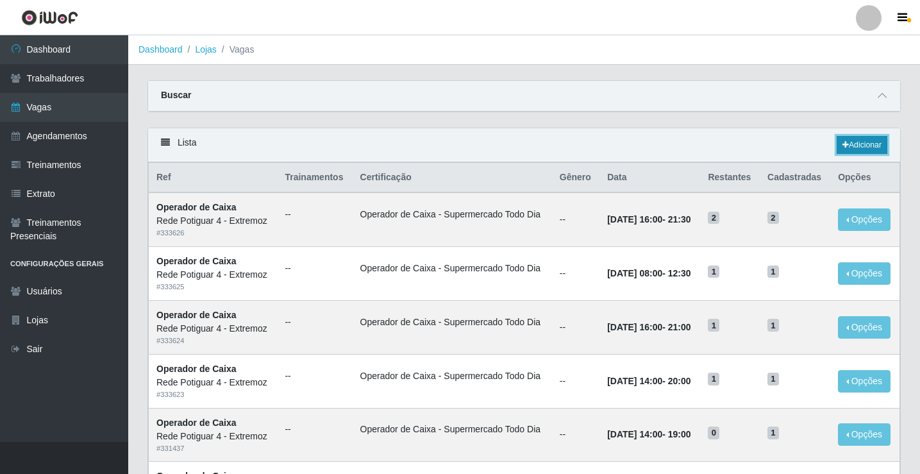
click at [868, 149] on link "Adicionar" at bounding box center [861, 145] width 51 height 18
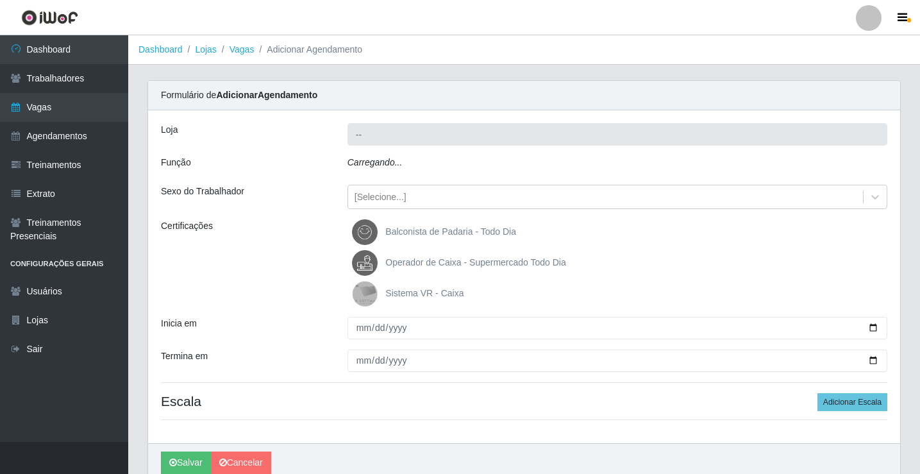
click at [411, 165] on div "Carregando..." at bounding box center [617, 165] width 559 height 19
type input "Rede Potiguar 4 - Extremoz"
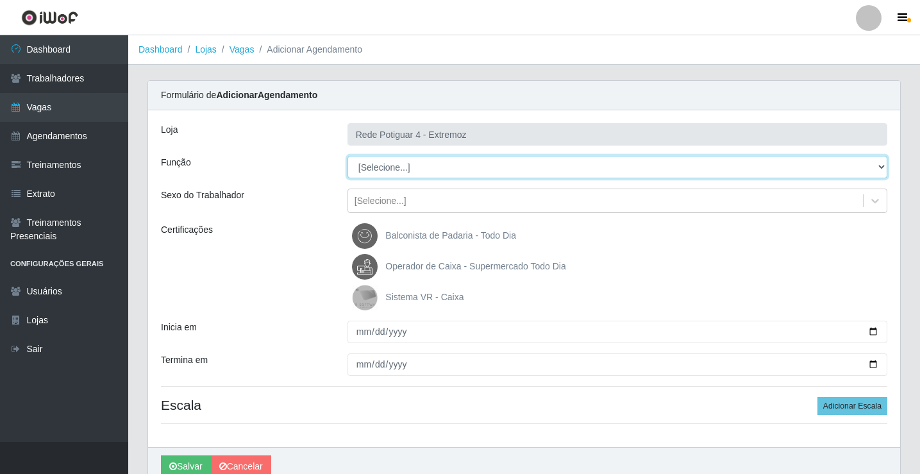
drag, startPoint x: 411, startPoint y: 164, endPoint x: 411, endPoint y: 174, distance: 10.3
click at [411, 164] on select "[Selecione...] ASG Auxiliar de Estacionamento Balconista Embalador Operador de …" at bounding box center [617, 167] width 540 height 22
select select "22"
click at [347, 156] on select "[Selecione...] ASG Auxiliar de Estacionamento Balconista Embalador Operador de …" at bounding box center [617, 167] width 540 height 22
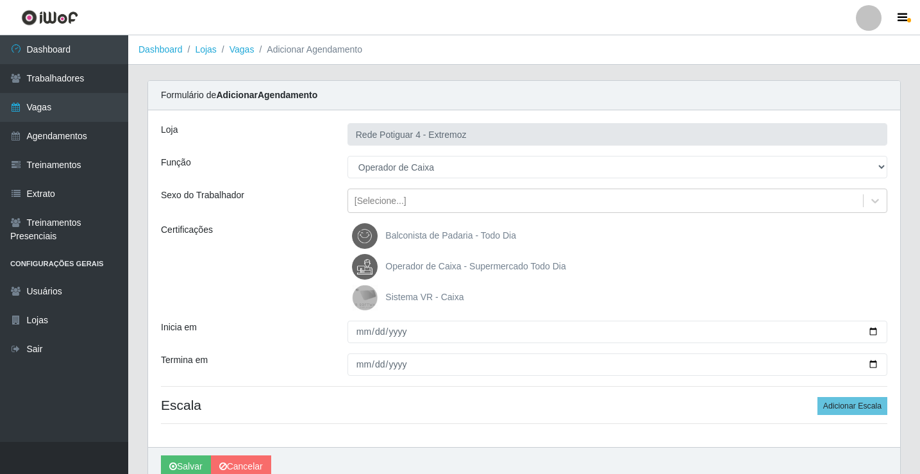
click at [422, 267] on span "Operador de Caixa - Supermercado Todo Dia" at bounding box center [475, 266] width 180 height 10
click at [0, 0] on input "Operador de Caixa - Supermercado Todo Dia" at bounding box center [0, 0] width 0 height 0
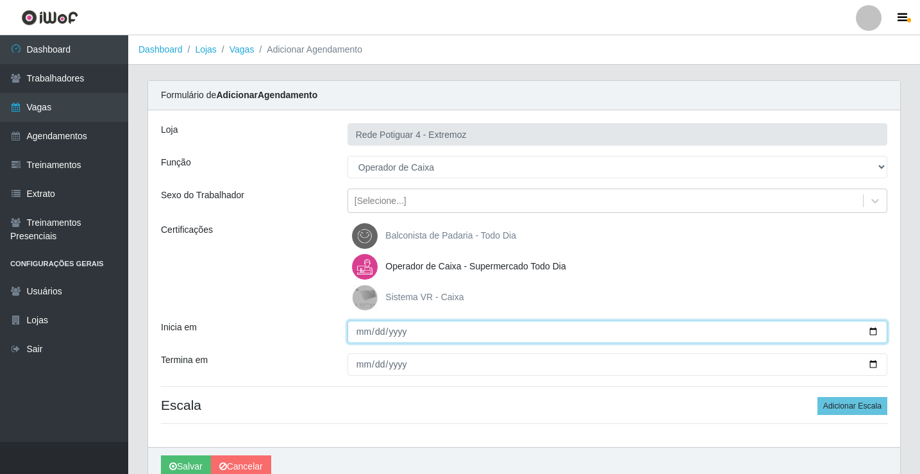
click at [366, 327] on input "Inicia em" at bounding box center [617, 331] width 540 height 22
type input "2025-08-28"
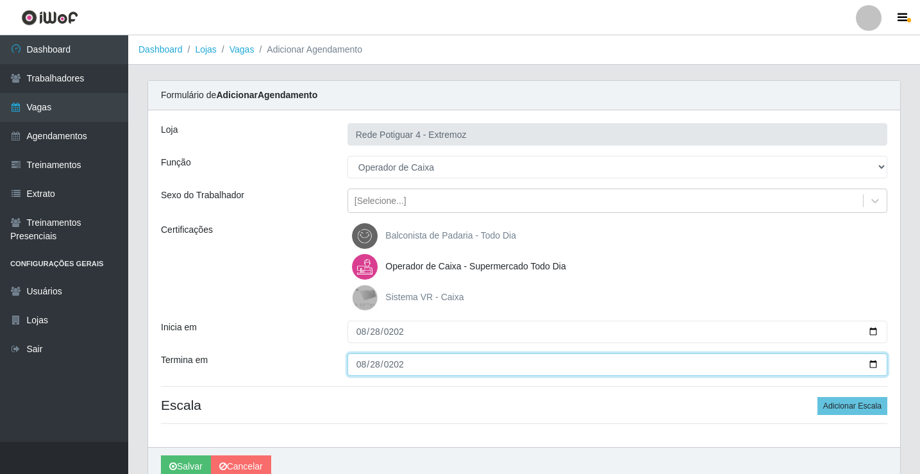
type input "2025-08-28"
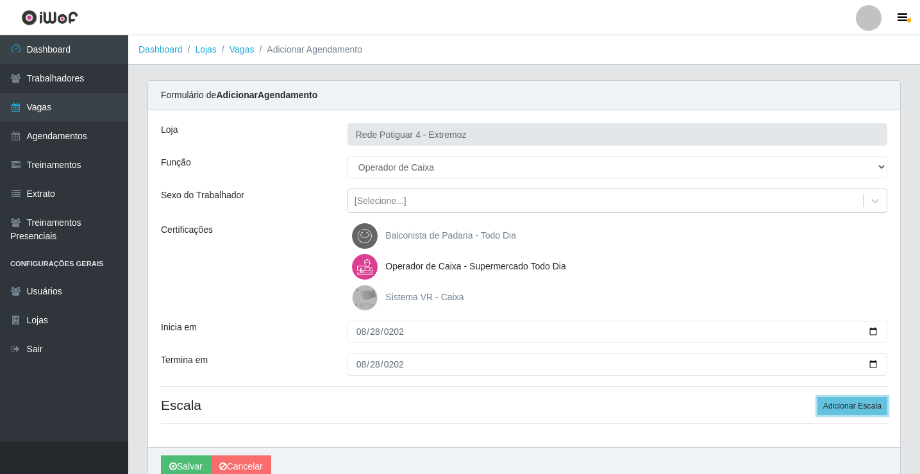
click at [817, 397] on button "Adicionar Escala" at bounding box center [852, 406] width 70 height 18
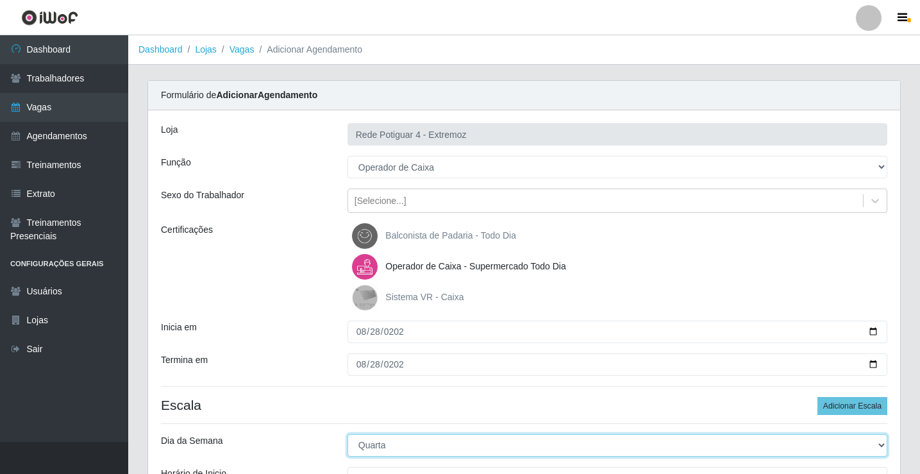
select select "4"
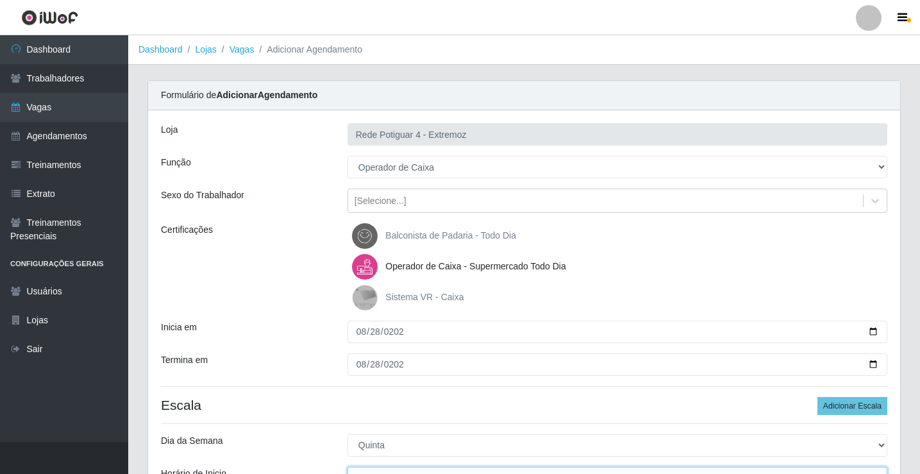
scroll to position [15, 0]
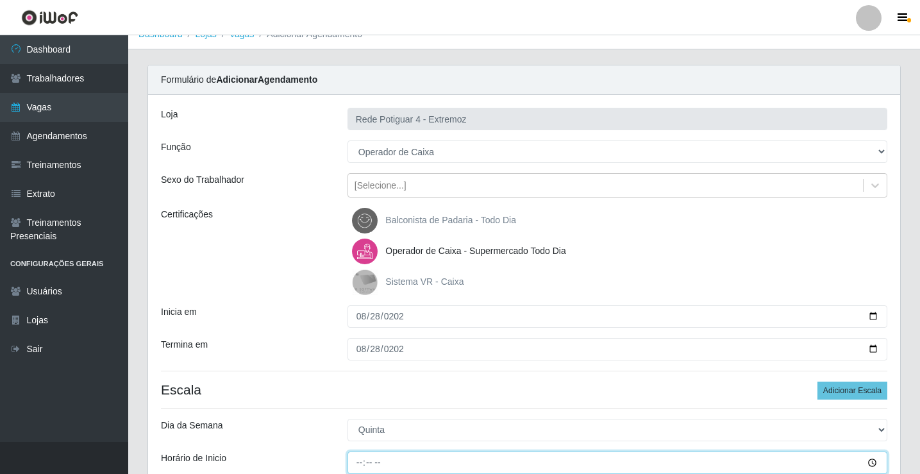
type input "08:00"
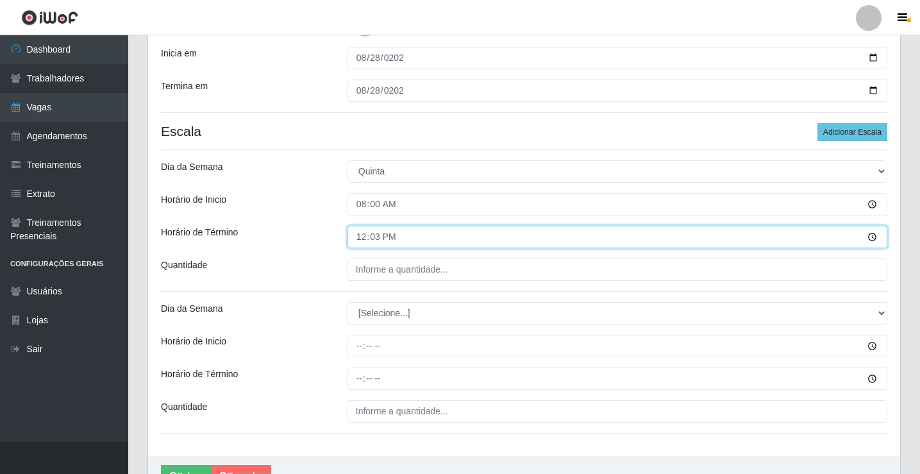
type input "12:30"
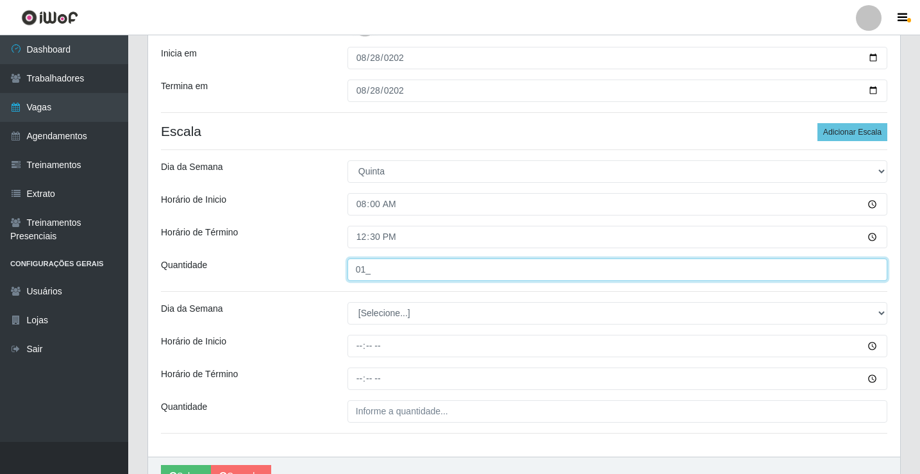
type input "01_"
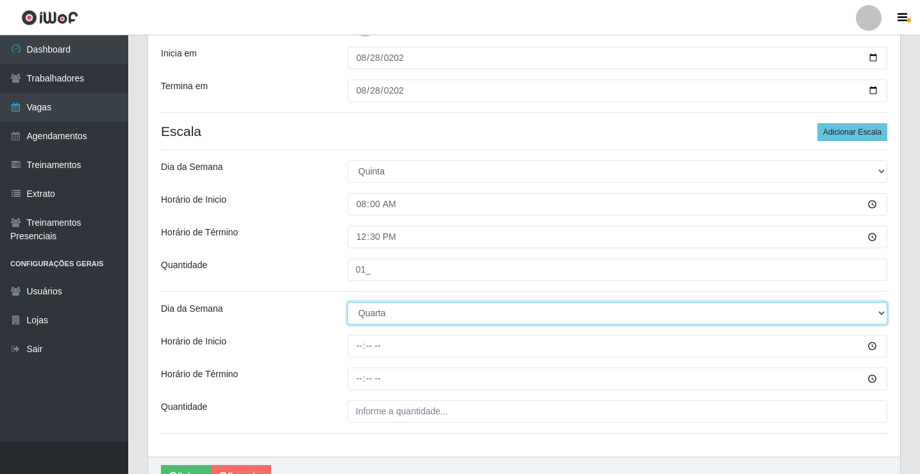
select select "4"
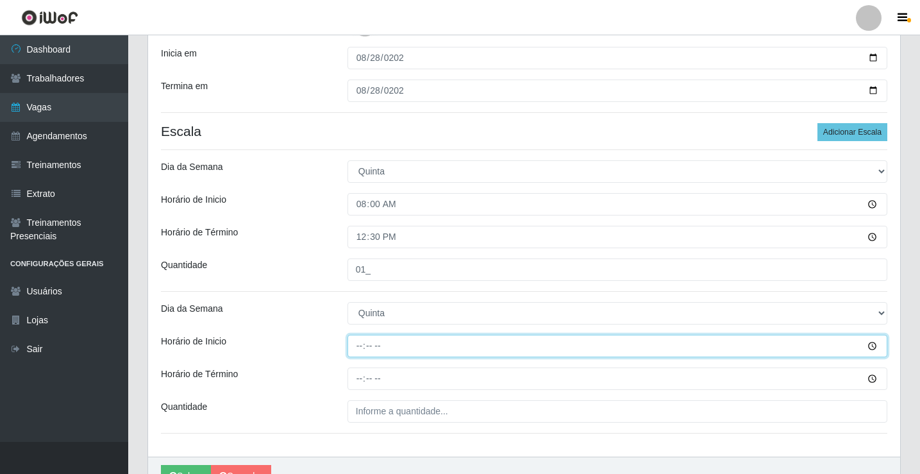
type input "16:00"
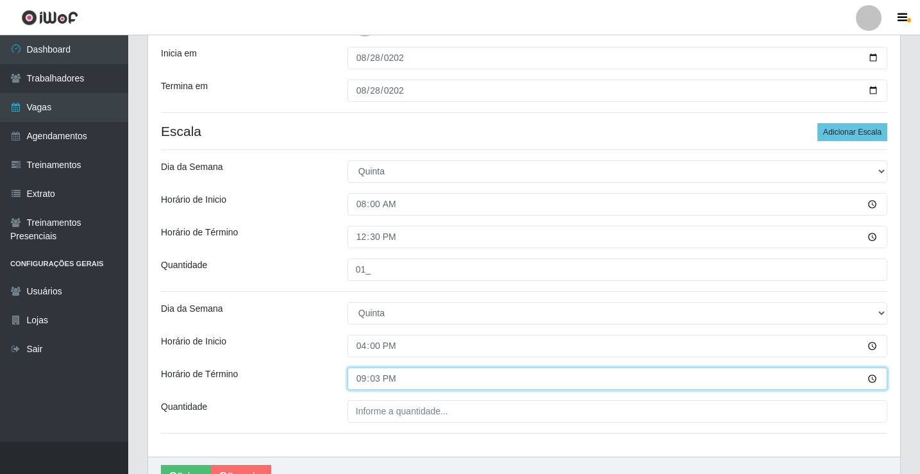
type input "21:30"
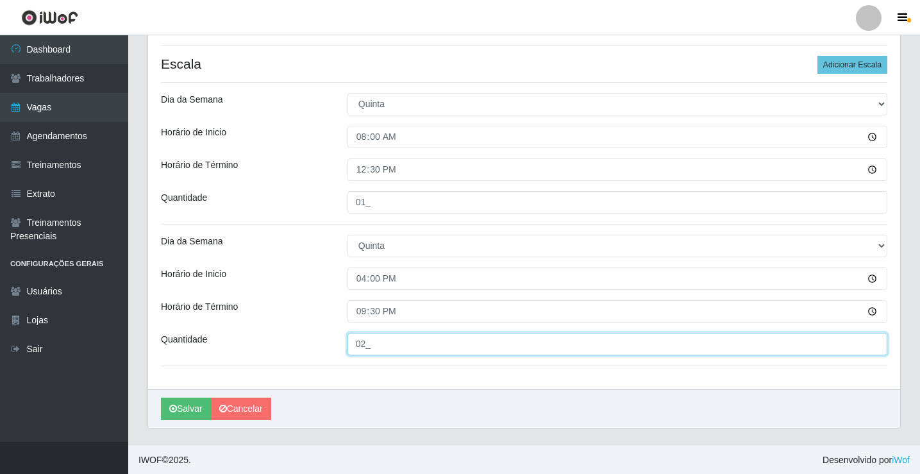
scroll to position [343, 0]
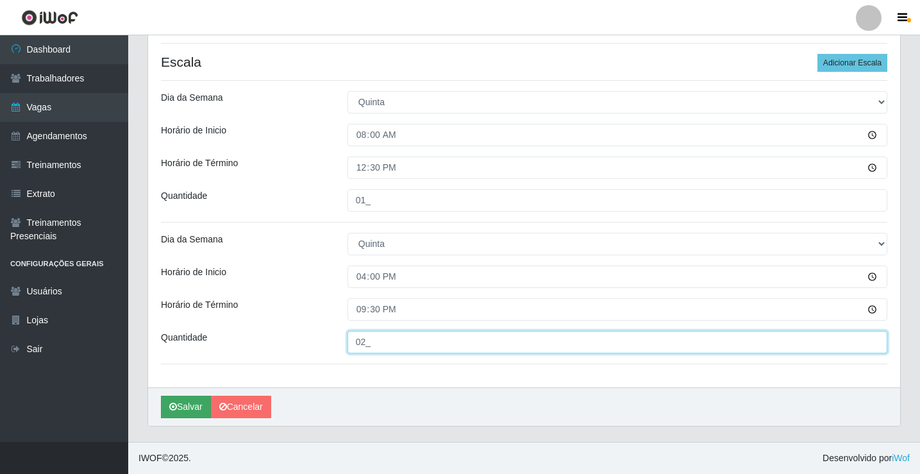
type input "02_"
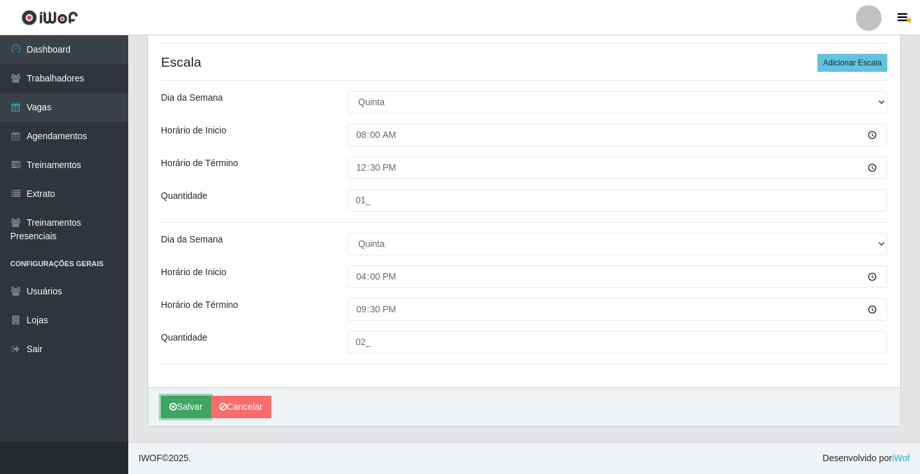
click at [189, 402] on button "Salvar" at bounding box center [186, 406] width 50 height 22
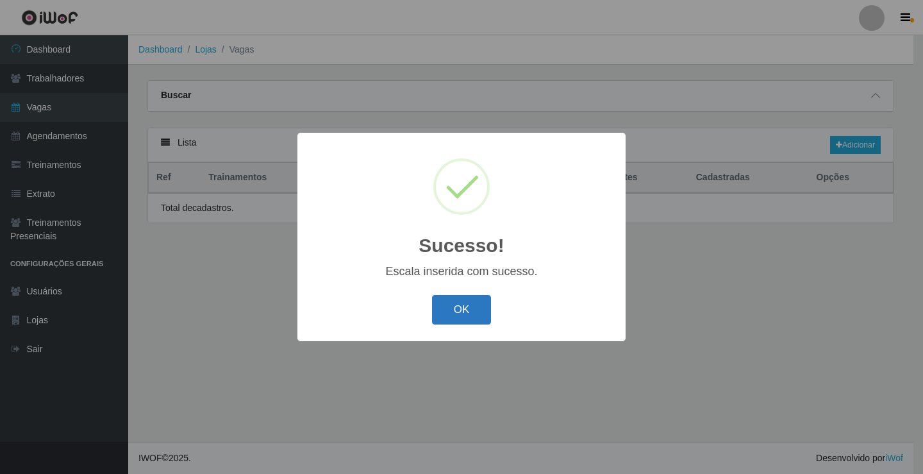
click at [446, 306] on button "OK" at bounding box center [462, 310] width 60 height 30
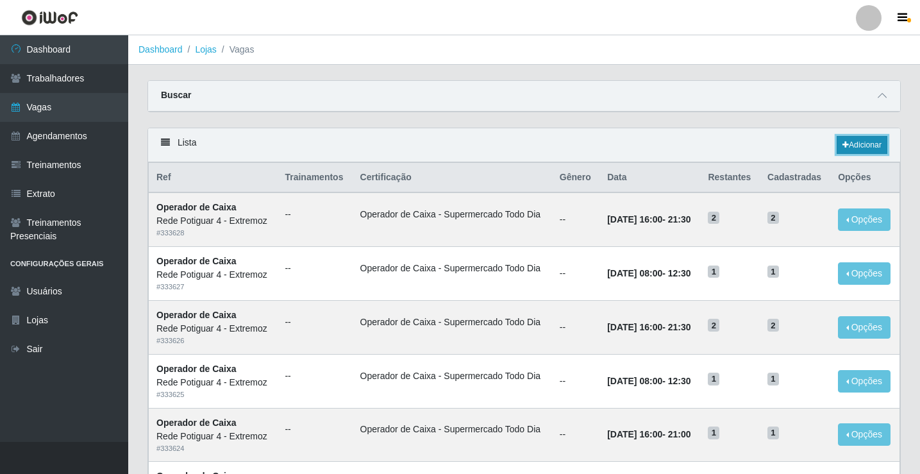
click at [862, 147] on link "Adicionar" at bounding box center [861, 145] width 51 height 18
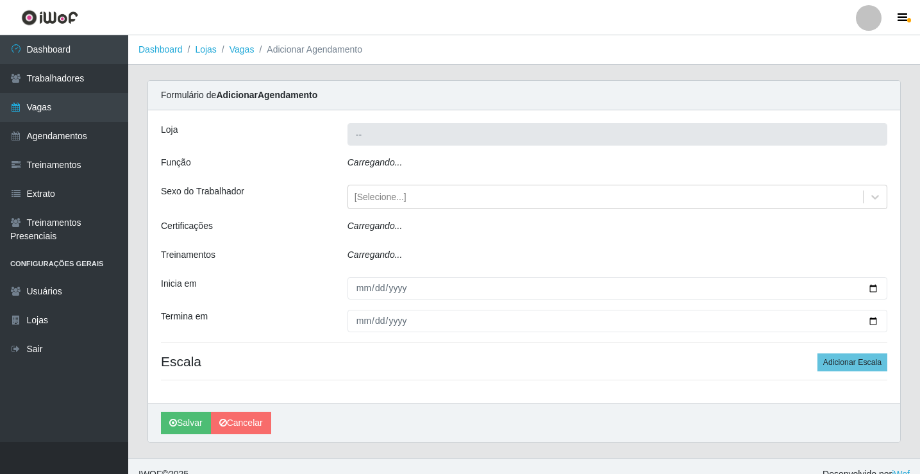
type input "Rede Potiguar 4 - Extremoz"
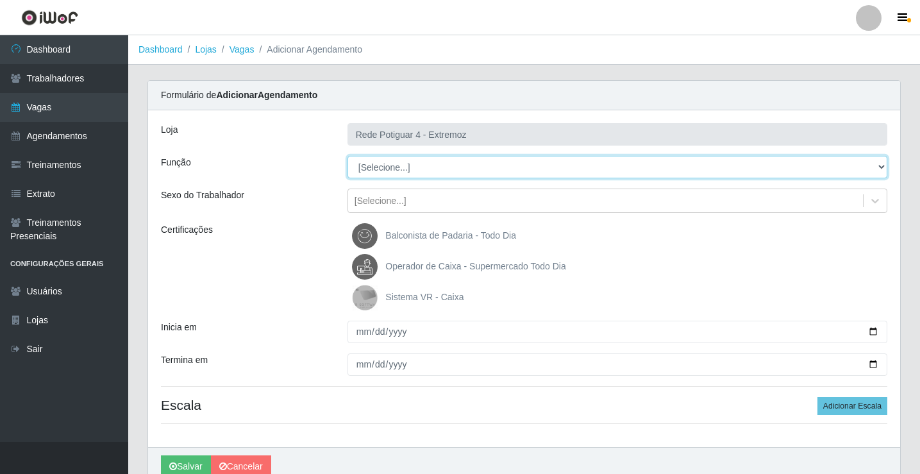
click at [365, 174] on select "[Selecione...] ASG Auxiliar de Estacionamento Balconista Embalador Operador de …" at bounding box center [617, 167] width 540 height 22
select select "22"
click at [347, 156] on select "[Selecione...] ASG Auxiliar de Estacionamento Balconista Embalador Operador de …" at bounding box center [617, 167] width 540 height 22
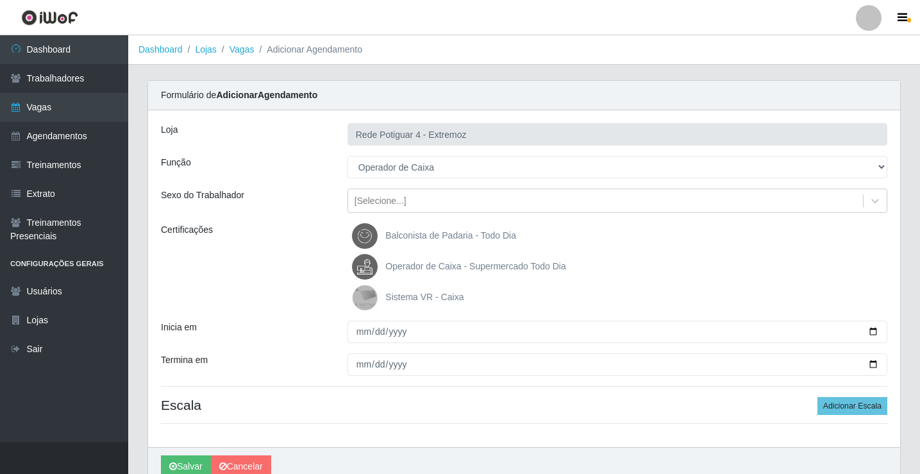
click at [413, 270] on span "Operador de Caixa - Supermercado Todo Dia" at bounding box center [475, 266] width 180 height 10
click at [0, 0] on input "Operador de Caixa - Supermercado Todo Dia" at bounding box center [0, 0] width 0 height 0
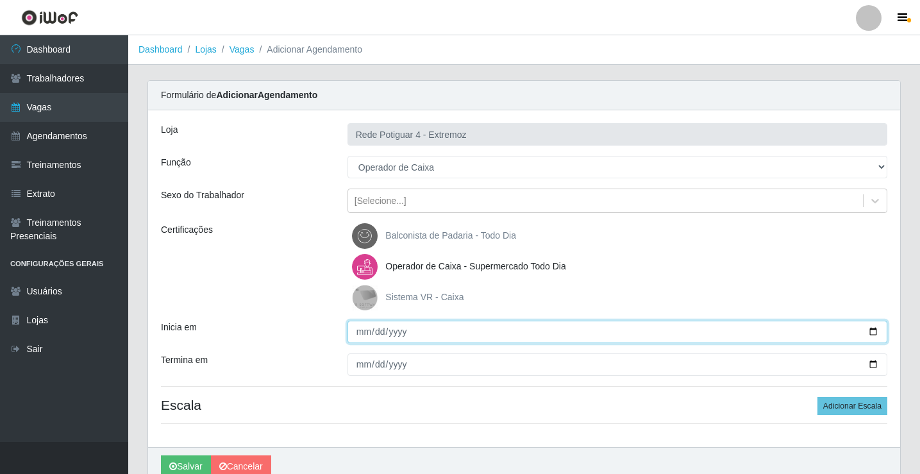
click at [363, 335] on input "Inicia em" at bounding box center [617, 331] width 540 height 22
type input "2025-08-29"
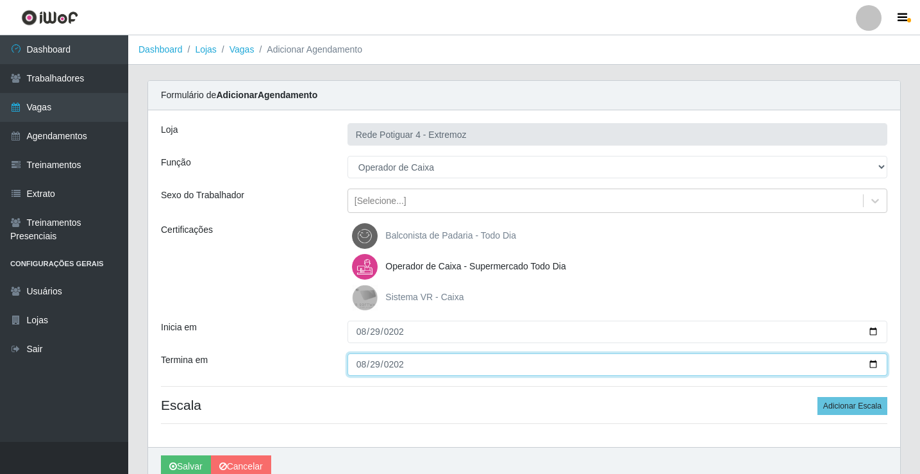
type input "2025-08-29"
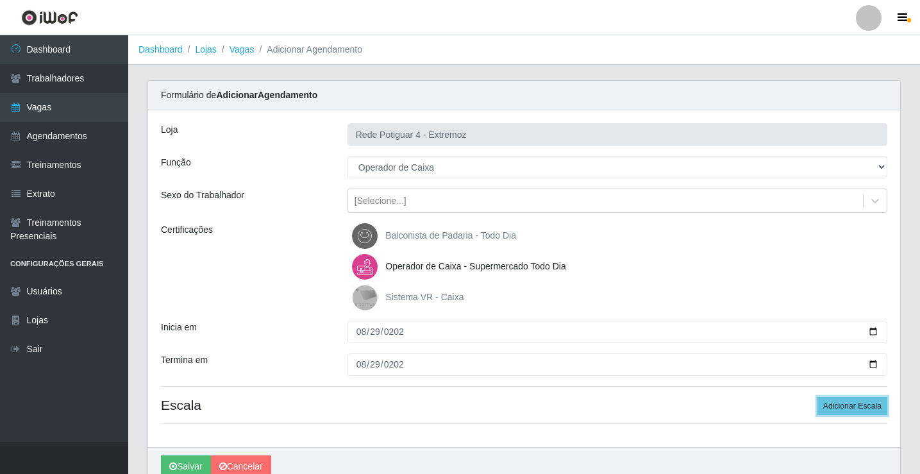
click at [817, 397] on button "Adicionar Escala" at bounding box center [852, 406] width 70 height 18
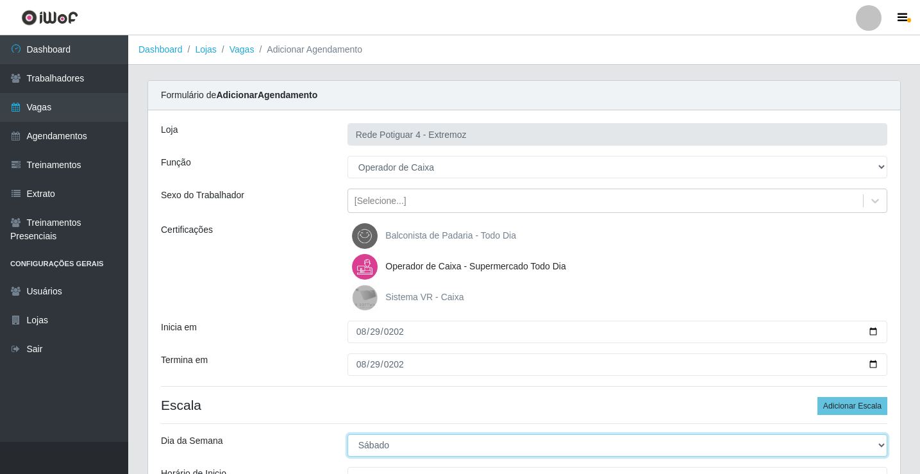
select select "5"
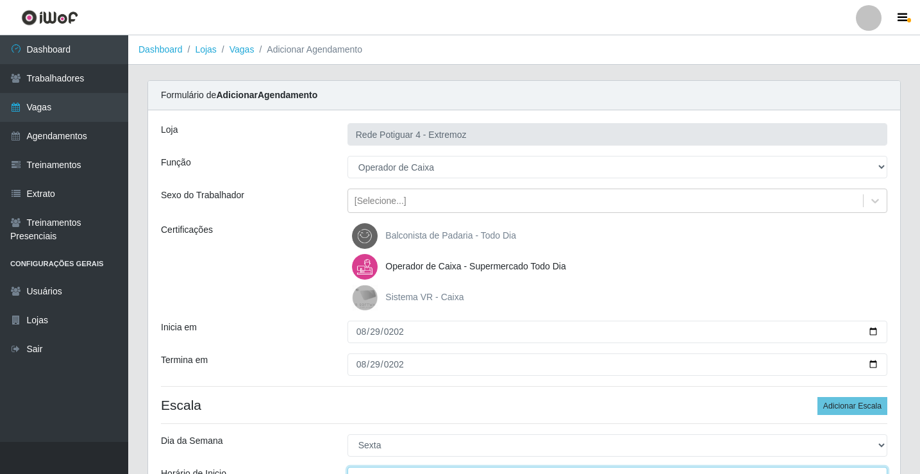
scroll to position [15, 0]
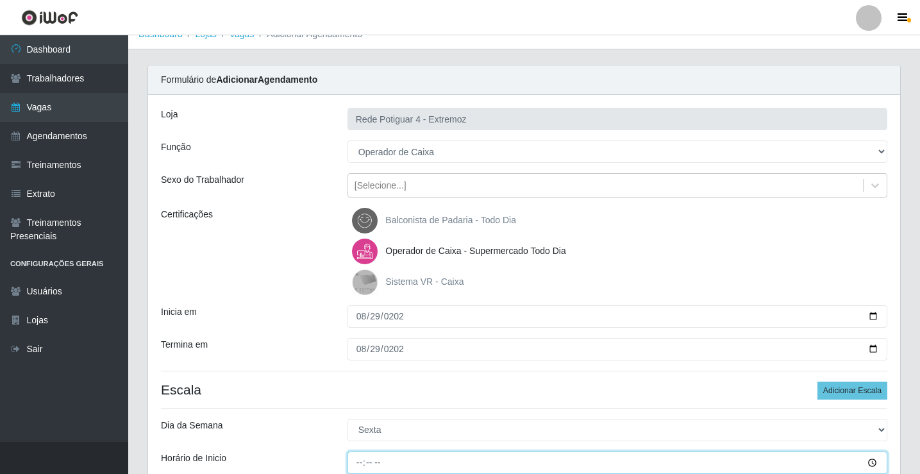
type input "15:00"
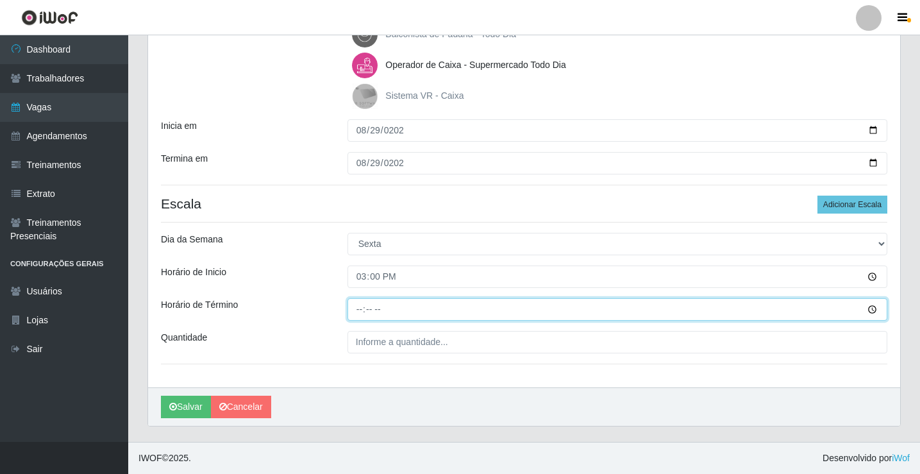
type input "21:00"
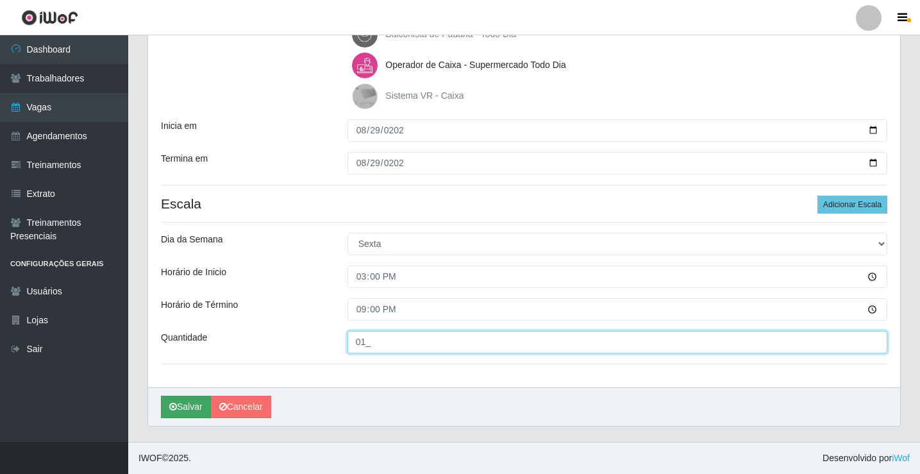
type input "01_"
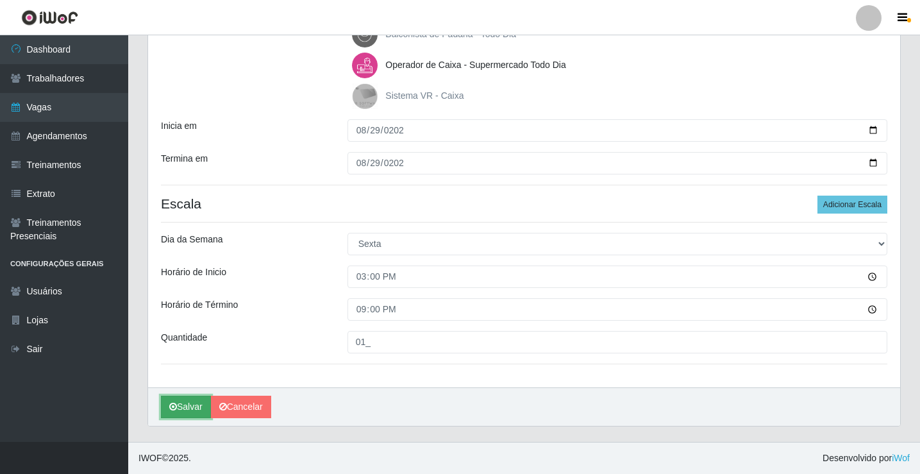
click at [190, 402] on button "Salvar" at bounding box center [186, 406] width 50 height 22
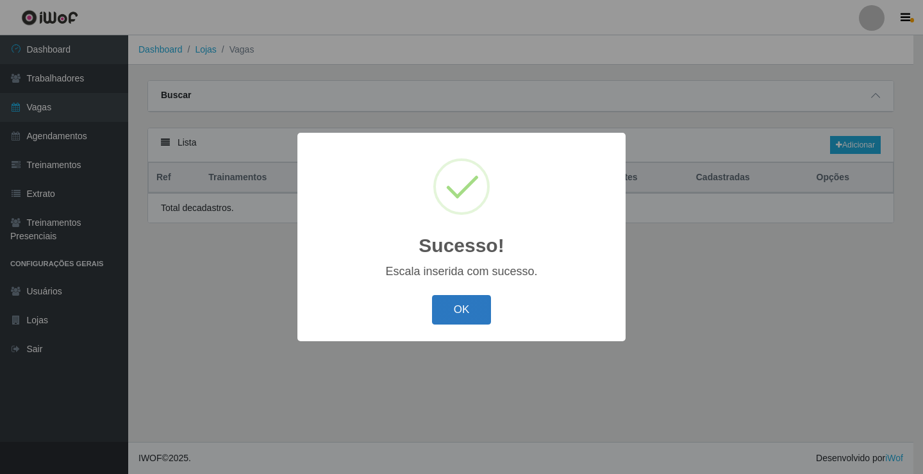
click at [483, 308] on button "OK" at bounding box center [462, 310] width 60 height 30
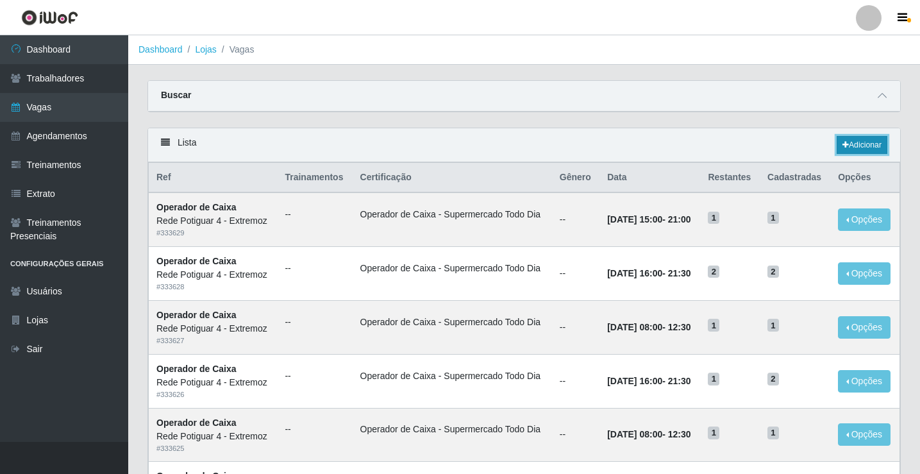
click at [873, 148] on link "Adicionar" at bounding box center [861, 145] width 51 height 18
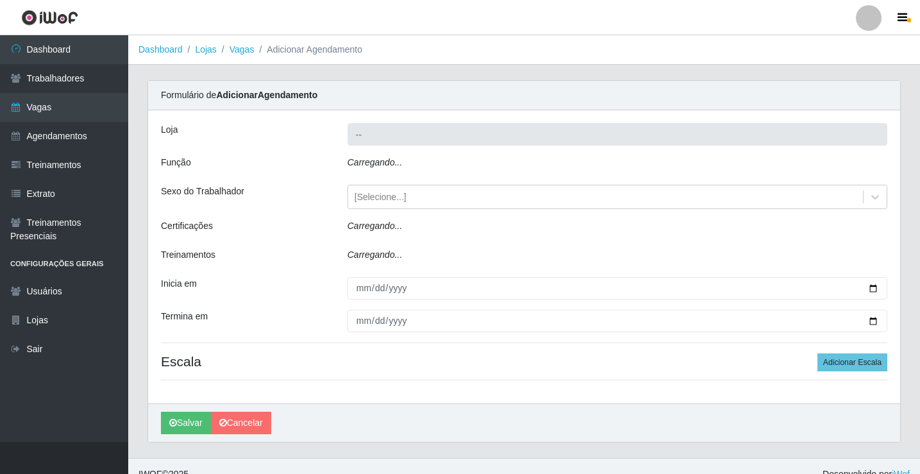
type input "Rede Potiguar 4 - Extremoz"
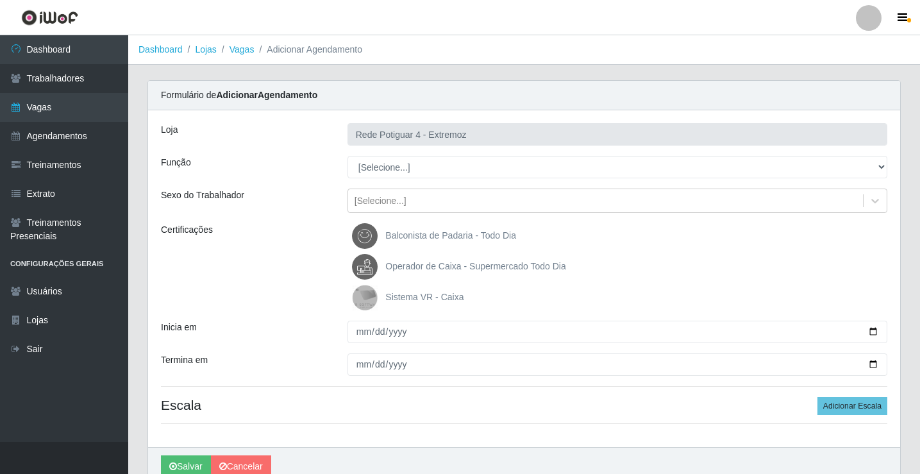
select select "22"
click at [347, 156] on select "[Selecione...] ASG Auxiliar de Estacionamento Balconista Embalador Operador de …" at bounding box center [617, 167] width 540 height 22
click at [431, 263] on span "Operador de Caixa - Supermercado Todo Dia" at bounding box center [475, 266] width 180 height 10
click at [0, 0] on input "Operador de Caixa - Supermercado Todo Dia" at bounding box center [0, 0] width 0 height 0
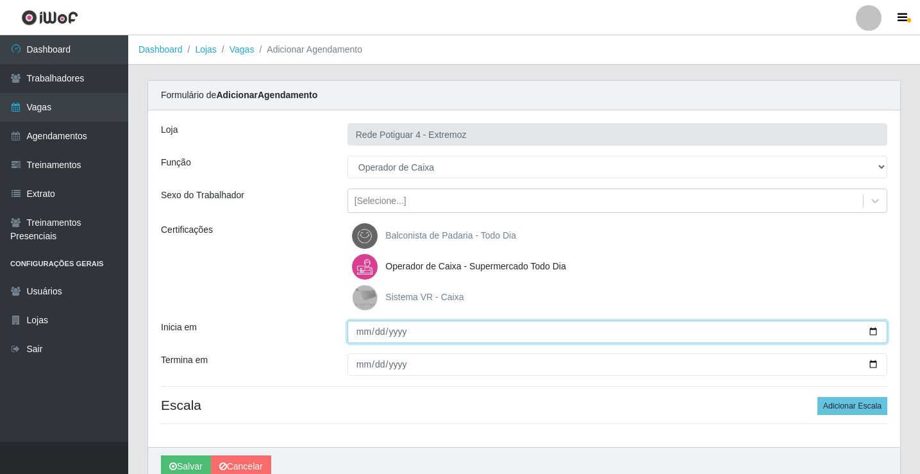
click at [360, 330] on input "Inicia em" at bounding box center [617, 331] width 540 height 22
type input "2025-08-30"
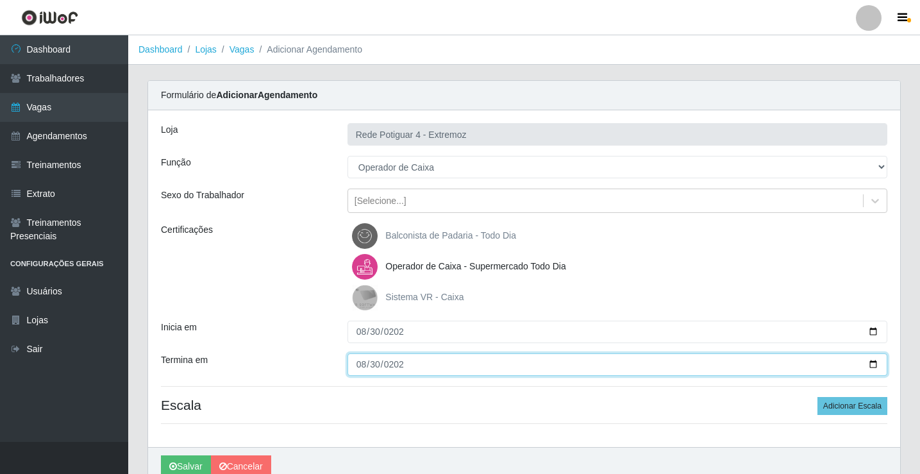
type input "2025-08-30"
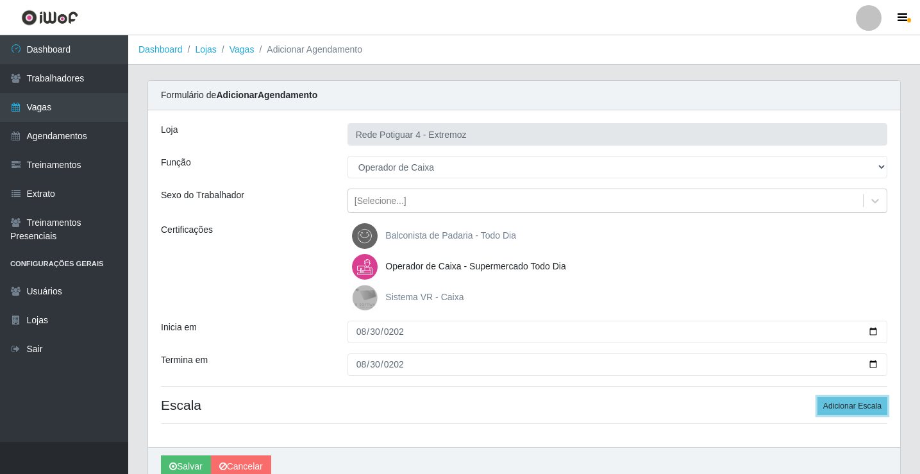
click at [817, 397] on button "Adicionar Escala" at bounding box center [852, 406] width 70 height 18
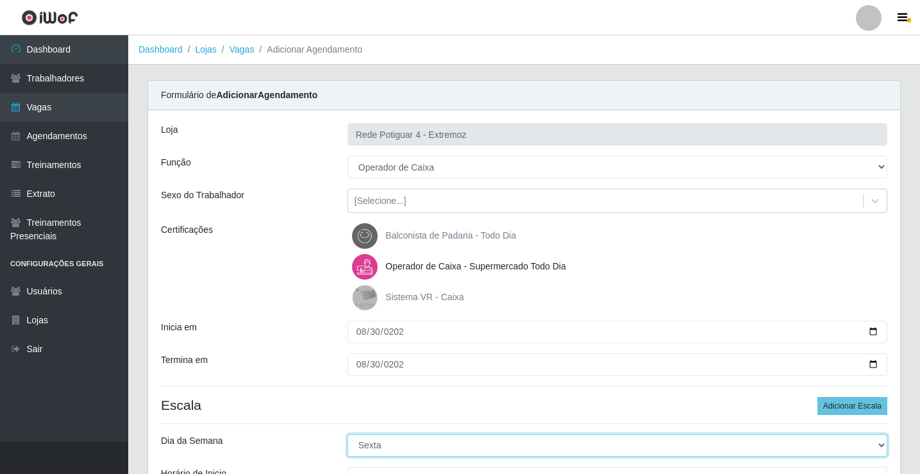
select select "6"
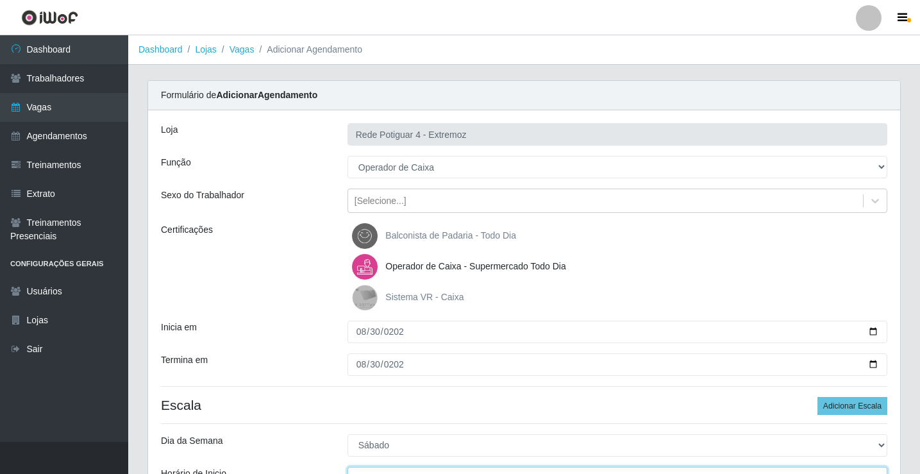
scroll to position [15, 0]
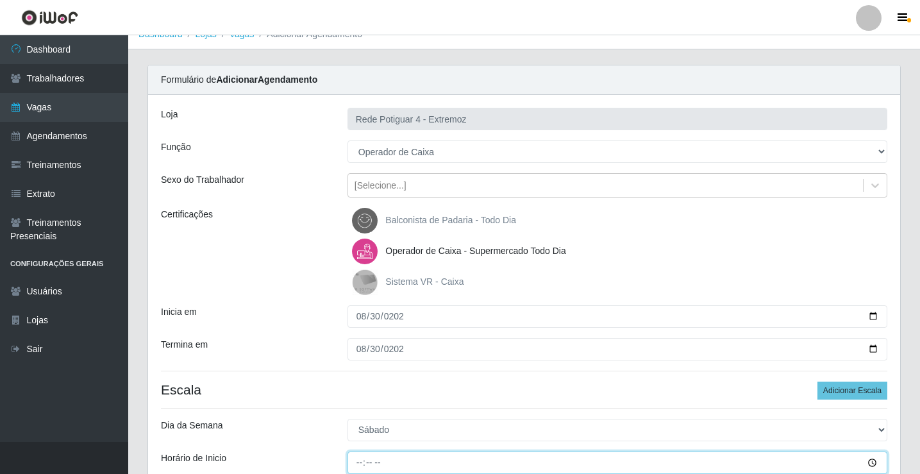
type input "16:00"
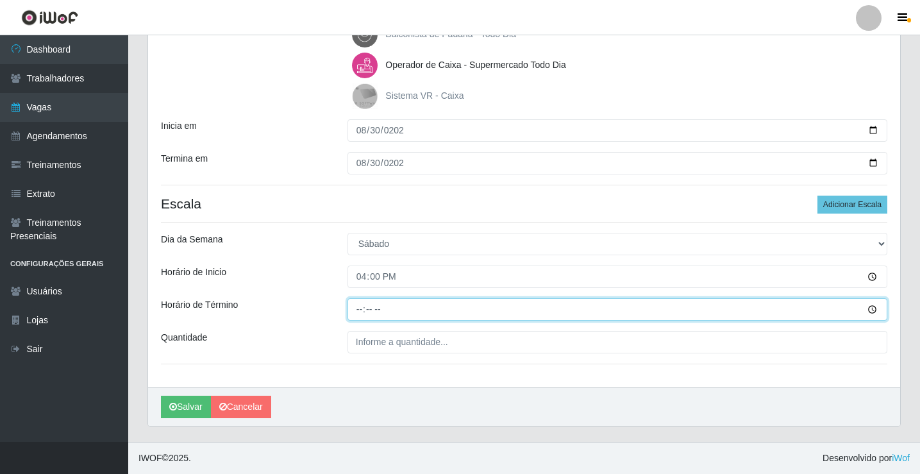
type input "21:00"
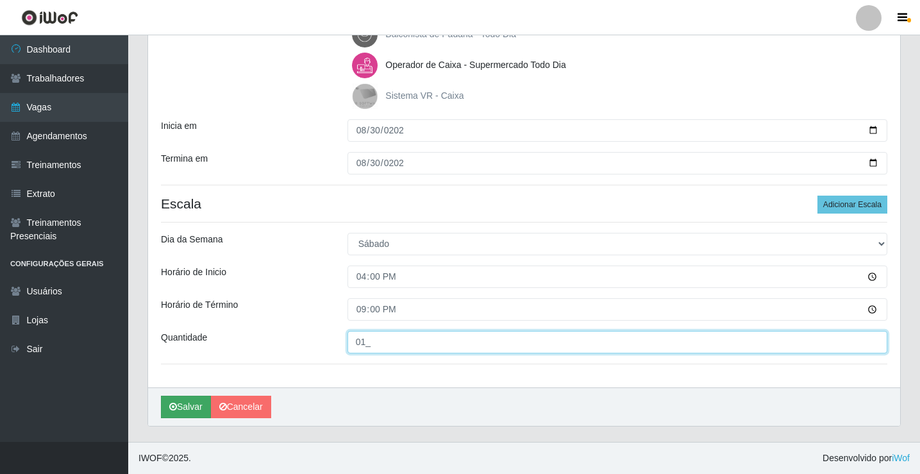
type input "01_"
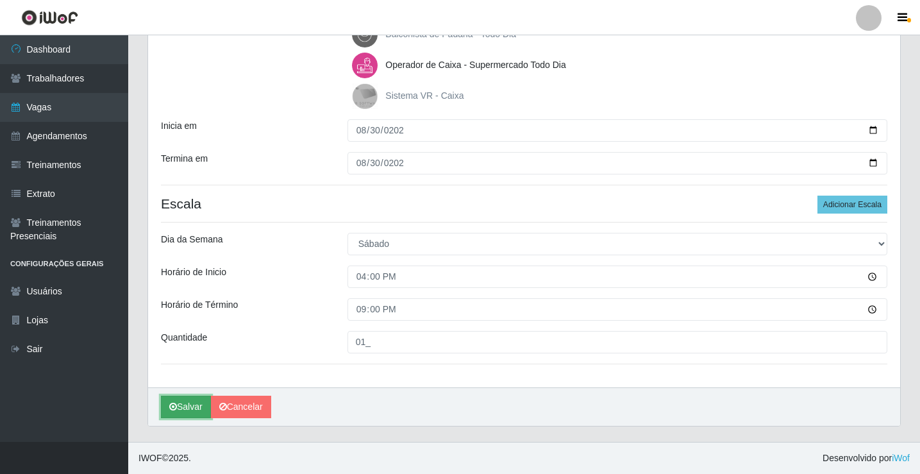
click at [193, 415] on button "Salvar" at bounding box center [186, 406] width 50 height 22
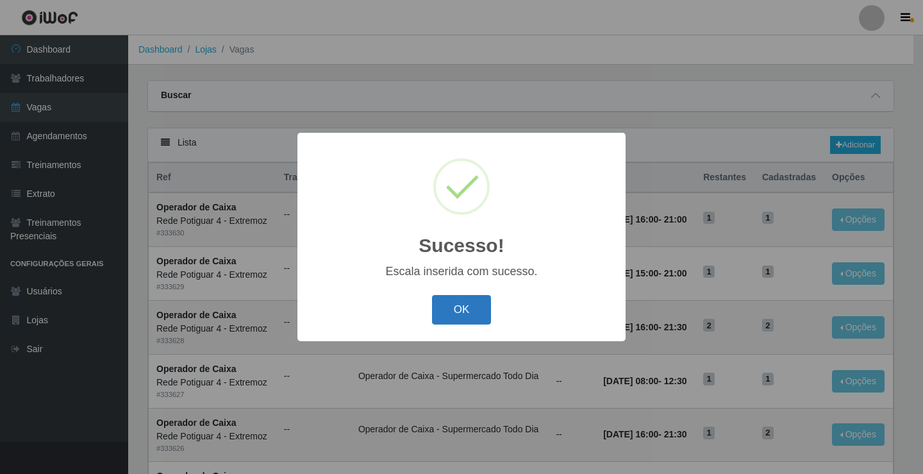
click at [463, 319] on button "OK" at bounding box center [462, 310] width 60 height 30
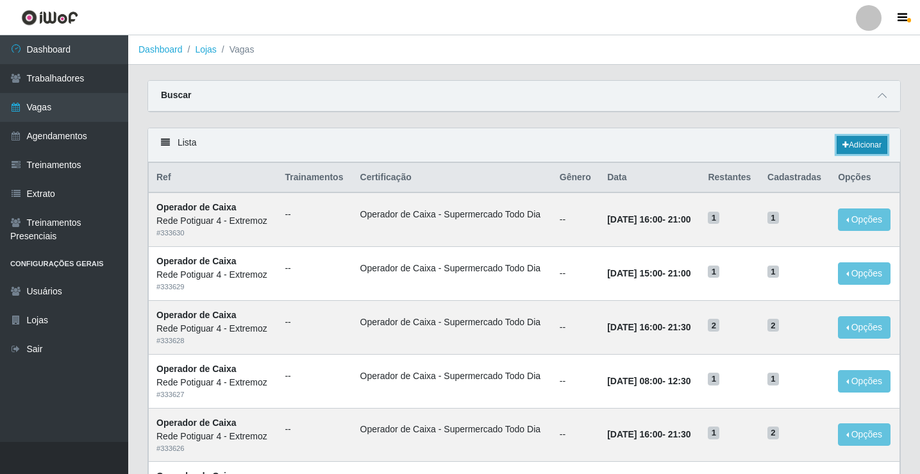
click at [870, 145] on link "Adicionar" at bounding box center [861, 145] width 51 height 18
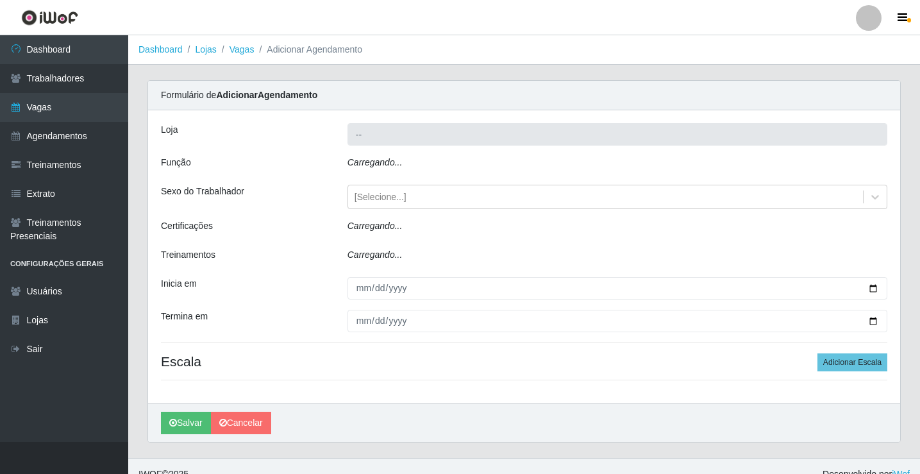
type input "Rede Potiguar 4 - Extremoz"
click at [388, 163] on icon "Carregando..." at bounding box center [374, 162] width 55 height 10
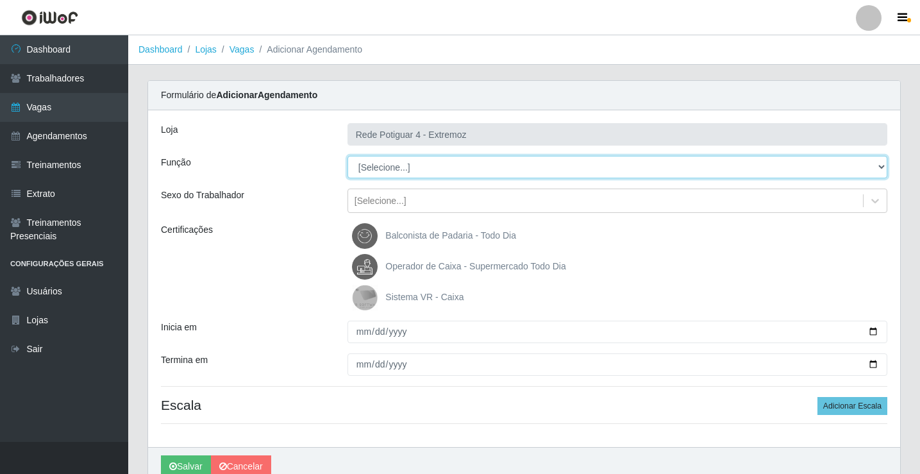
click at [388, 163] on select "[Selecione...] ASG Auxiliar de Estacionamento Balconista Embalador Operador de …" at bounding box center [617, 167] width 540 height 22
select select "22"
click at [347, 156] on select "[Selecione...] ASG Auxiliar de Estacionamento Balconista Embalador Operador de …" at bounding box center [617, 167] width 540 height 22
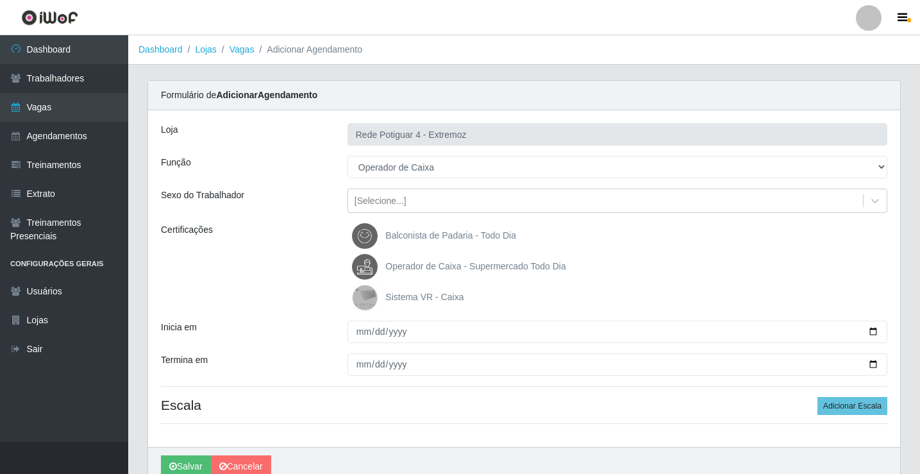
click at [451, 264] on span "Operador de Caixa - Supermercado Todo Dia" at bounding box center [475, 266] width 180 height 10
click at [0, 0] on input "Operador de Caixa - Supermercado Todo Dia" at bounding box center [0, 0] width 0 height 0
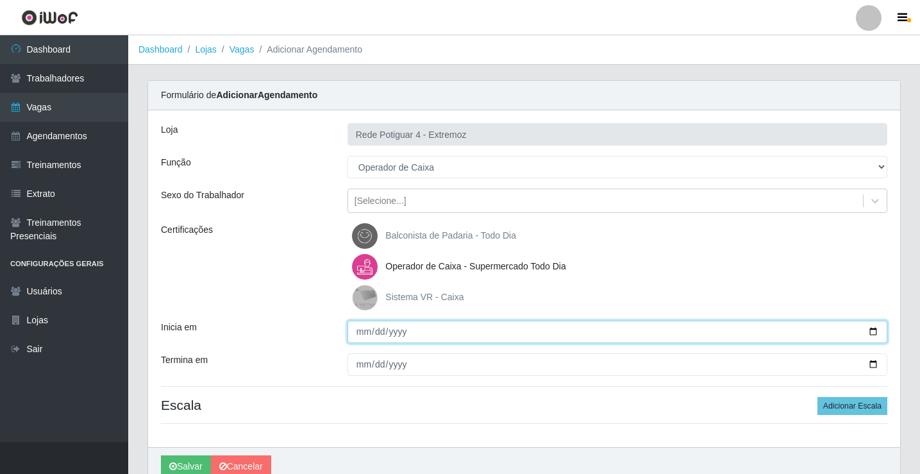
click at [371, 335] on input "Inicia em" at bounding box center [617, 331] width 540 height 22
click at [367, 329] on input "Inicia em" at bounding box center [617, 331] width 540 height 22
click at [365, 329] on input "Inicia em" at bounding box center [617, 331] width 540 height 22
type input "[DATE]"
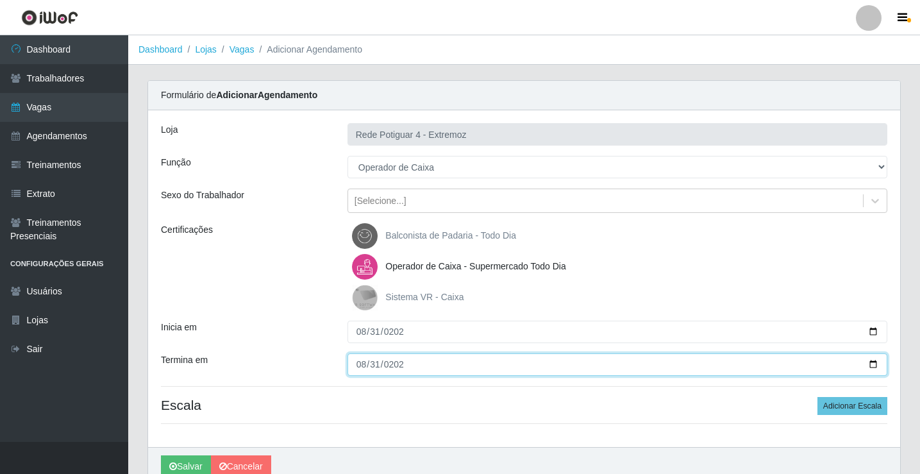
type input "[DATE]"
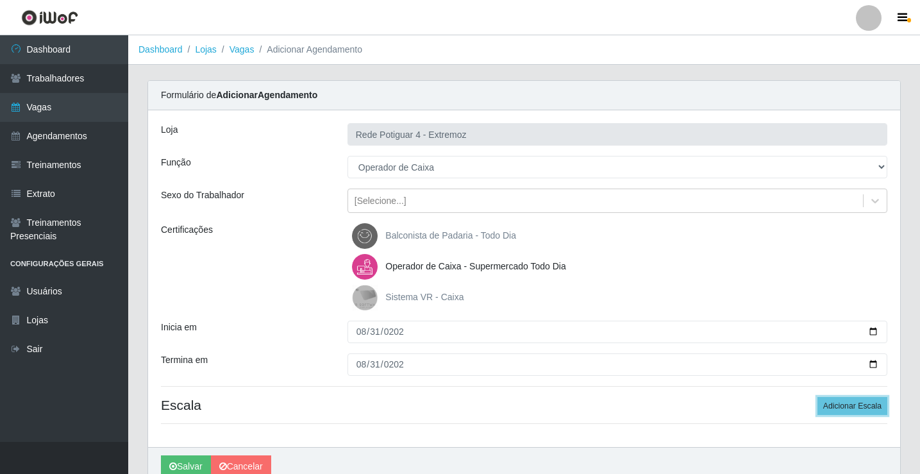
click at [817, 397] on button "Adicionar Escala" at bounding box center [852, 406] width 70 height 18
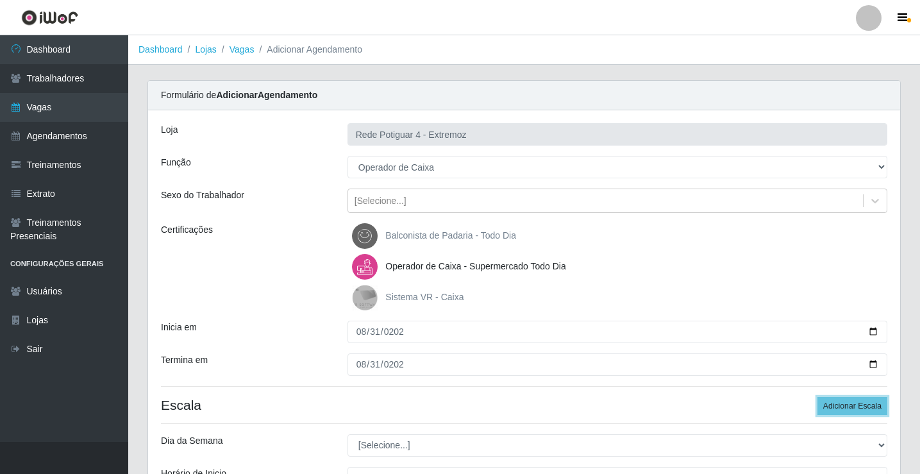
click at [817, 397] on button "Adicionar Escala" at bounding box center [852, 406] width 70 height 18
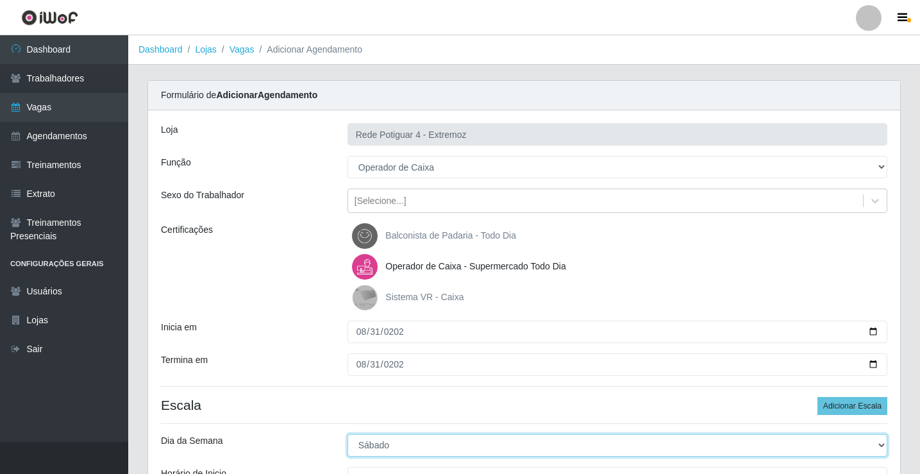
select select "0"
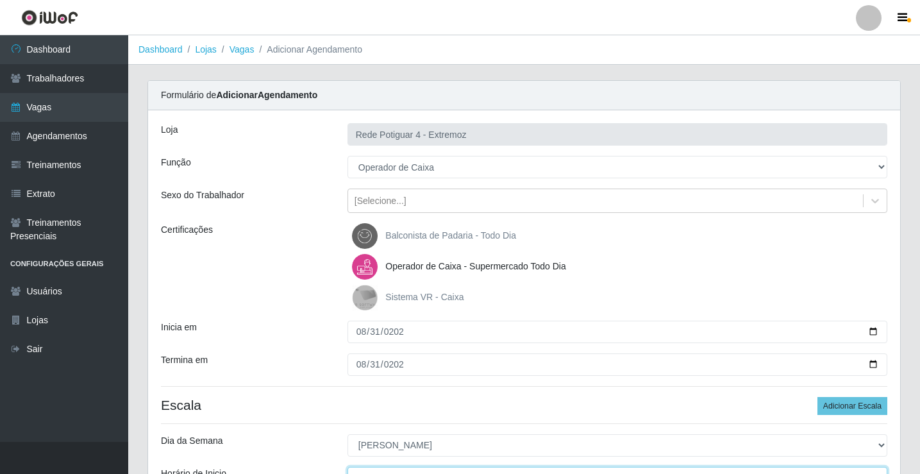
scroll to position [15, 0]
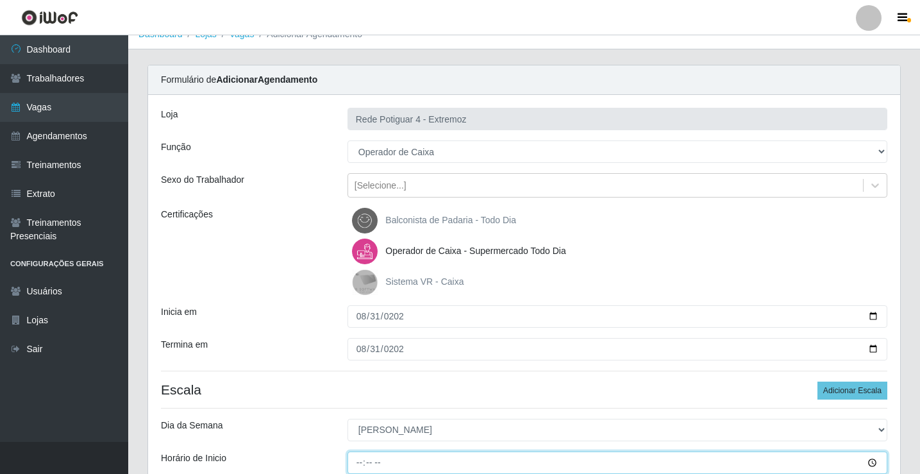
type input "07:00"
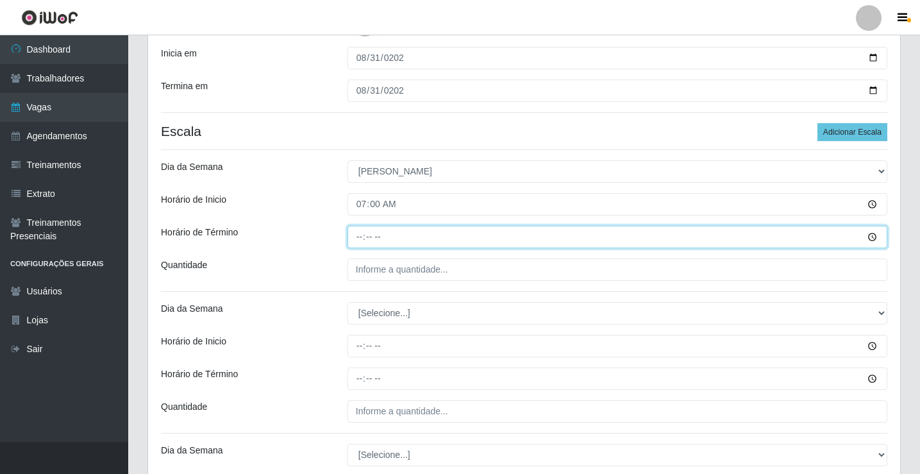
type input "13:00"
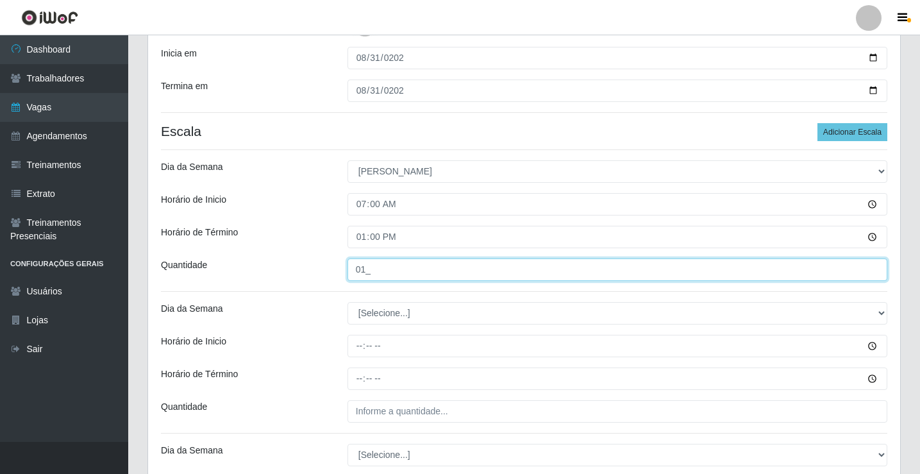
type input "01_"
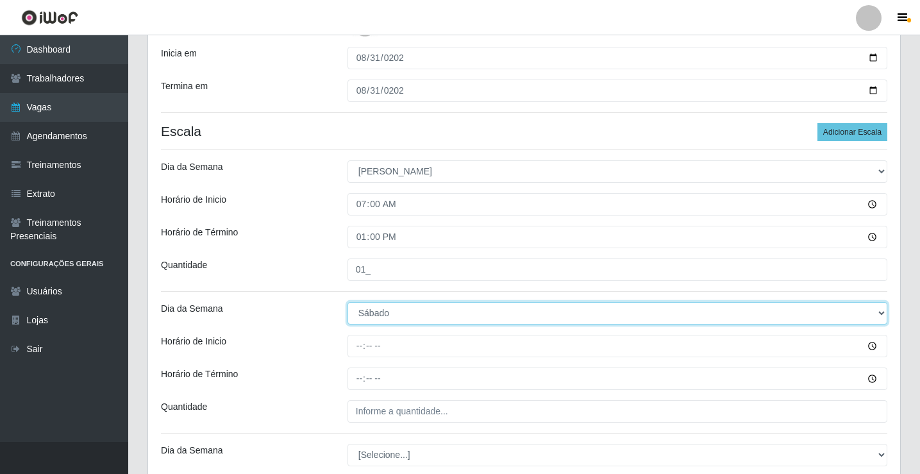
select select "0"
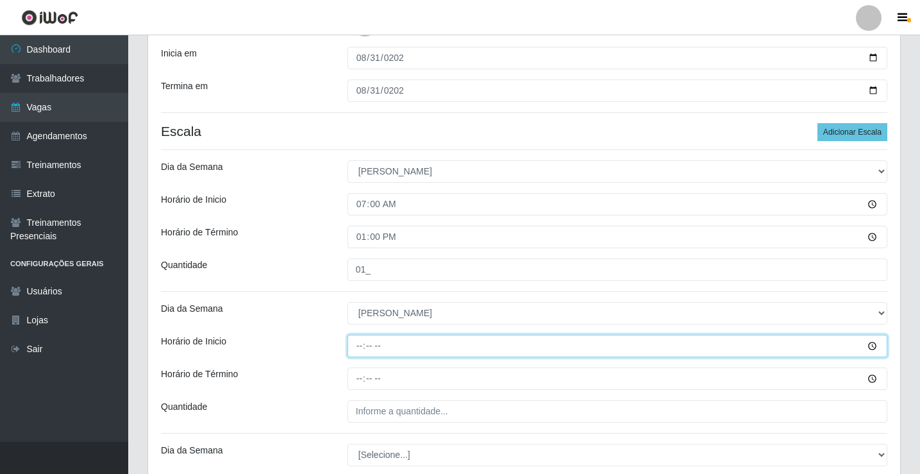
type input "08:00"
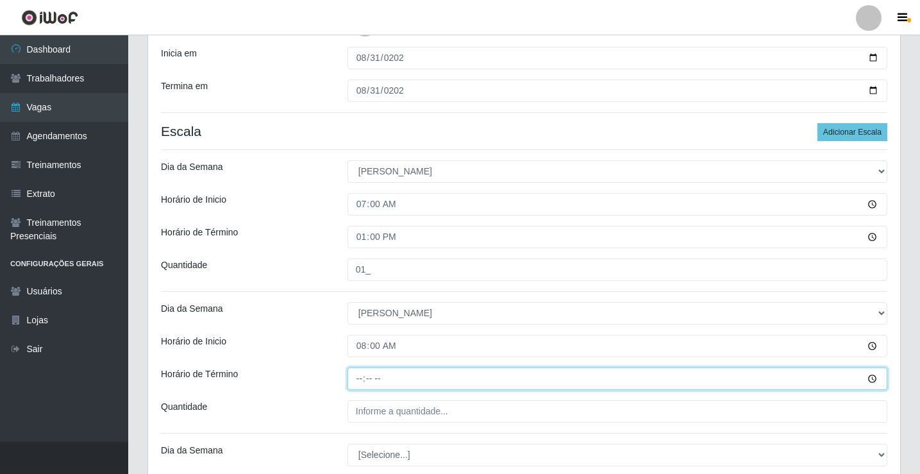
type input "14:00"
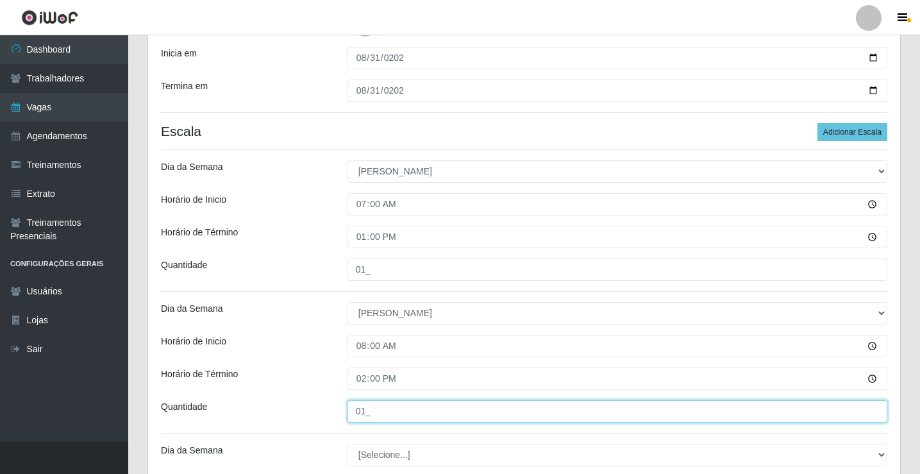
type input "01_"
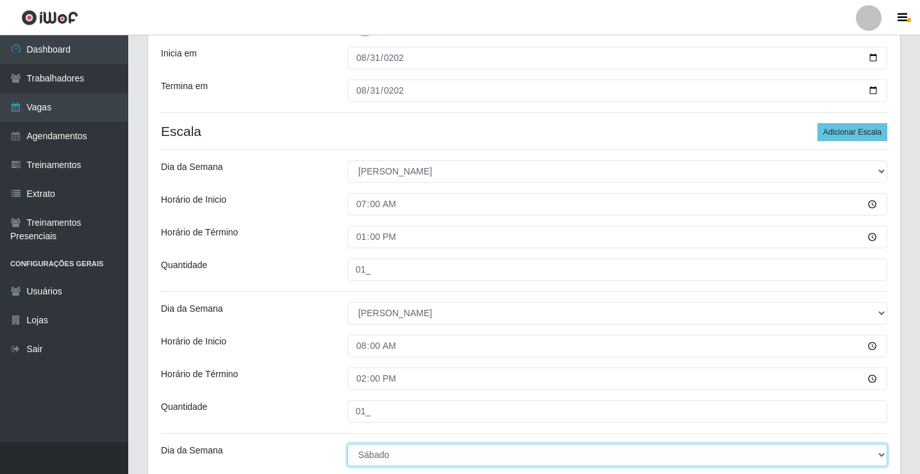
select select "0"
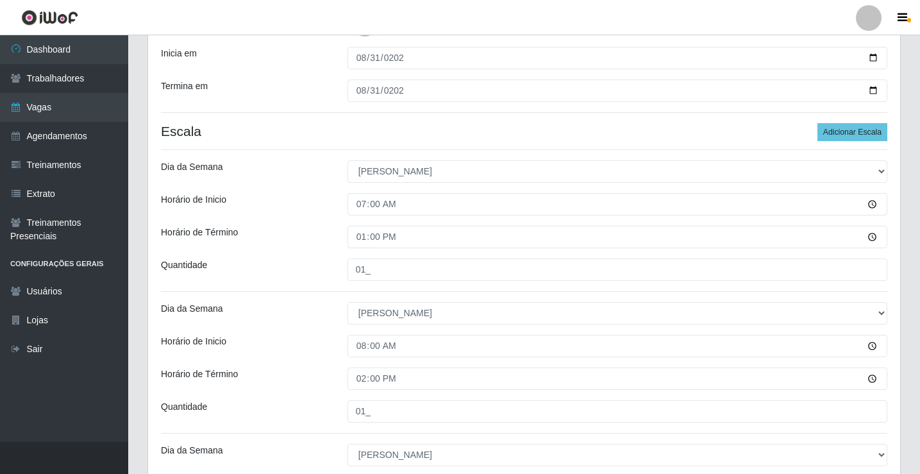
scroll to position [524, 0]
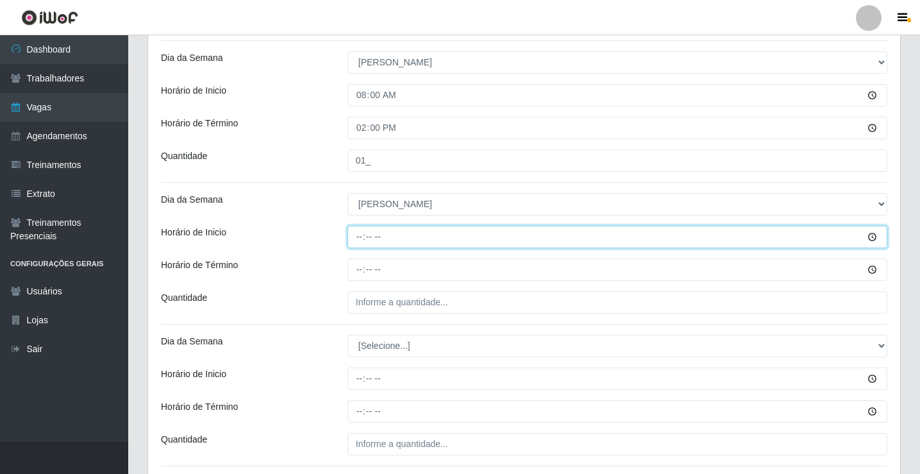
type input "09:00"
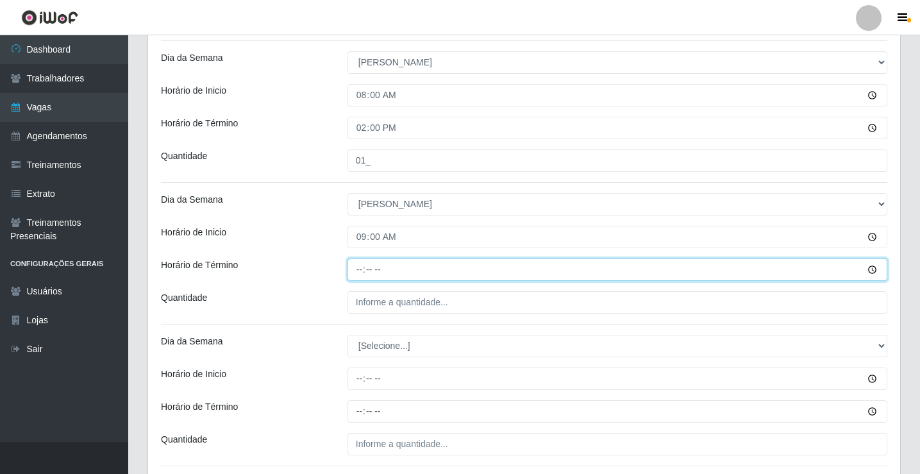
type input "15:00"
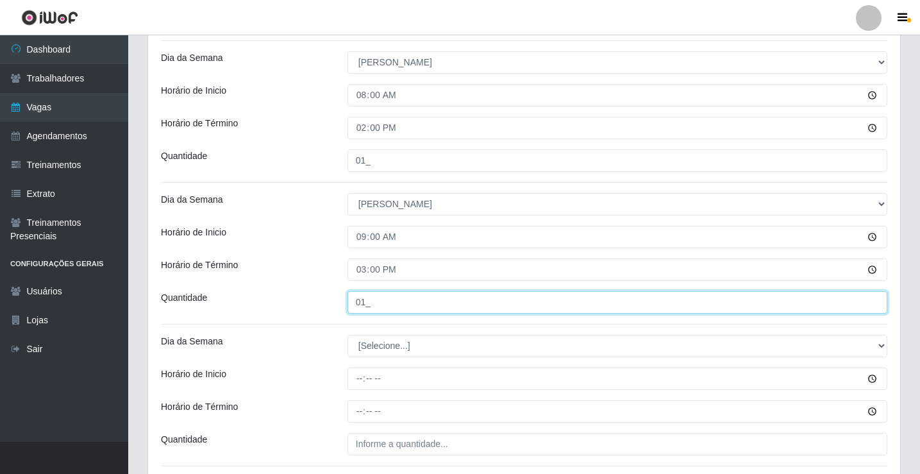
type input "01_"
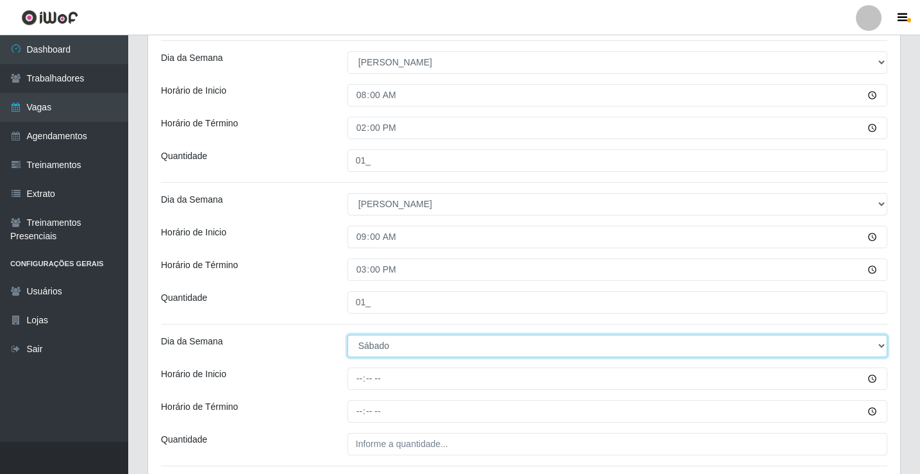
select select "0"
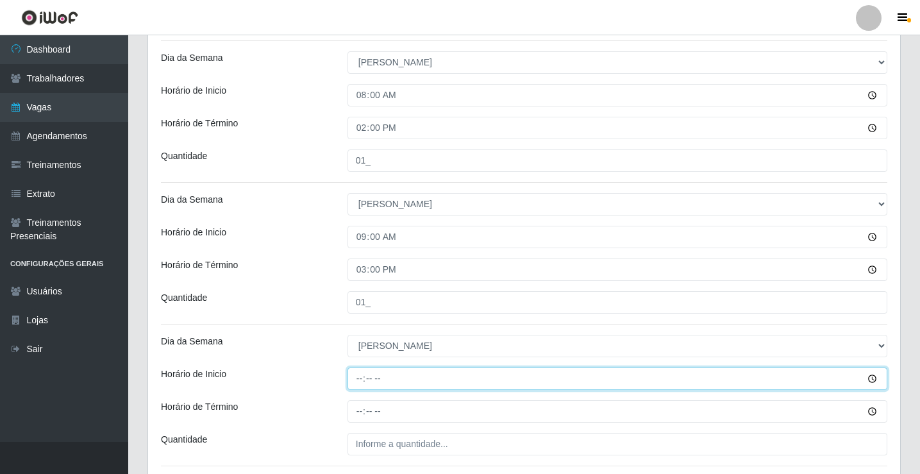
type input "13:00"
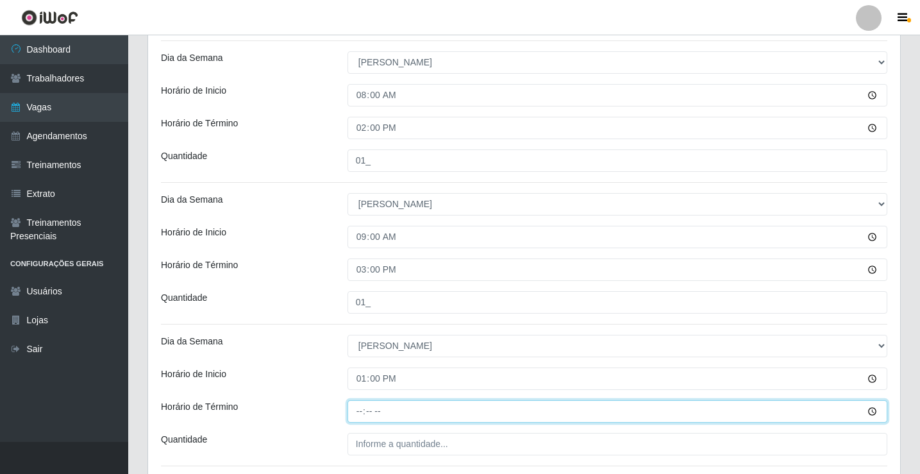
type input "19:00"
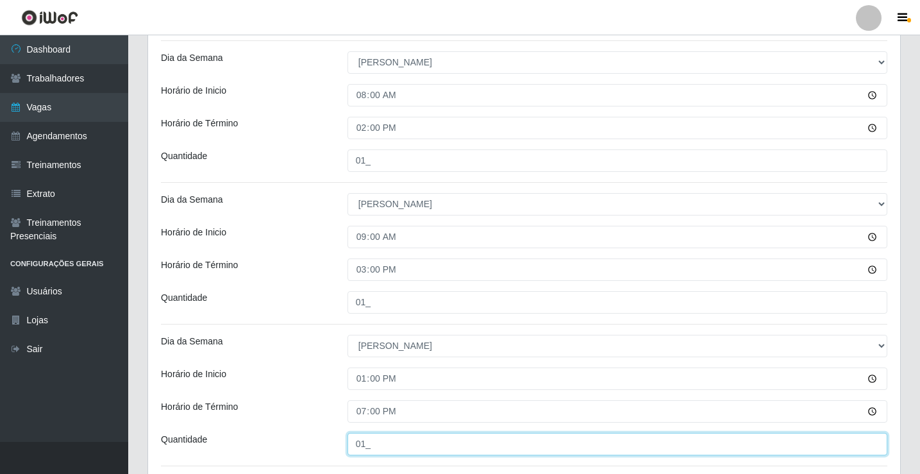
type input "01_"
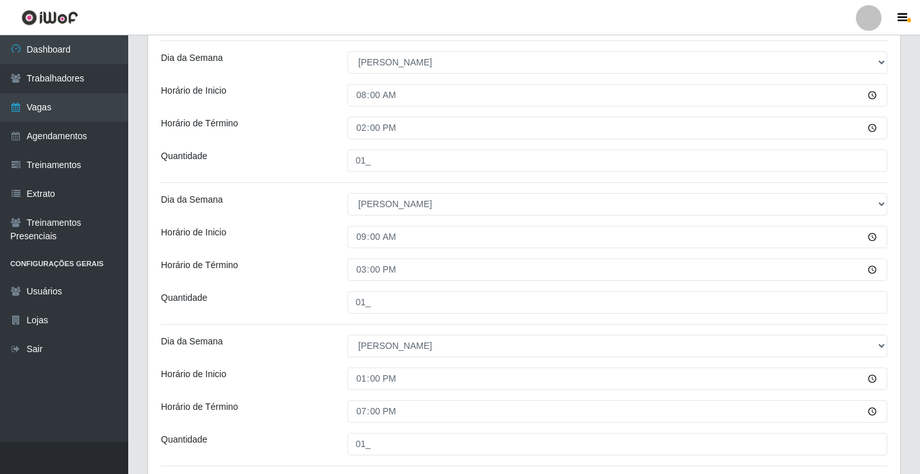
scroll to position [768, 0]
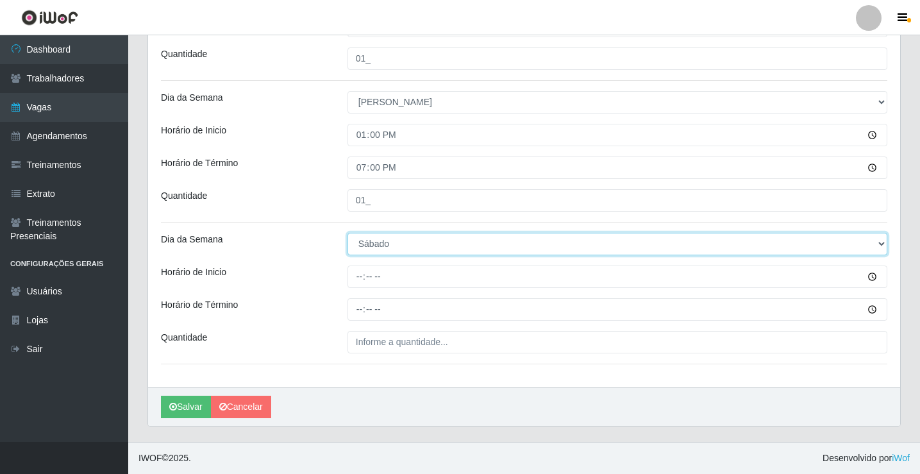
select select "0"
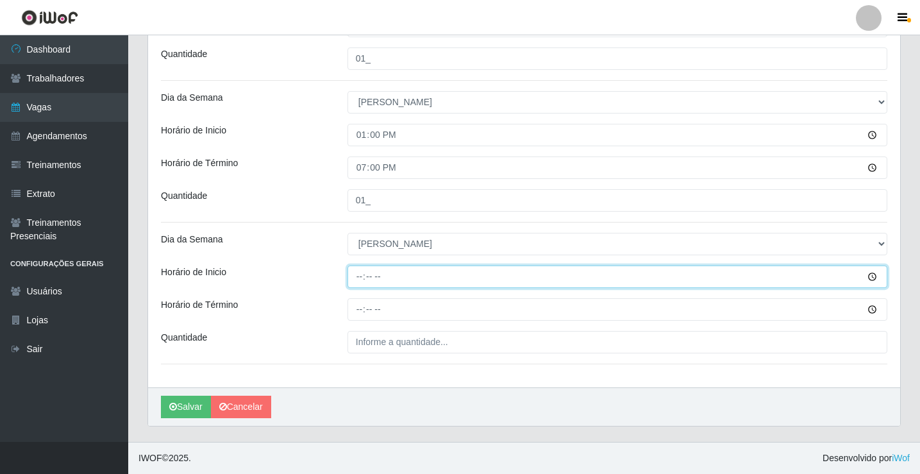
type input "14:00"
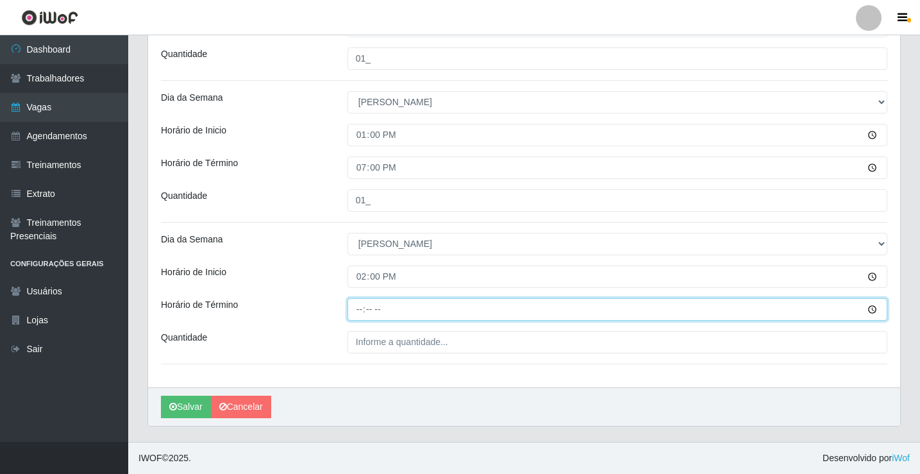
type input "19:00"
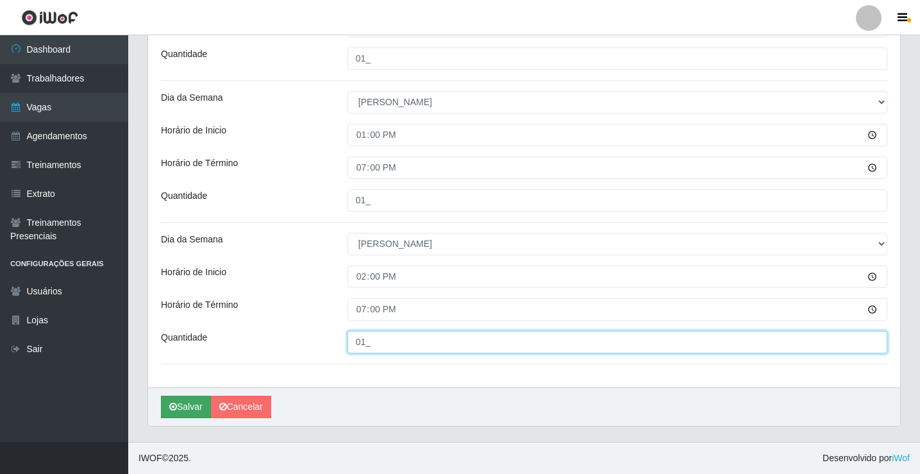
type input "01_"
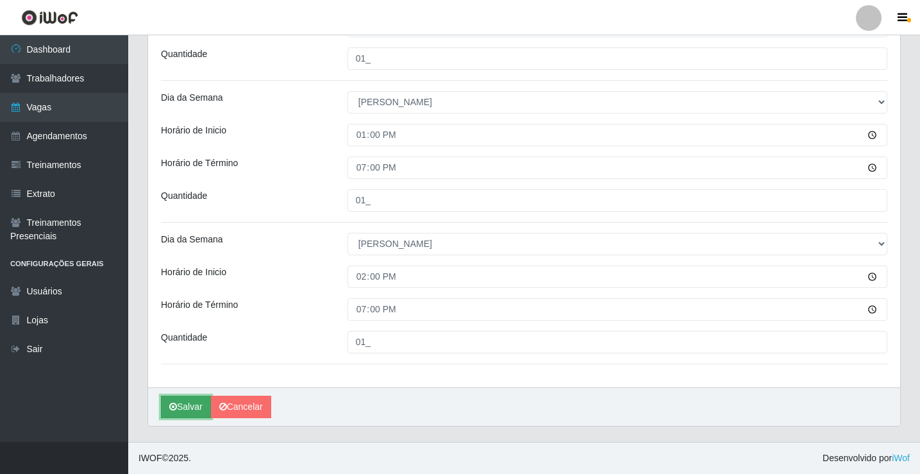
click at [195, 406] on button "Salvar" at bounding box center [186, 406] width 50 height 22
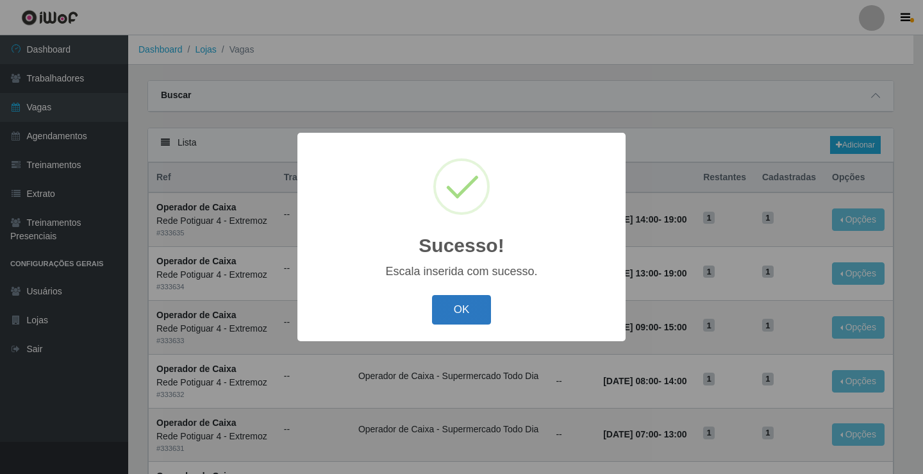
click at [458, 304] on button "OK" at bounding box center [462, 310] width 60 height 30
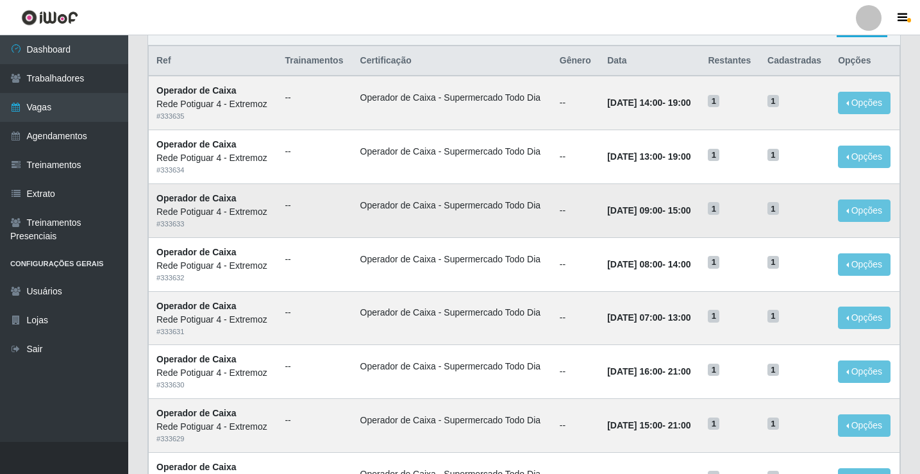
scroll to position [128, 0]
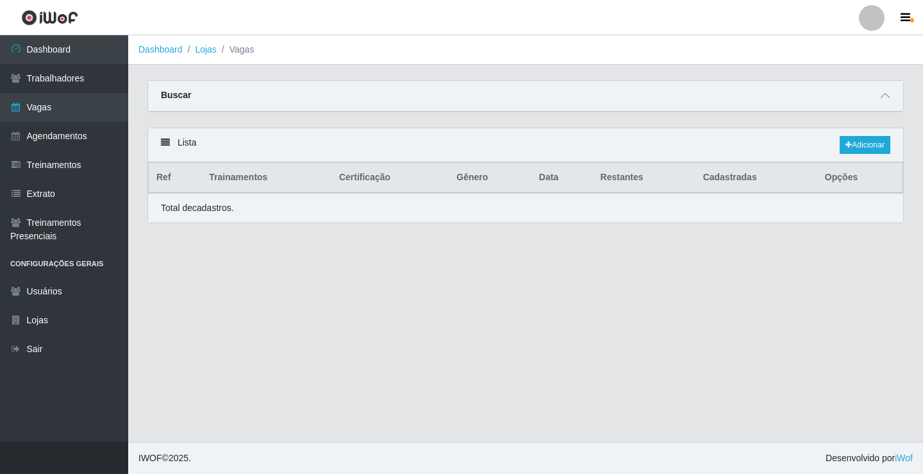
click at [53, 116] on link "Vagas" at bounding box center [64, 107] width 128 height 29
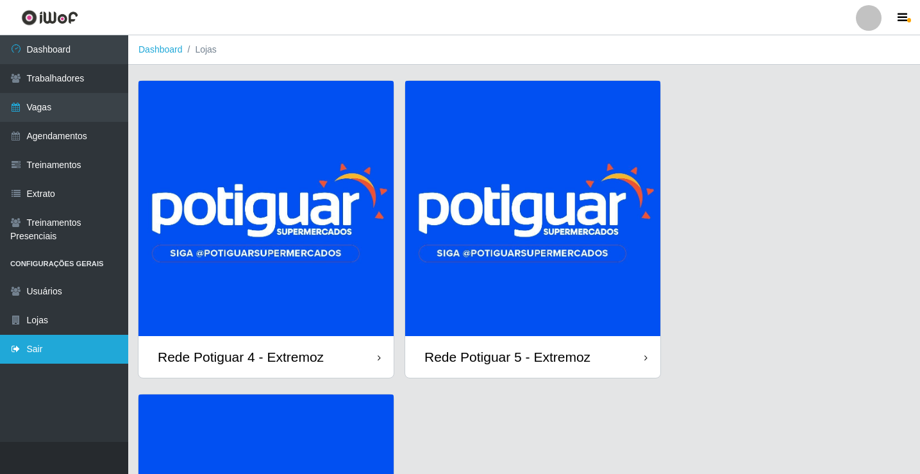
click at [56, 342] on link "Sair" at bounding box center [64, 349] width 128 height 29
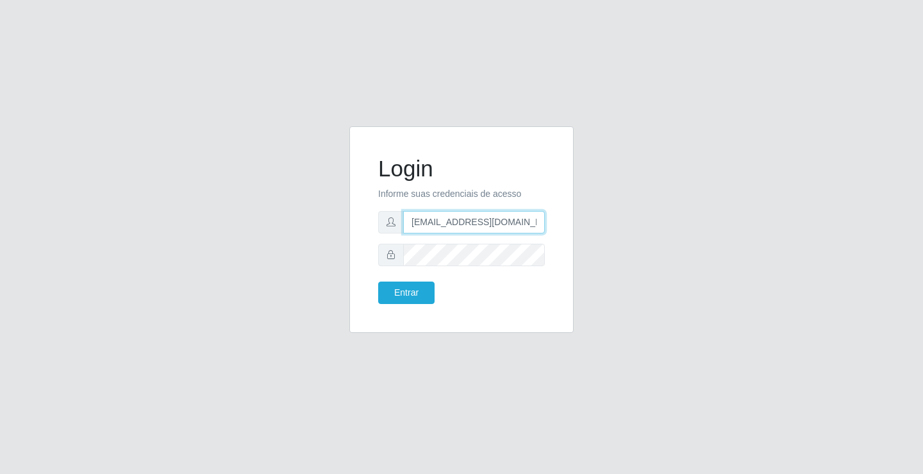
drag, startPoint x: 452, startPoint y: 217, endPoint x: 454, endPoint y: 224, distance: 7.2
click at [452, 217] on input "[EMAIL_ADDRESS][DOMAIN_NAME]" at bounding box center [474, 222] width 142 height 22
type input "[EMAIL_ADDRESS][DOMAIN_NAME]"
click at [401, 294] on button "Entrar" at bounding box center [406, 292] width 56 height 22
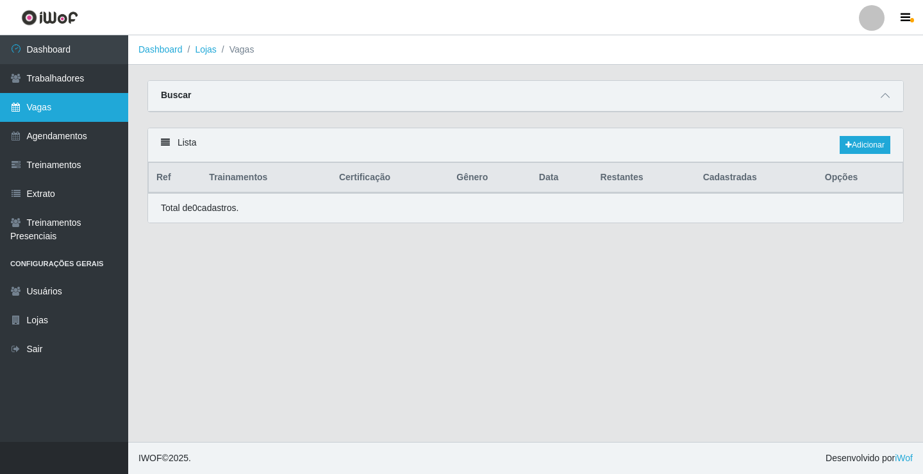
click at [79, 104] on link "Vagas" at bounding box center [64, 107] width 128 height 29
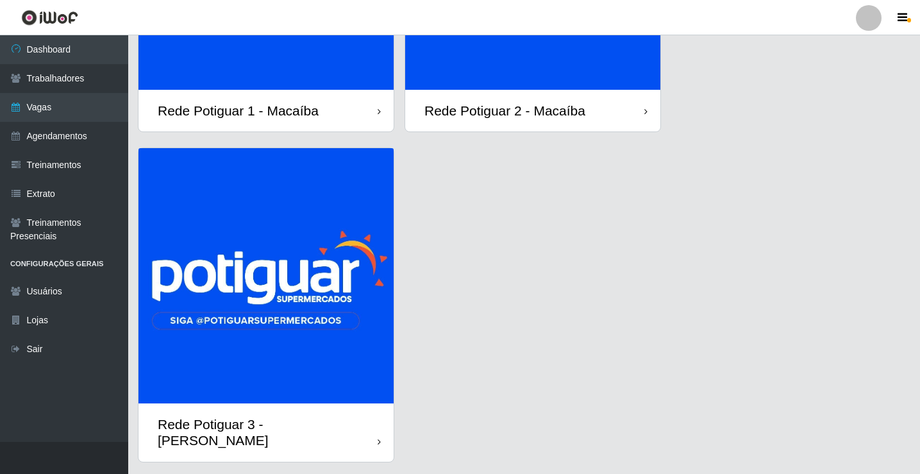
scroll to position [265, 0]
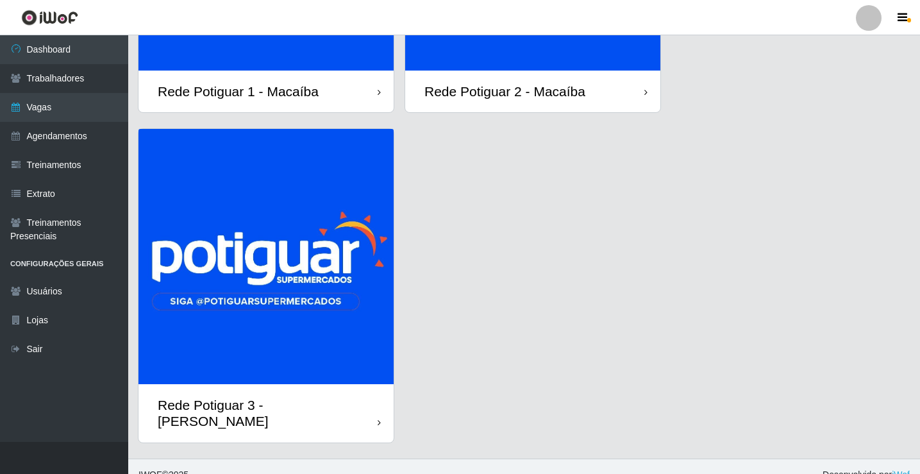
click at [292, 281] on img at bounding box center [265, 256] width 255 height 255
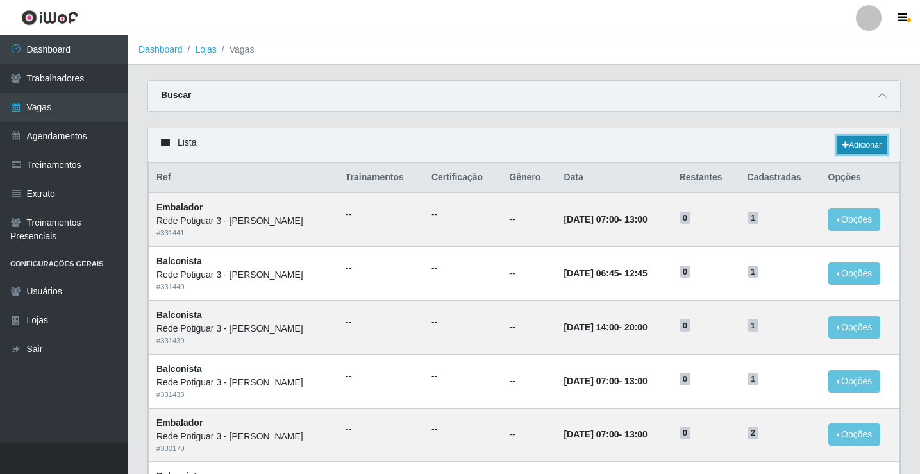
click at [852, 149] on link "Adicionar" at bounding box center [861, 145] width 51 height 18
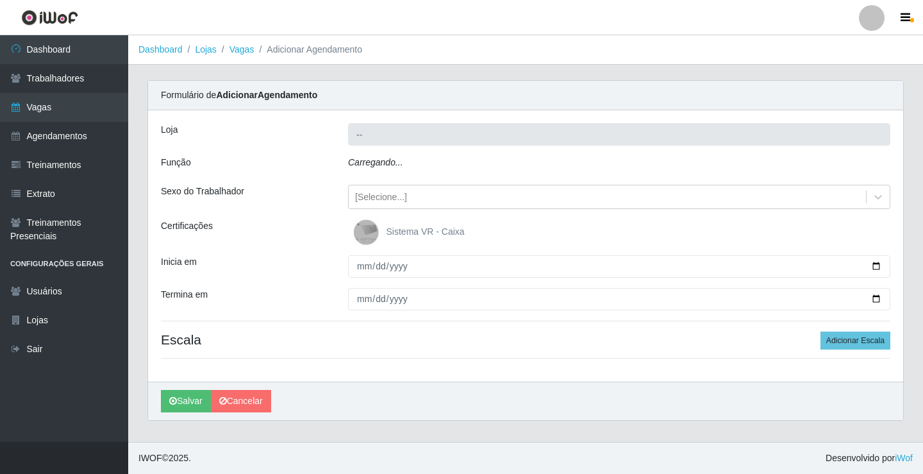
click at [377, 167] on icon "Carregando..." at bounding box center [375, 162] width 55 height 10
type input "Rede Potiguar 3 - [PERSON_NAME]"
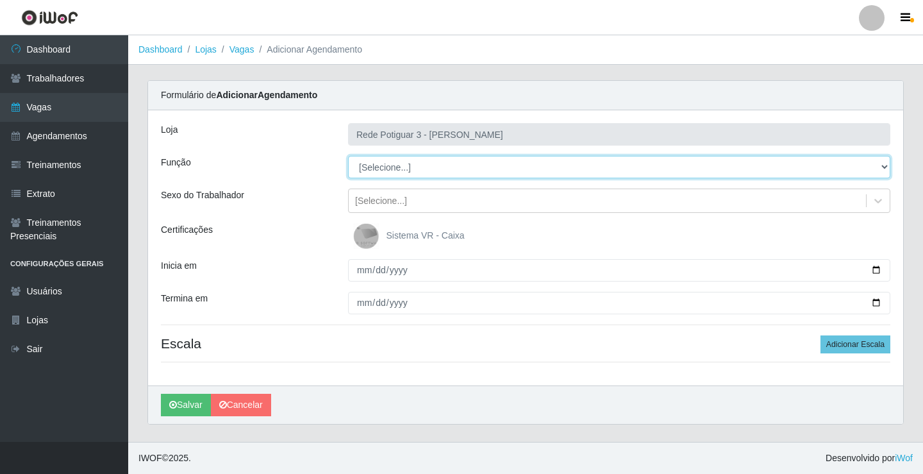
click at [377, 167] on select "[Selecione...] ASG ASG + ASG ++ Balconista Embalador Repositor Repositor + Repo…" at bounding box center [619, 167] width 542 height 22
select select "78"
click at [348, 156] on select "[Selecione...] ASG ASG + ASG ++ Balconista Embalador Repositor Repositor + Repo…" at bounding box center [619, 167] width 542 height 22
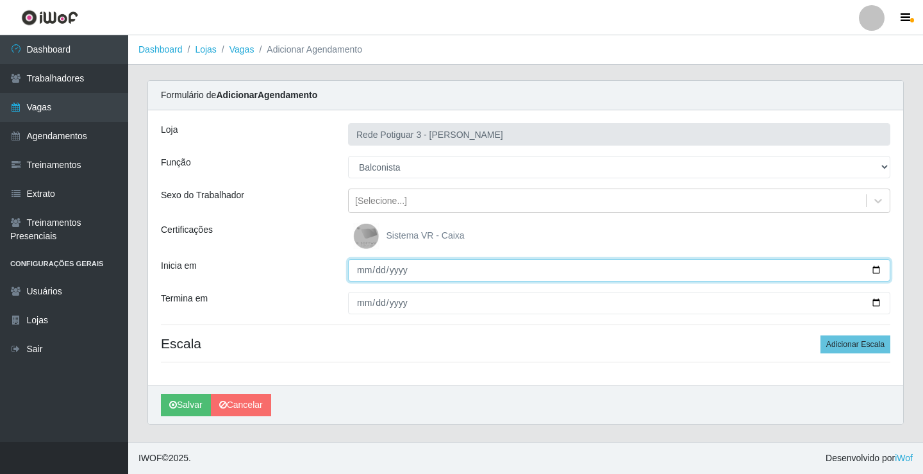
click at [359, 275] on input "Inicia em" at bounding box center [619, 270] width 542 height 22
type input "[DATE]"
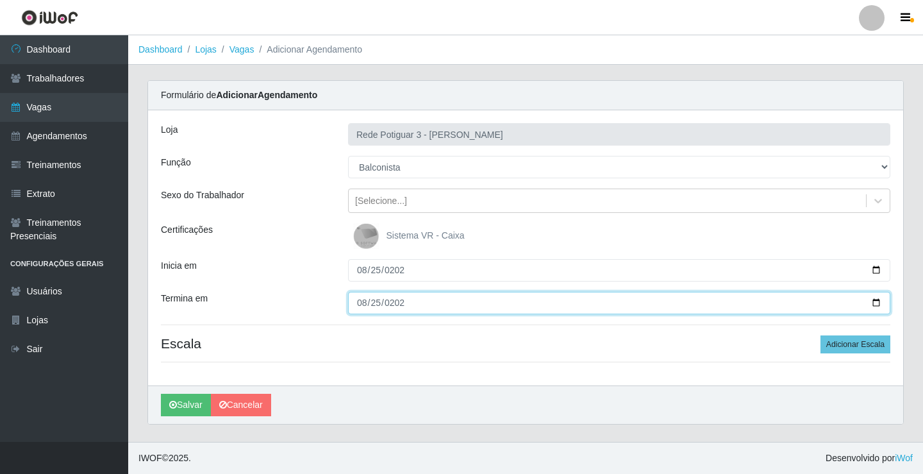
type input "[DATE]"
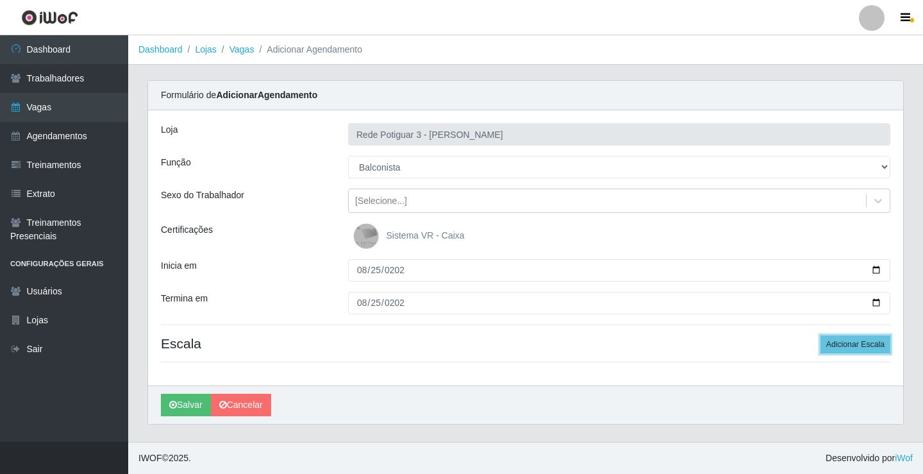
click at [820, 335] on button "Adicionar Escala" at bounding box center [855, 344] width 70 height 18
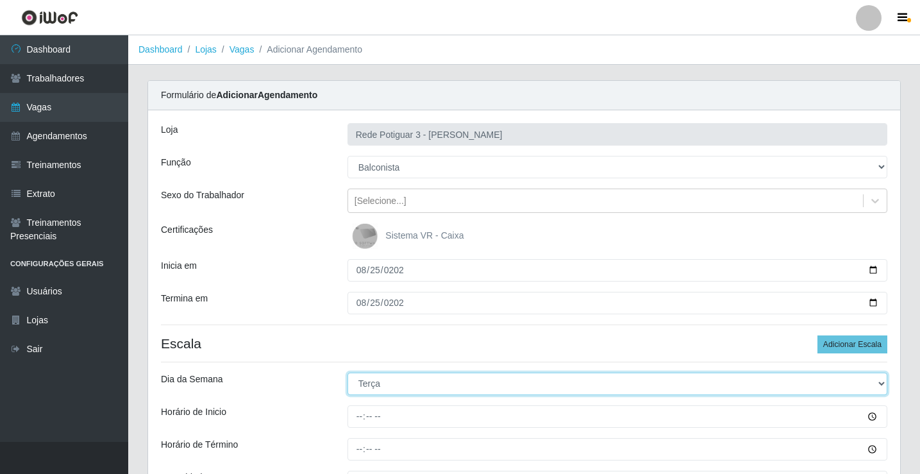
select select "1"
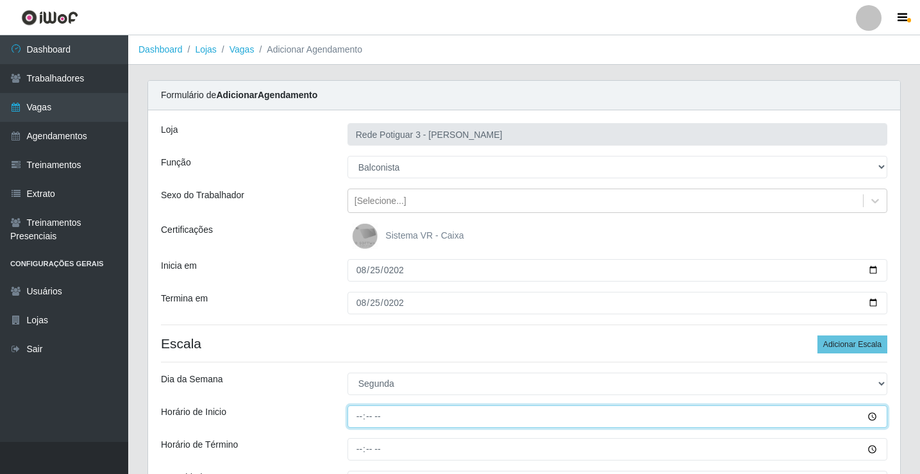
type input "14:00"
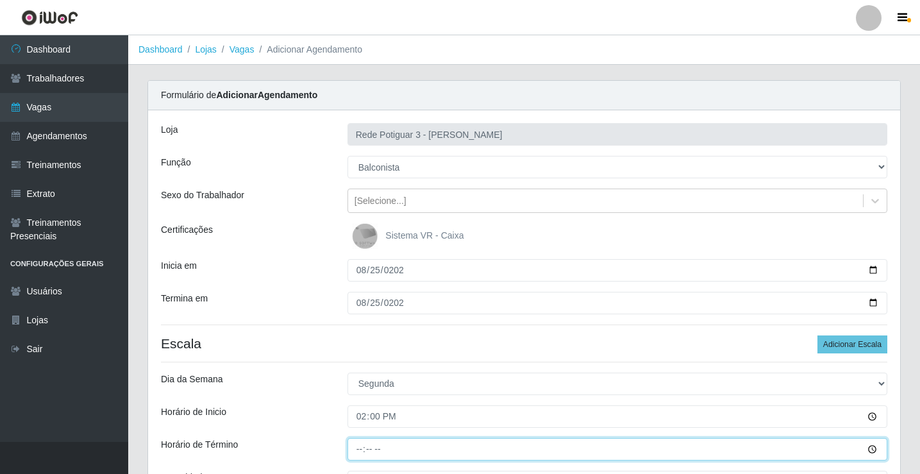
type input "20:00"
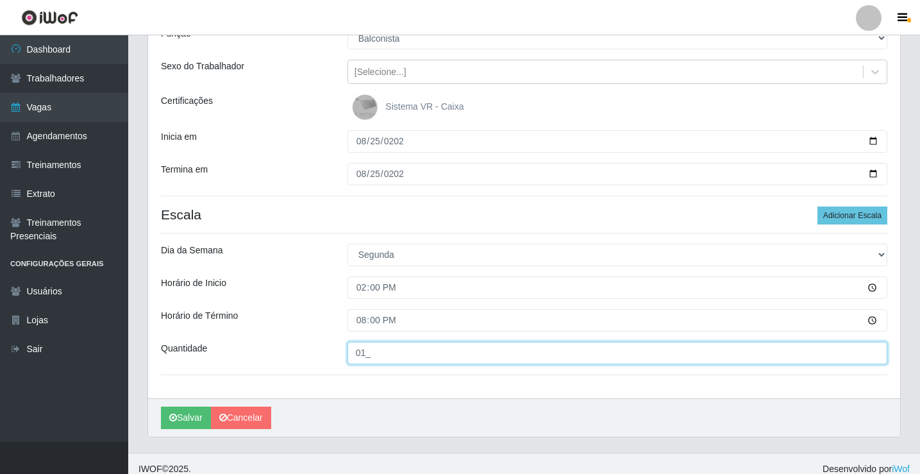
scroll to position [140, 0]
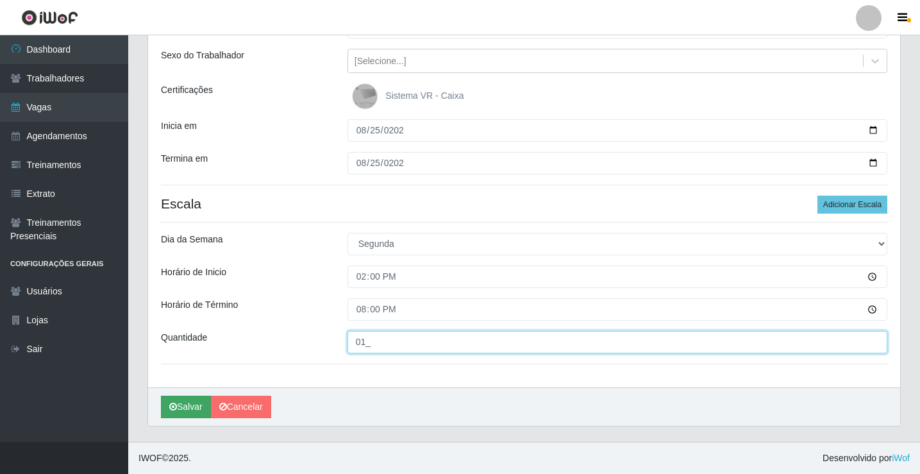
type input "01_"
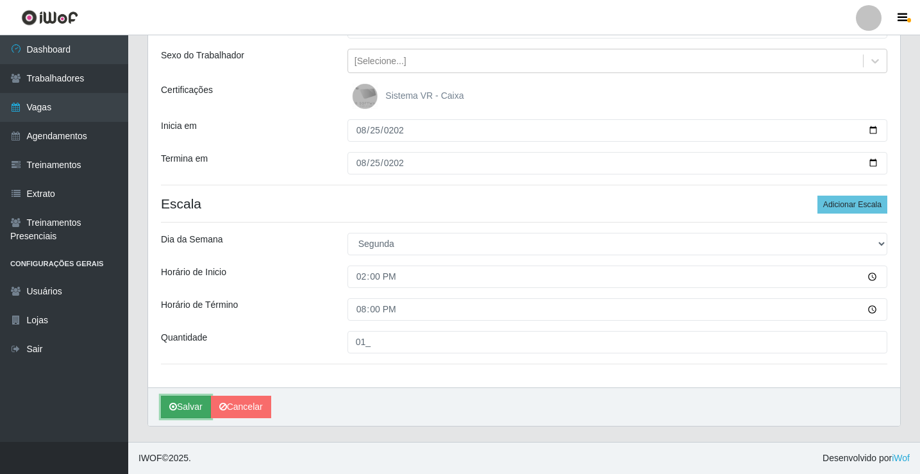
click at [185, 396] on button "Salvar" at bounding box center [186, 406] width 50 height 22
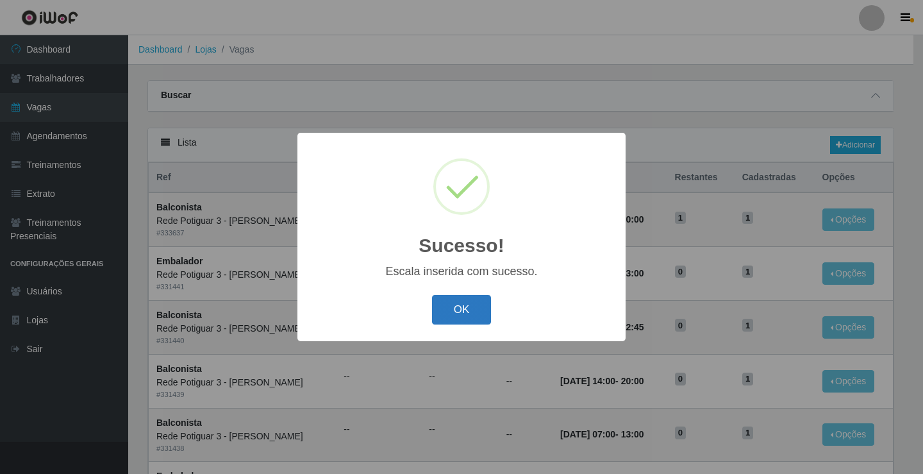
click at [455, 308] on button "OK" at bounding box center [462, 310] width 60 height 30
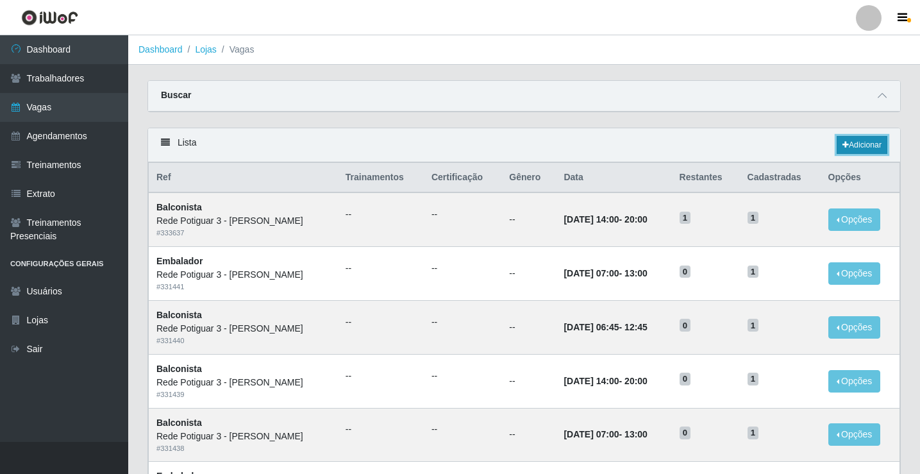
click at [845, 149] on icon at bounding box center [845, 145] width 6 height 8
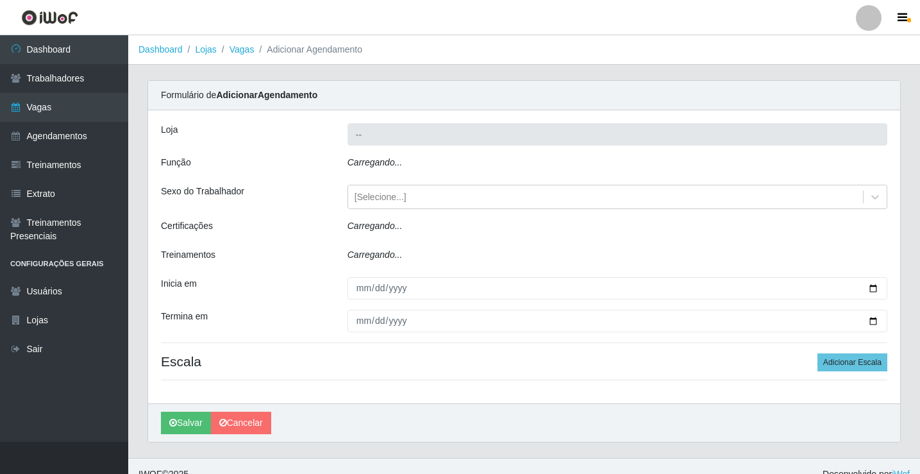
type input "Rede Potiguar 3 - [PERSON_NAME]"
click at [397, 167] on icon "Carregando..." at bounding box center [374, 162] width 55 height 10
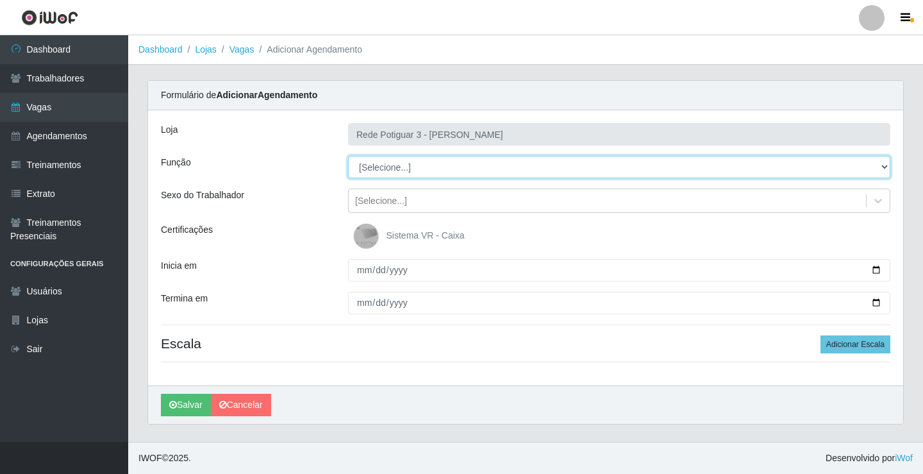
click at [397, 167] on select "[Selecione...] ASG ASG + ASG ++ Balconista Embalador Repositor Repositor + Repo…" at bounding box center [619, 167] width 542 height 22
select select "78"
click at [348, 156] on select "[Selecione...] ASG ASG + ASG ++ Balconista Embalador Repositor Repositor + Repo…" at bounding box center [619, 167] width 542 height 22
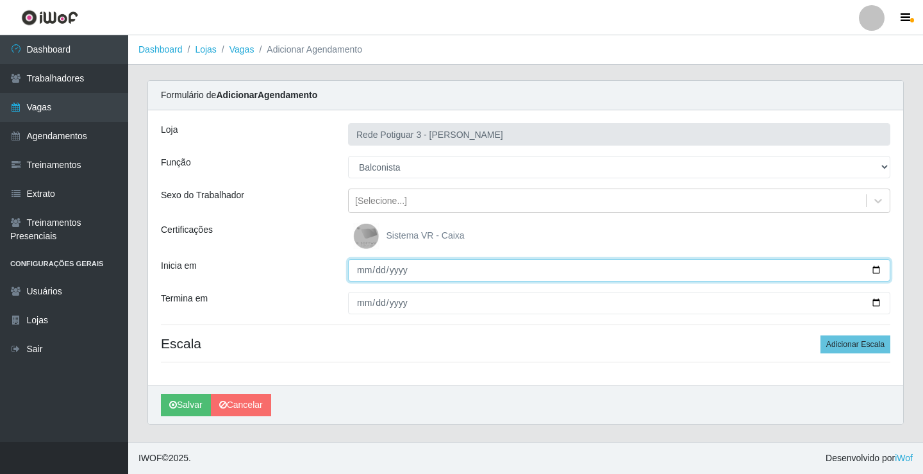
click at [366, 267] on input "Inicia em" at bounding box center [619, 270] width 542 height 22
type input "[DATE]"
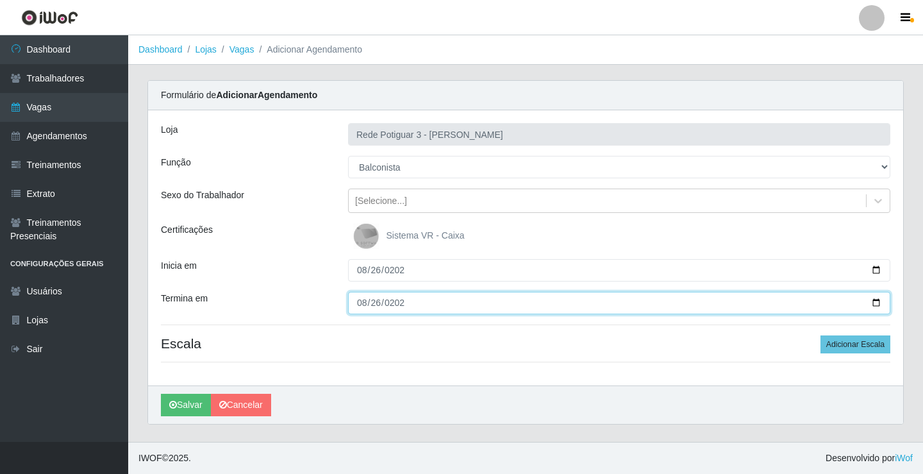
type input "[DATE]"
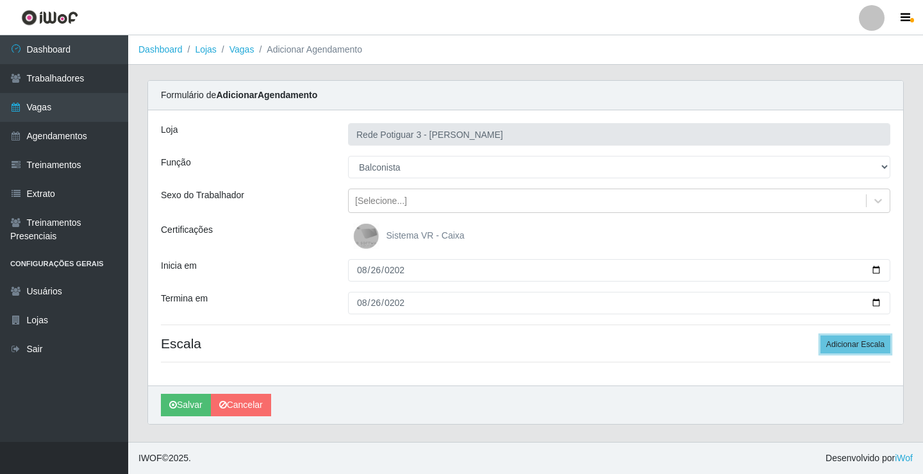
click at [820, 335] on button "Adicionar Escala" at bounding box center [855, 344] width 70 height 18
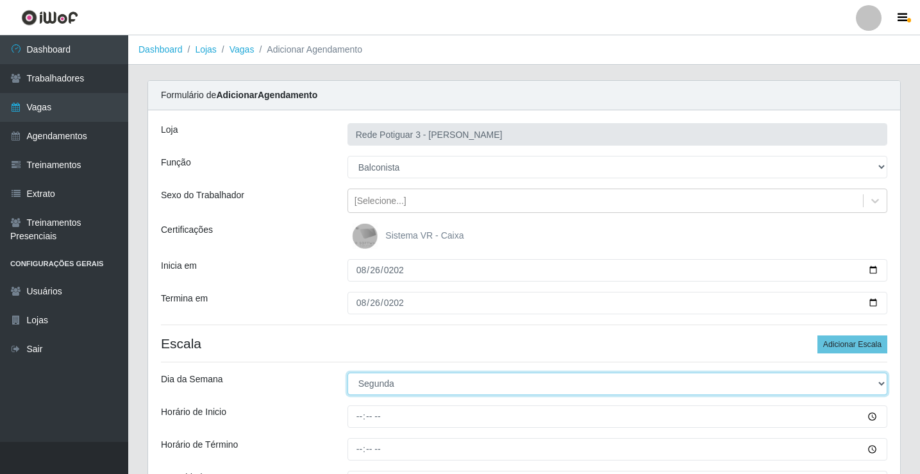
select select "2"
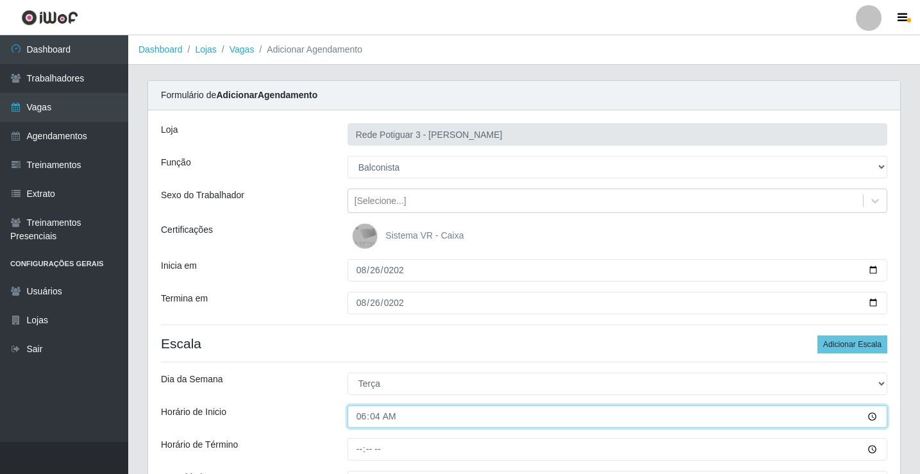
type input "06:45"
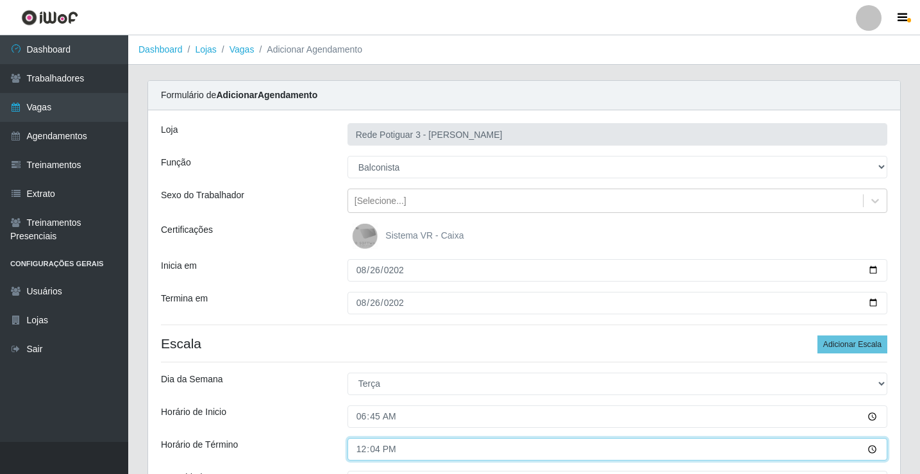
type input "12:45"
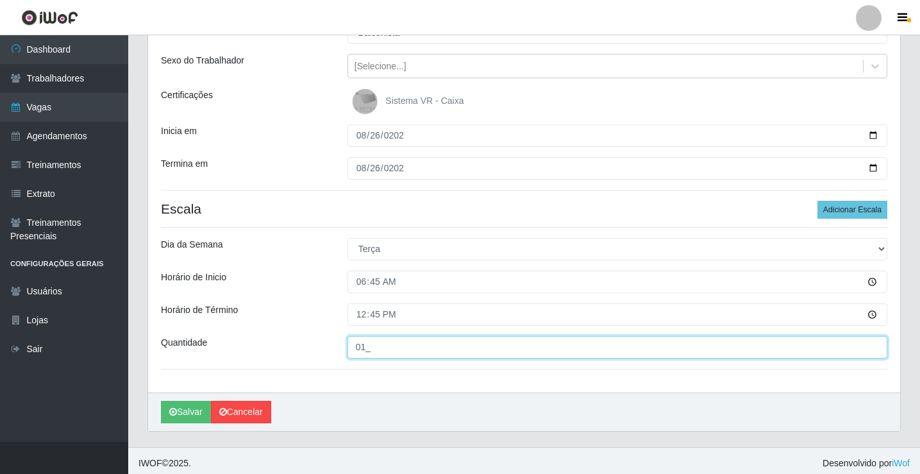
scroll to position [140, 0]
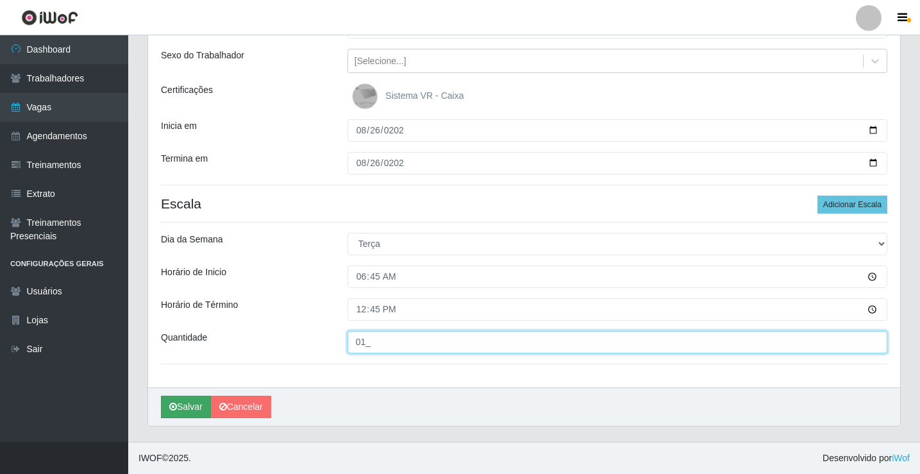
type input "01_"
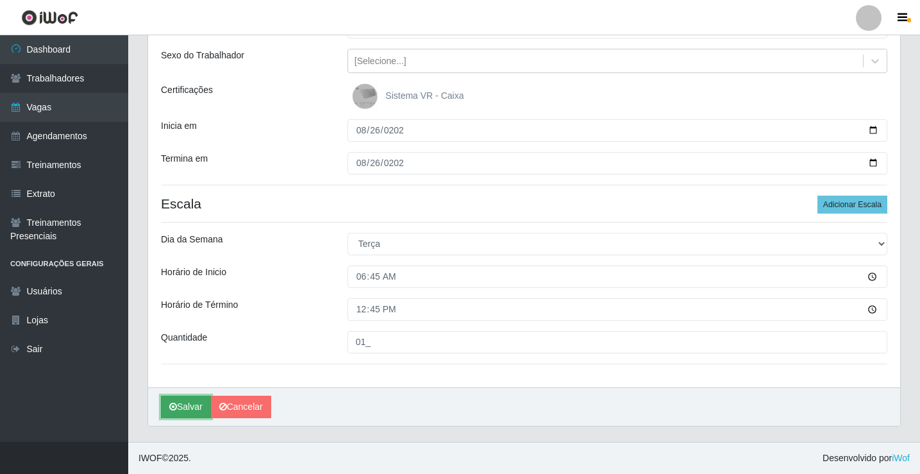
click at [189, 399] on button "Salvar" at bounding box center [186, 406] width 50 height 22
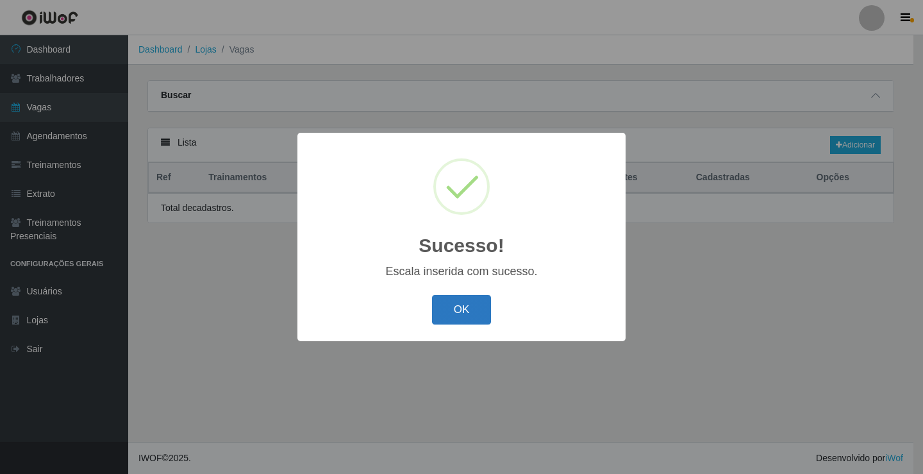
click at [471, 304] on button "OK" at bounding box center [462, 310] width 60 height 30
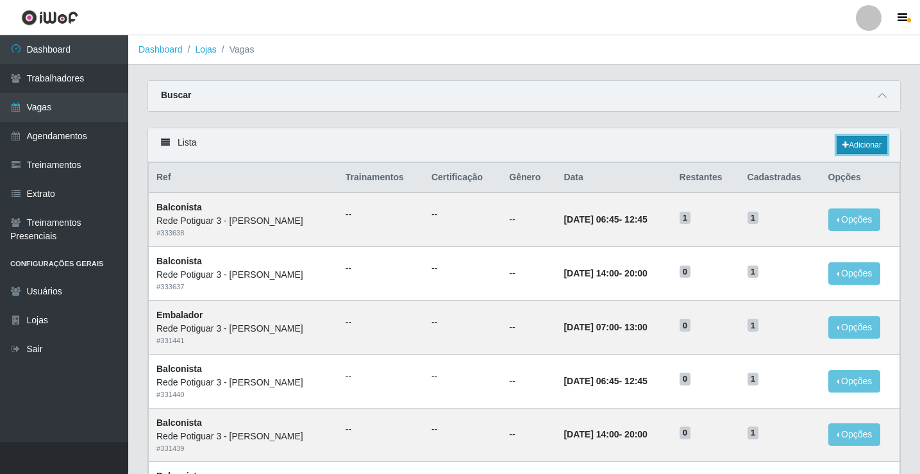
click at [857, 144] on link "Adicionar" at bounding box center [861, 145] width 51 height 18
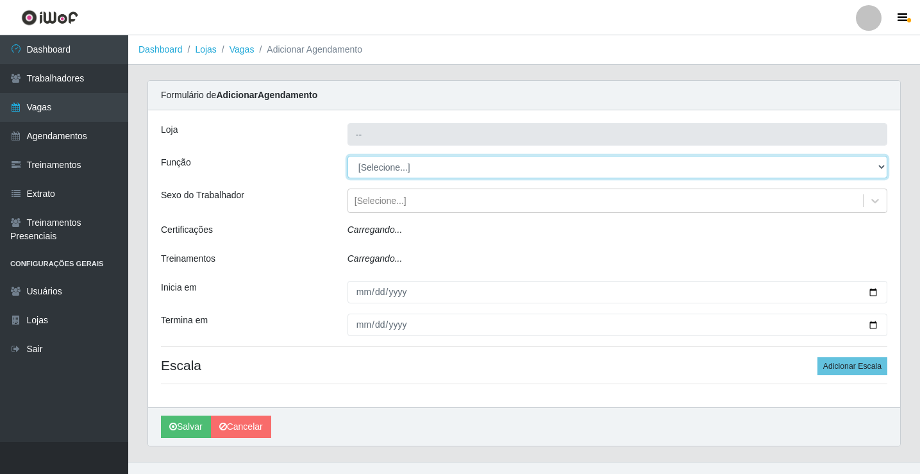
click at [381, 165] on select "[Selecione...] ASG ASG + ASG ++ Balconista Embalador Repositor Repositor + Repo…" at bounding box center [617, 167] width 540 height 22
type input "Rede Potiguar 3 - [PERSON_NAME]"
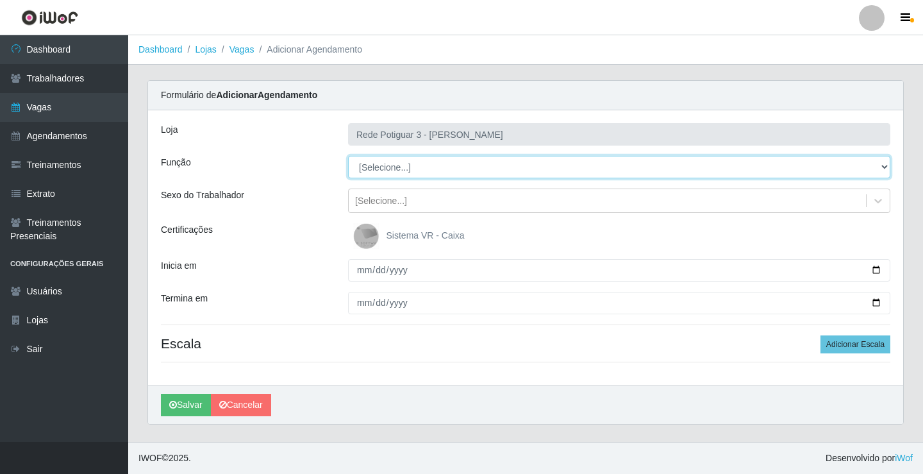
select select "1"
click at [348, 156] on select "[Selecione...] ASG ASG + ASG ++ Balconista Embalador Repositor Repositor + Repo…" at bounding box center [619, 167] width 542 height 22
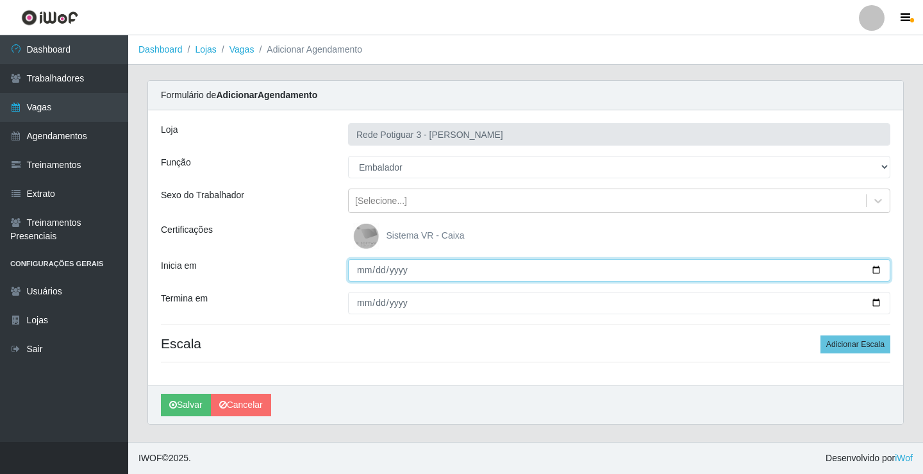
click at [365, 274] on input "Inicia em" at bounding box center [619, 270] width 542 height 22
type input "[DATE]"
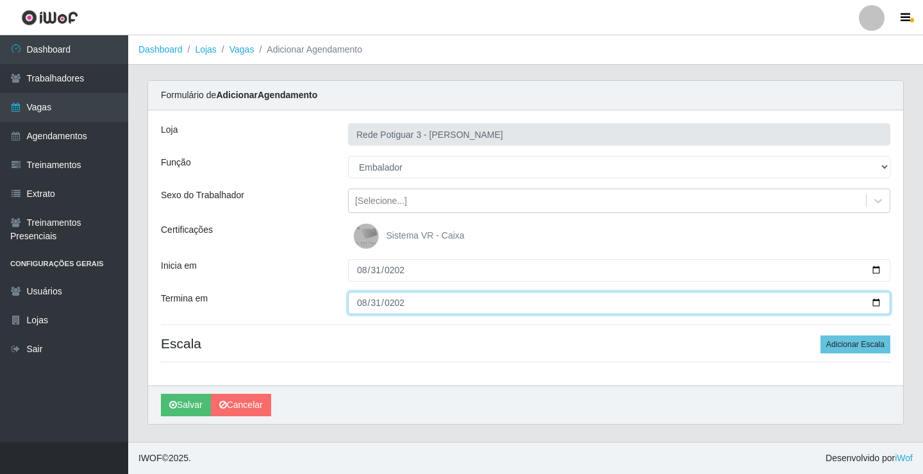
type input "[DATE]"
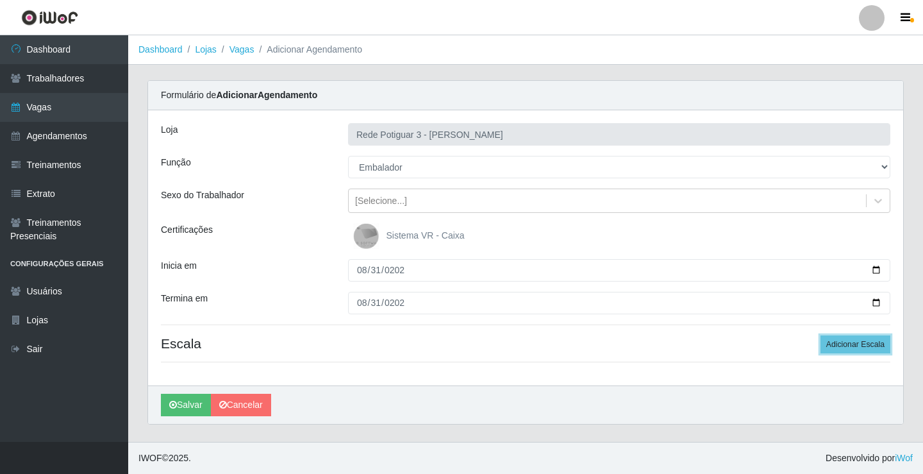
click at [820, 335] on button "Adicionar Escala" at bounding box center [855, 344] width 70 height 18
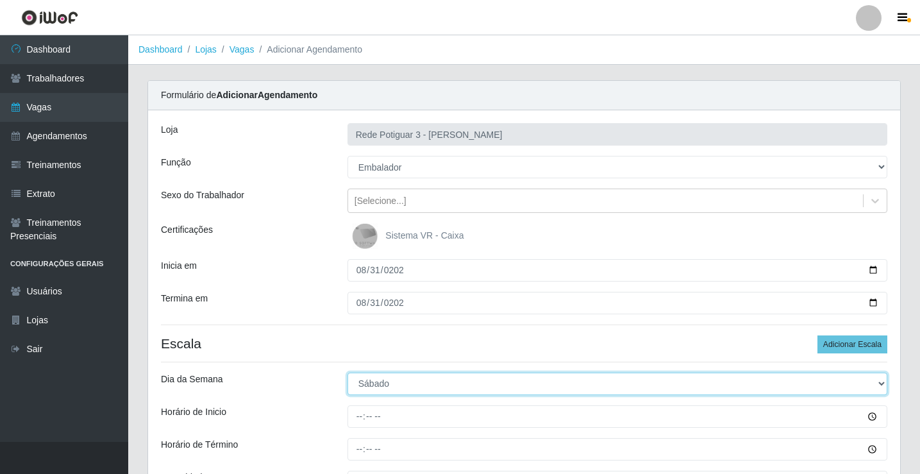
select select "0"
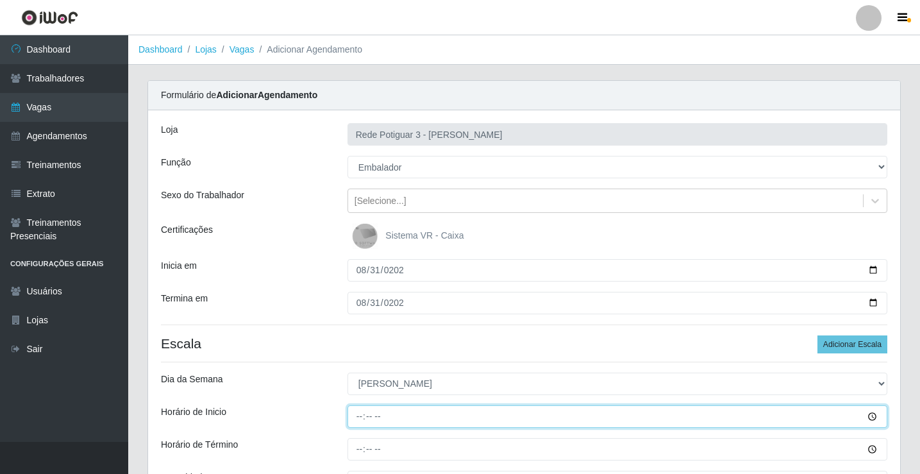
type input "07:00"
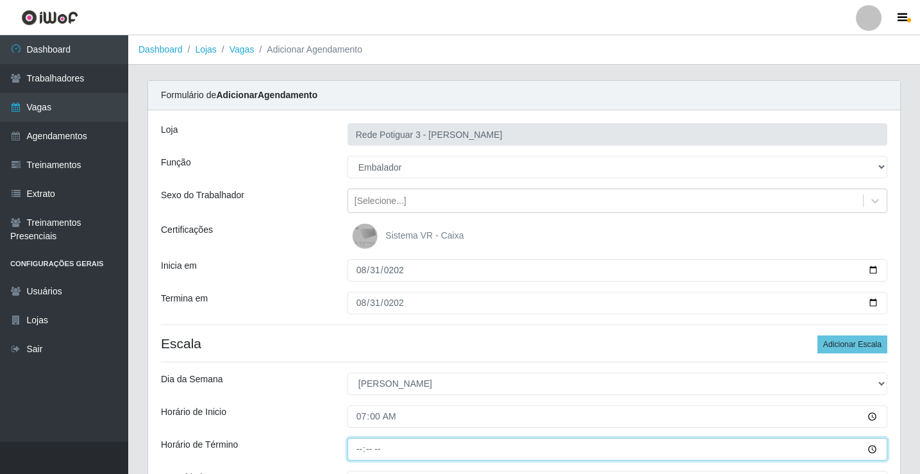
type input "13:00"
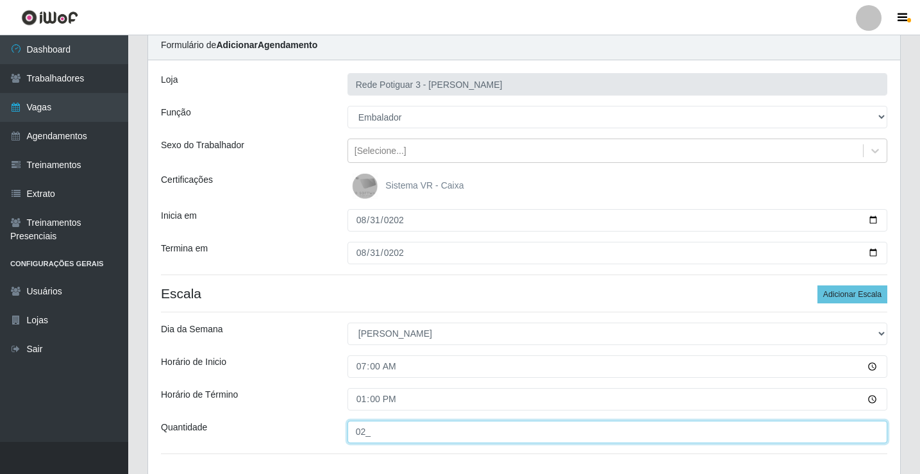
scroll to position [140, 0]
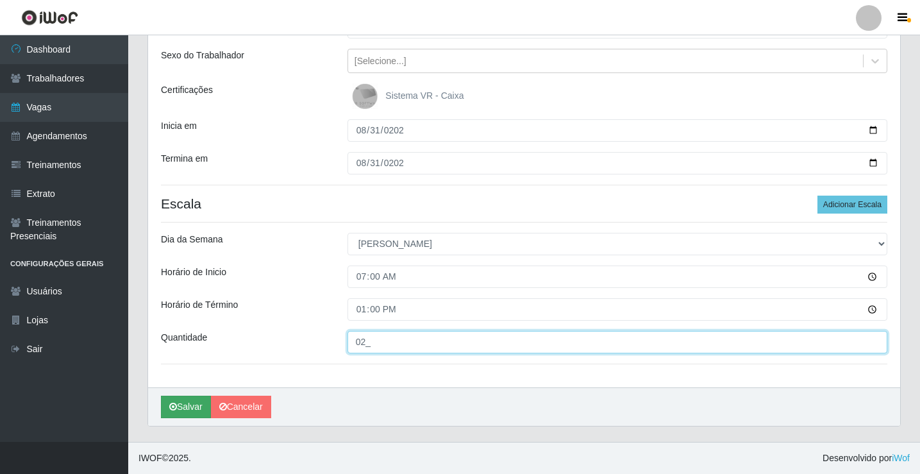
type input "02_"
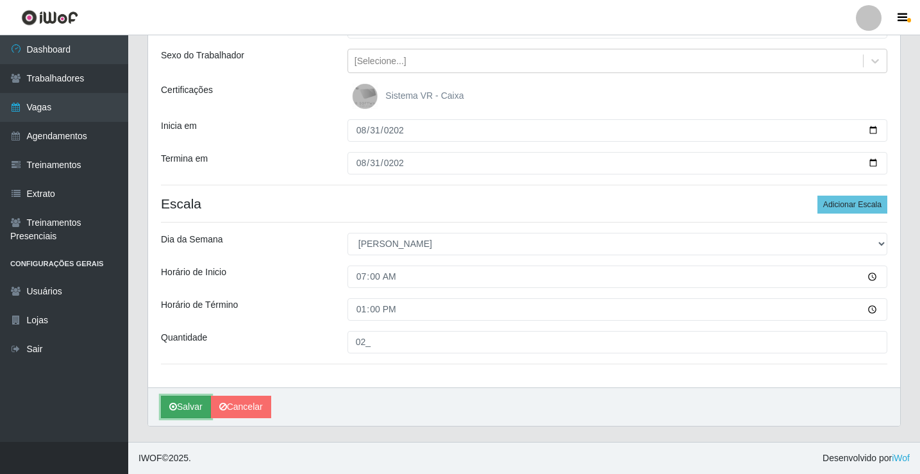
click at [193, 405] on button "Salvar" at bounding box center [186, 406] width 50 height 22
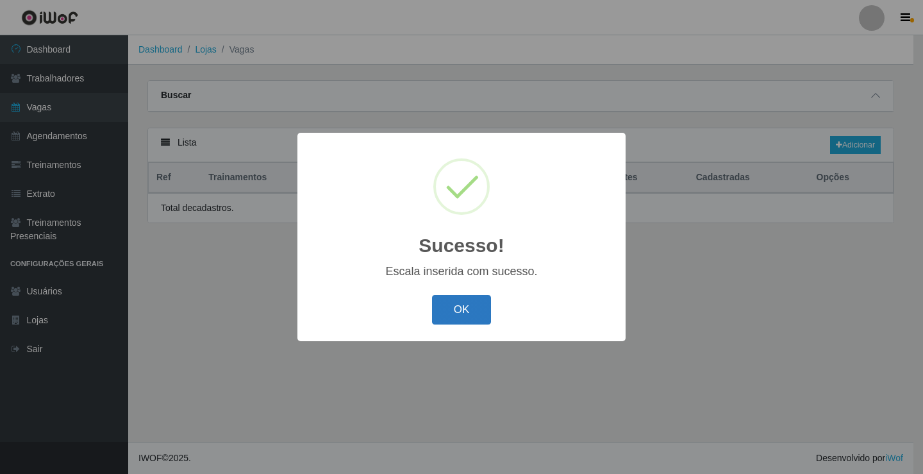
click at [463, 307] on button "OK" at bounding box center [462, 310] width 60 height 30
